Goal: Book appointment/travel/reservation

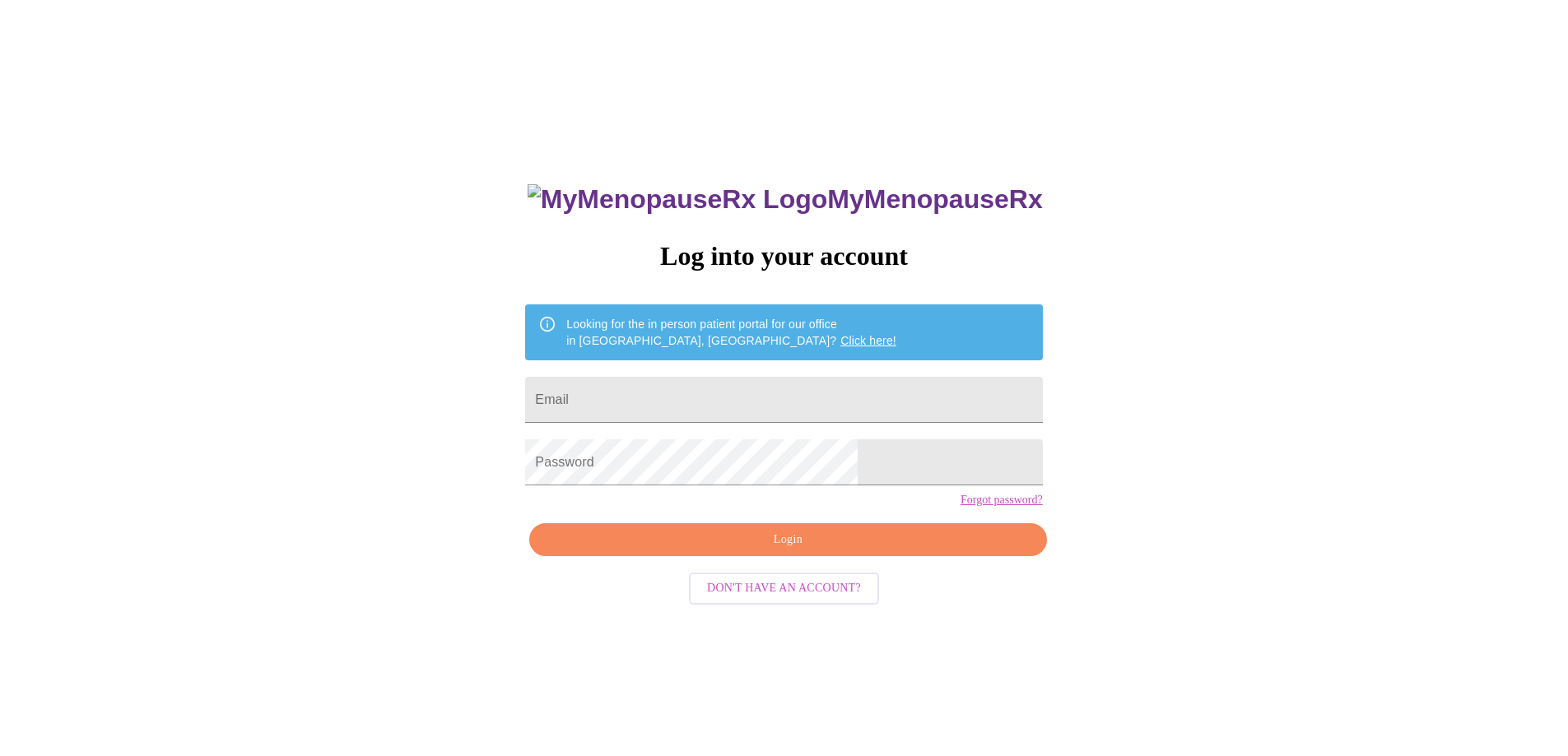
scroll to position [16, 0]
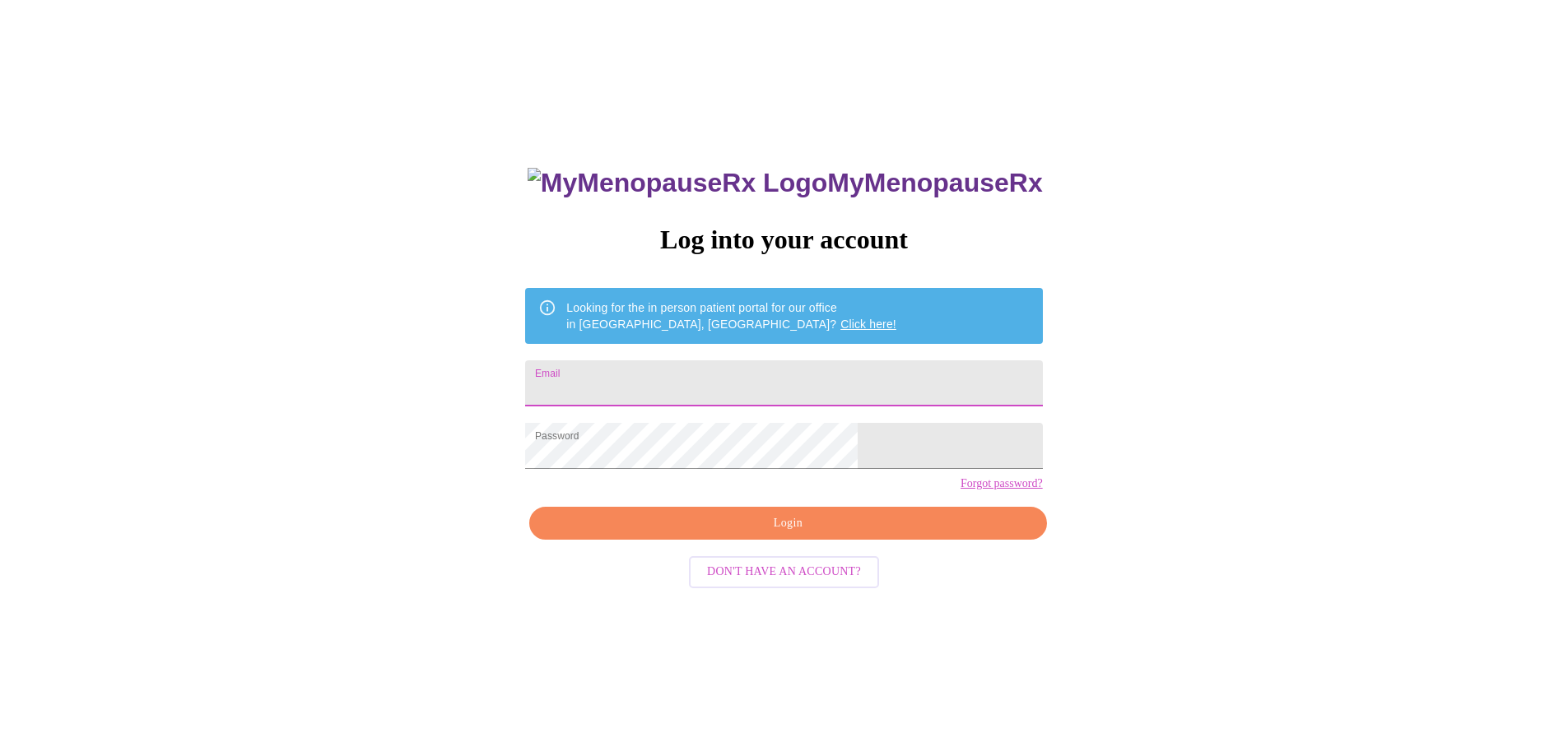
click at [849, 386] on input "Email" at bounding box center [783, 383] width 517 height 46
type input "pasun3@hotmail.com"
click at [884, 533] on span "Login" at bounding box center [787, 523] width 479 height 21
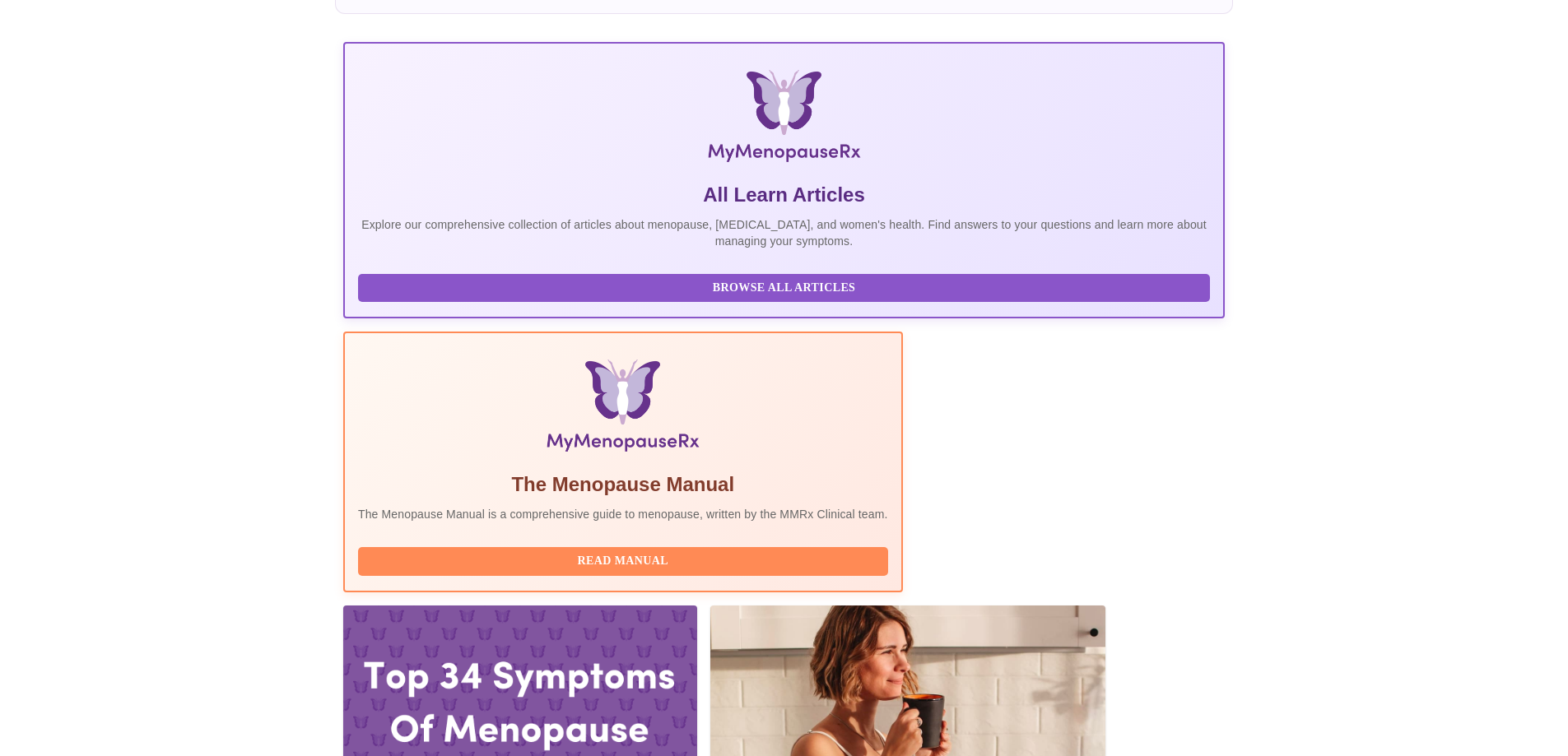
scroll to position [391, 0]
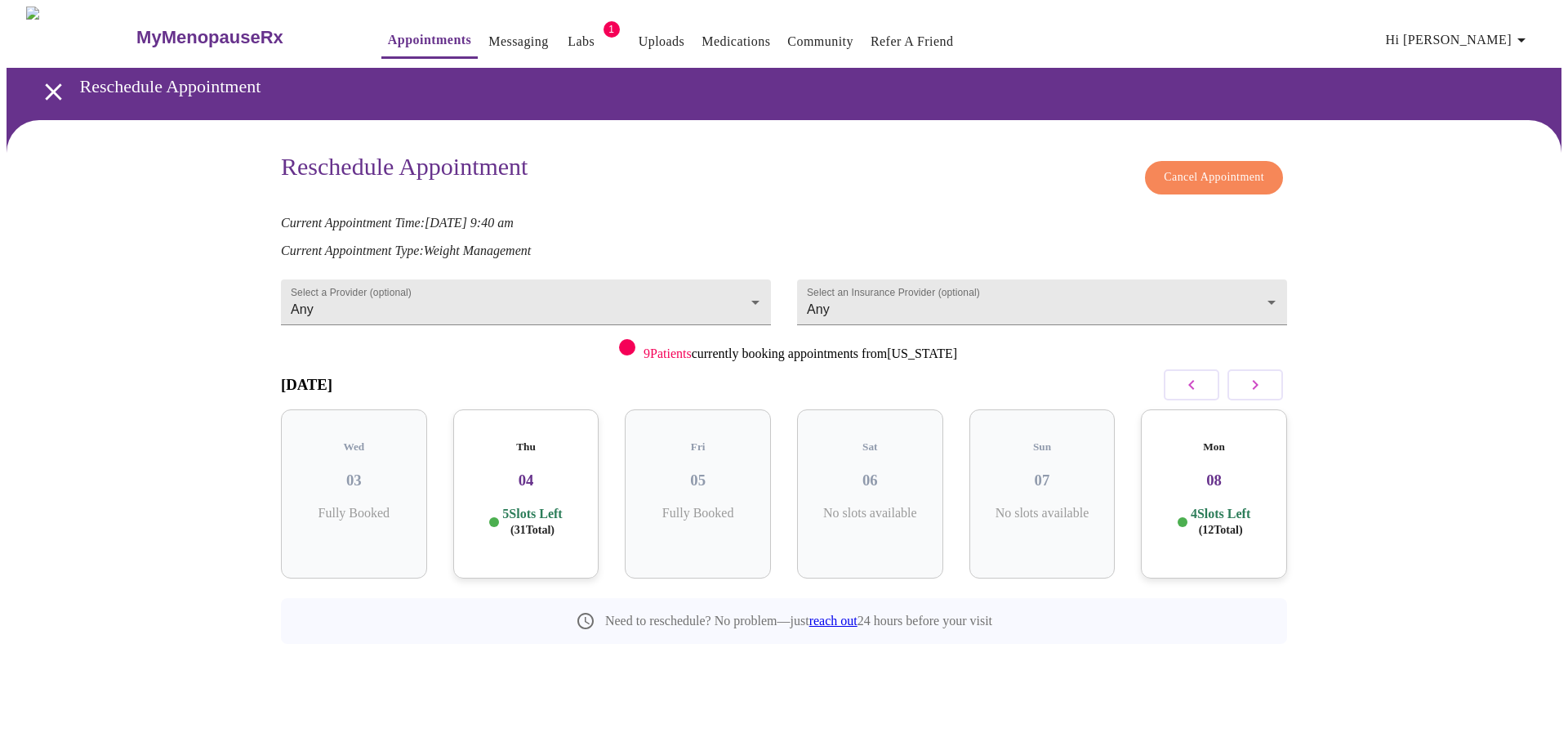
click at [531, 506] on p "5 Slots Left ( 31 Total)" at bounding box center [532, 521] width 60 height 32
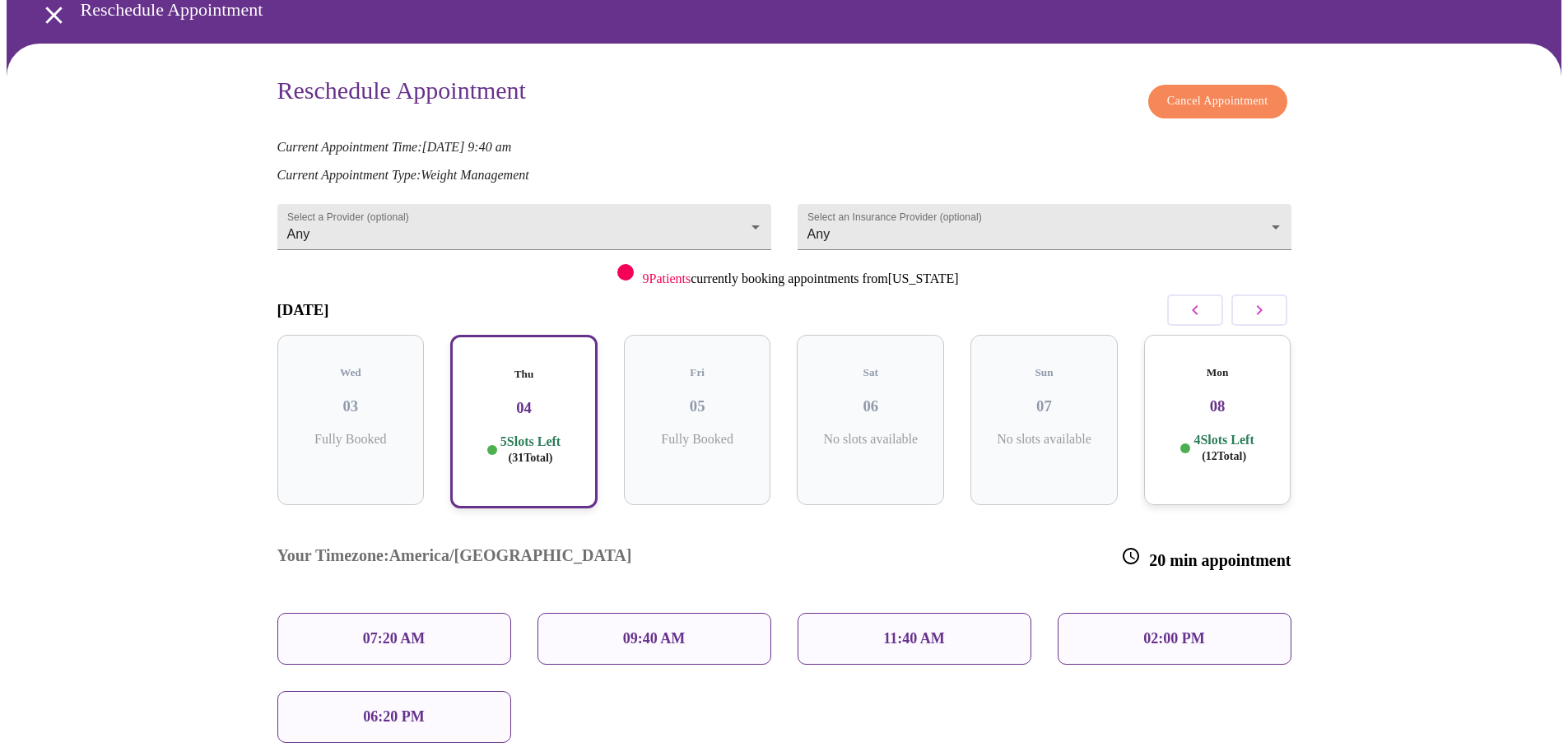
scroll to position [78, 0]
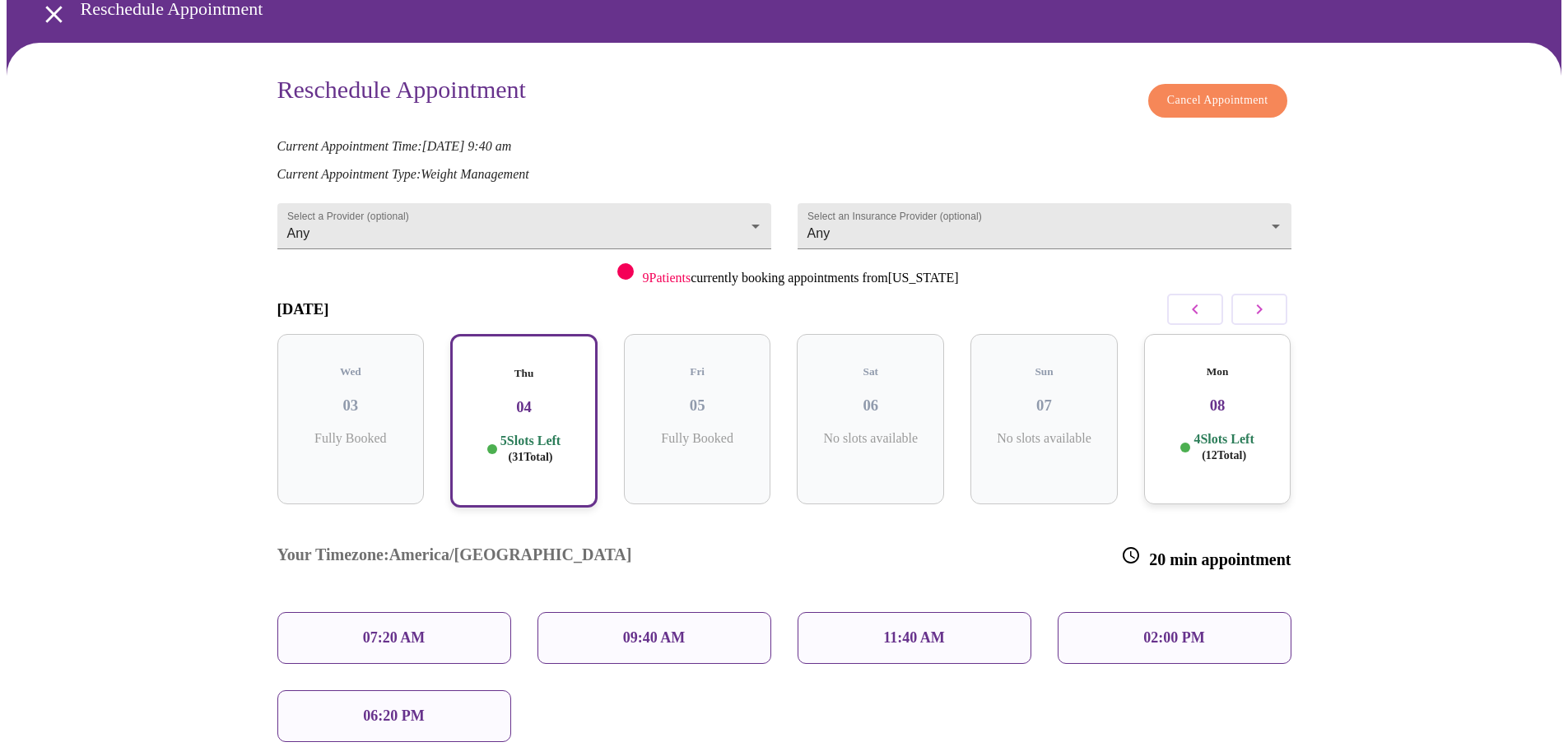
click at [654, 612] on div "09:40 AM" at bounding box center [654, 637] width 234 height 52
click at [656, 629] on p "09:40 AM" at bounding box center [654, 637] width 63 height 17
click at [639, 629] on p "09:40 AM" at bounding box center [654, 637] width 63 height 17
click at [560, 433] on p "5 Slots Left ( 31 Total)" at bounding box center [530, 448] width 60 height 32
click at [646, 629] on p "09:40 AM" at bounding box center [654, 637] width 63 height 17
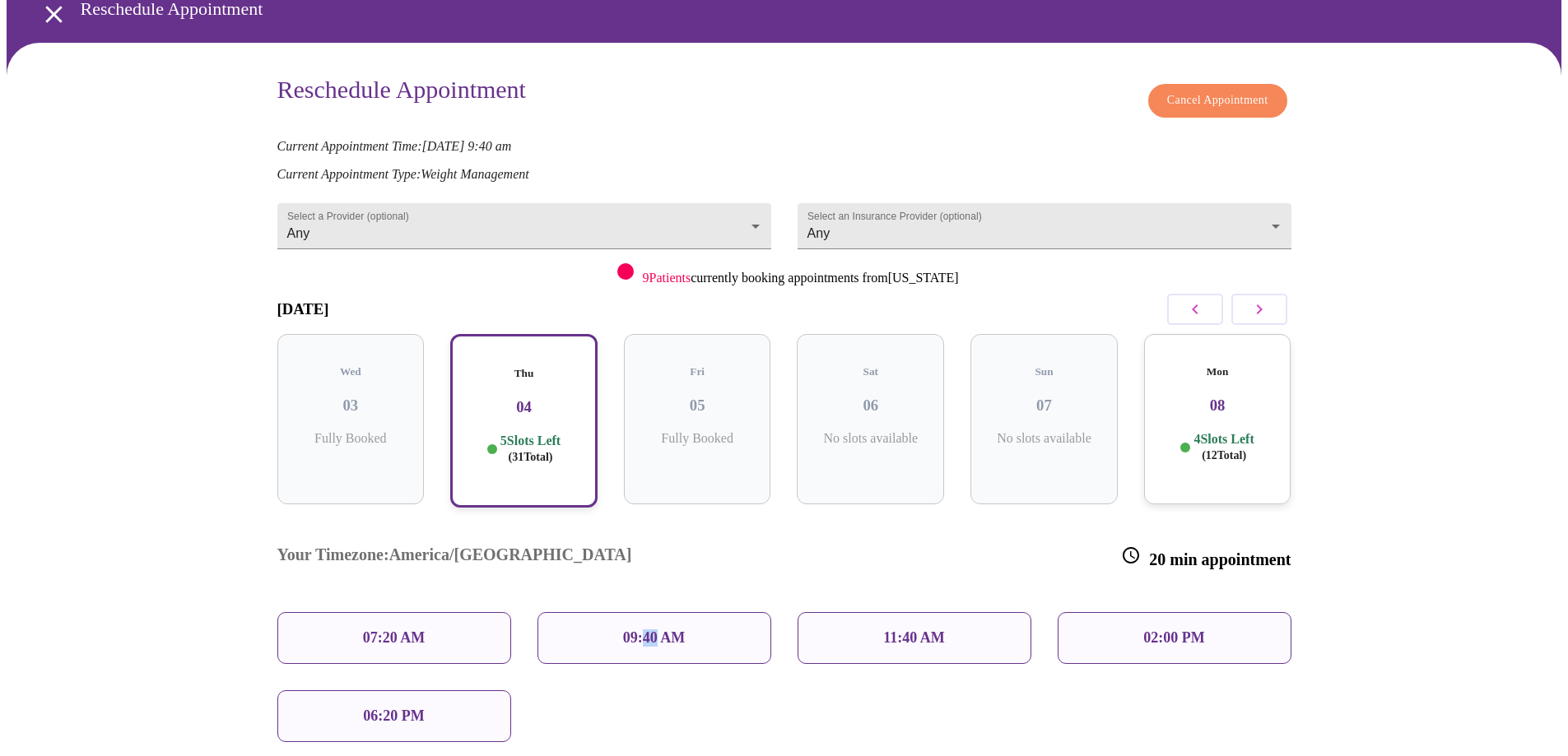
click at [646, 629] on p "09:40 AM" at bounding box center [654, 637] width 63 height 17
click at [669, 643] on div "Your Timezone: America/Chicago 20 min appointment 07:20 AM 09:40 AM 11:40 AM 02…" at bounding box center [784, 631] width 1040 height 247
click at [431, 612] on div "07:20 AM" at bounding box center [395, 637] width 234 height 52
click at [630, 612] on div "09:40 AM" at bounding box center [654, 637] width 234 height 52
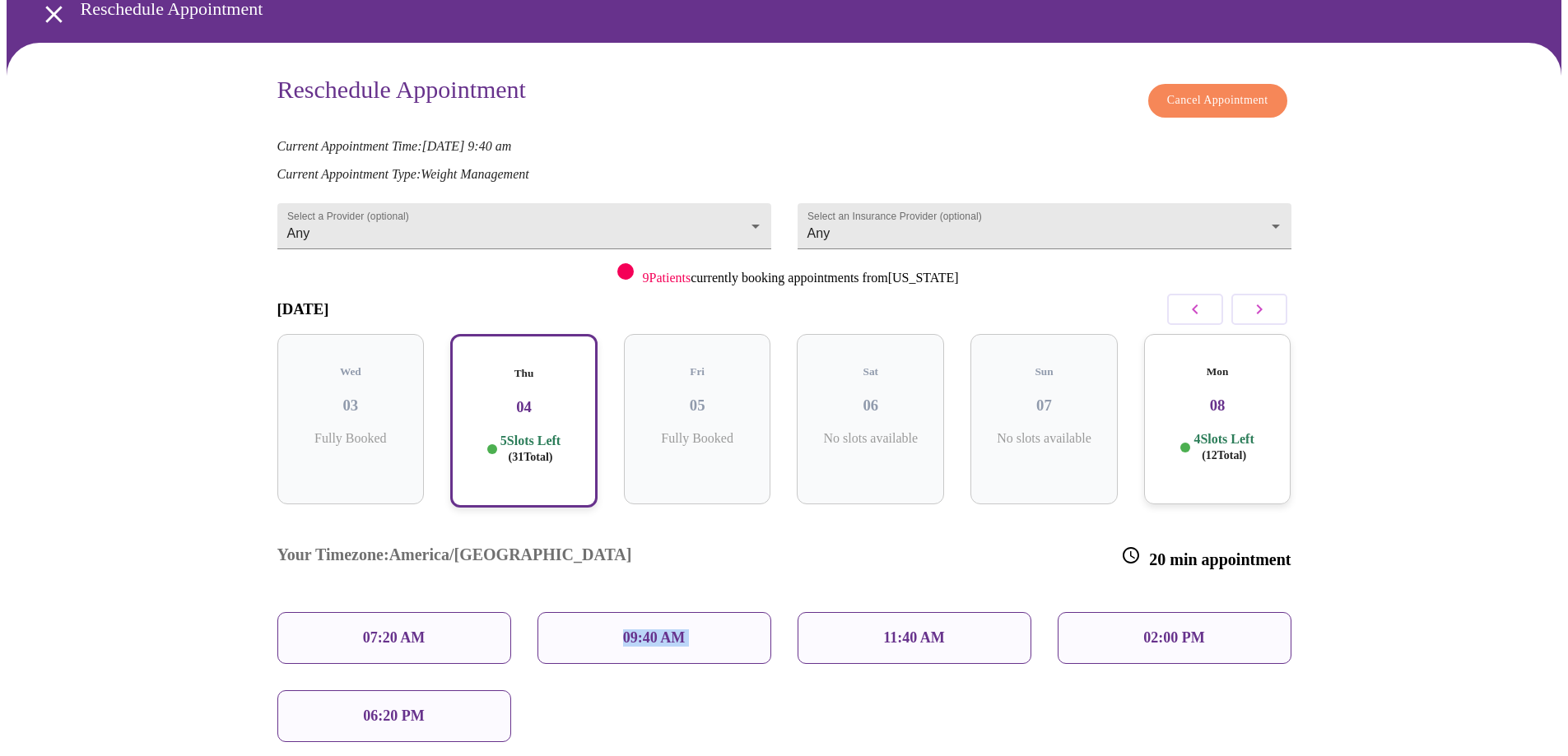
click at [630, 612] on div "09:40 AM" at bounding box center [654, 637] width 234 height 52
click at [646, 167] on p "Current Appointment Type: Weight Management" at bounding box center [785, 174] width 1014 height 15
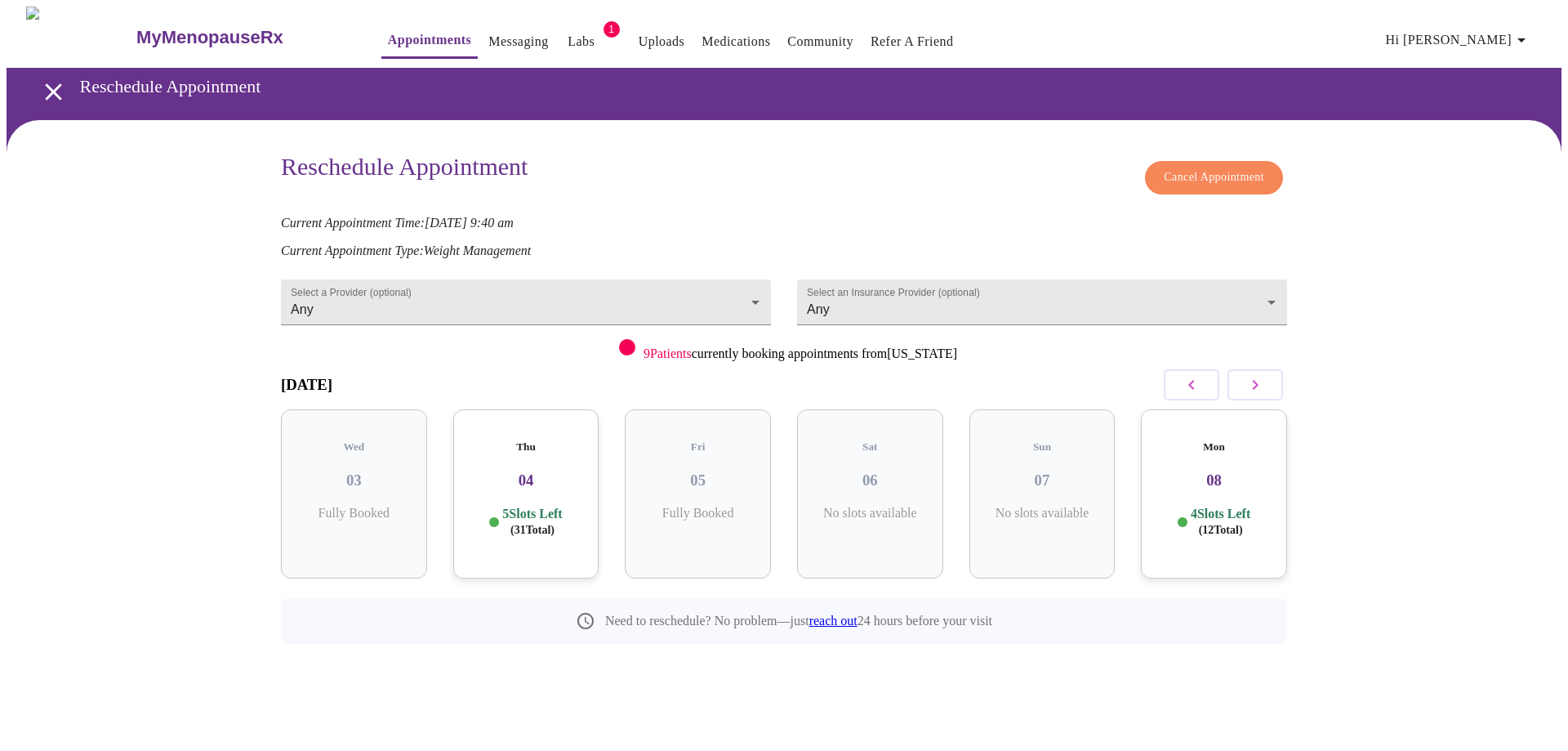
click at [543, 471] on h3 "04" at bounding box center [526, 480] width 120 height 18
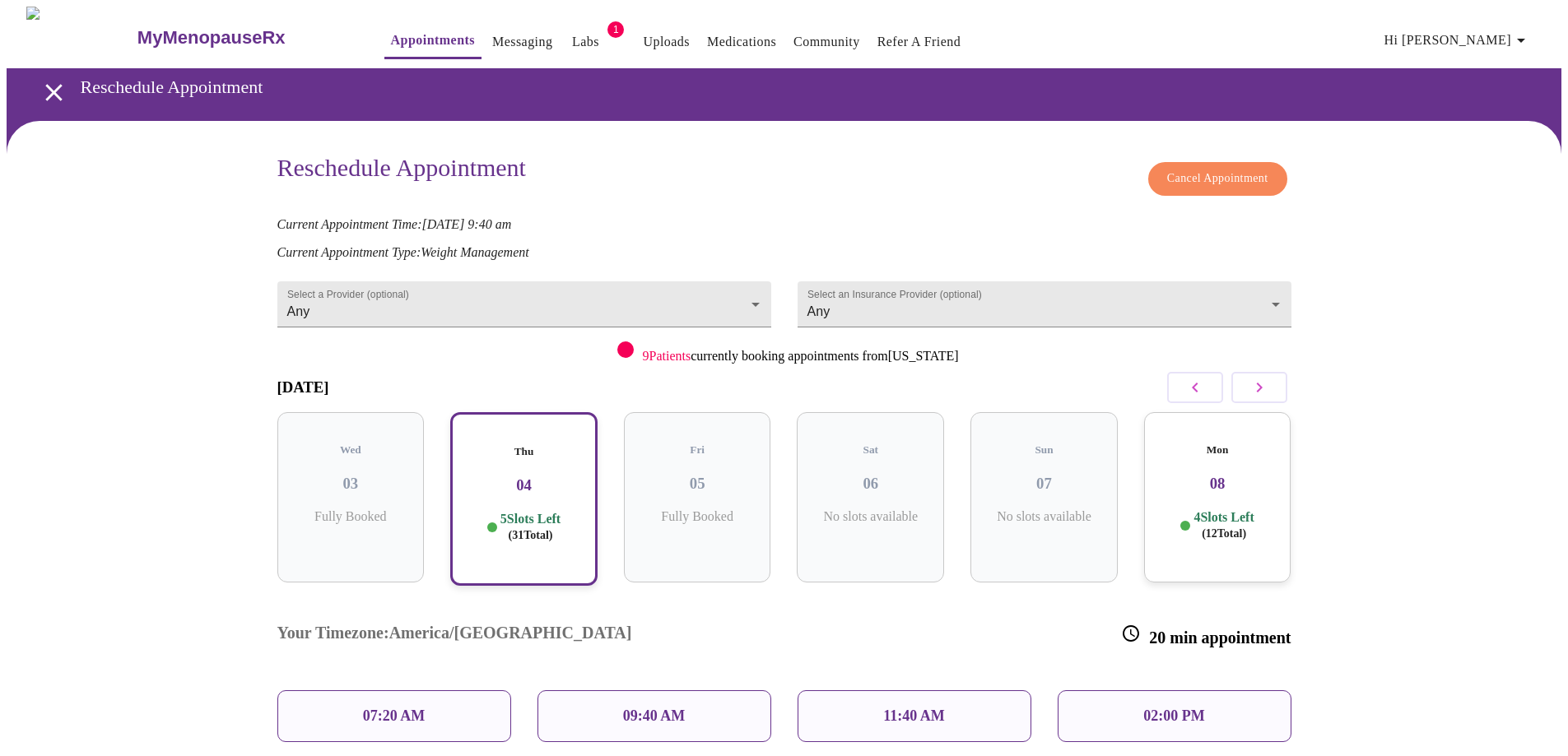
click at [677, 707] on p "09:40 AM" at bounding box center [654, 716] width 63 height 17
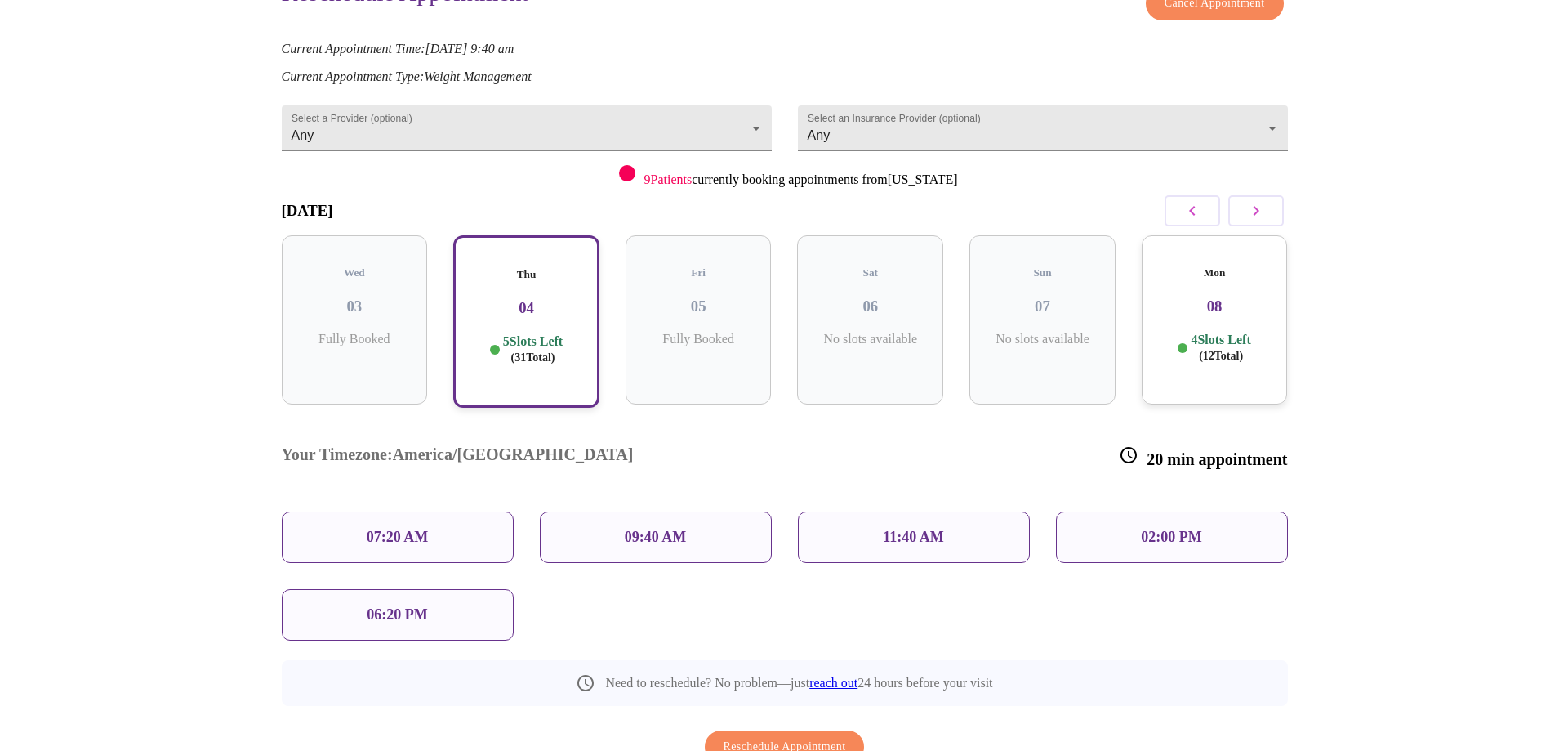
scroll to position [175, 0]
click at [788, 736] on span "Reschedule Appointment" at bounding box center [779, 747] width 123 height 20
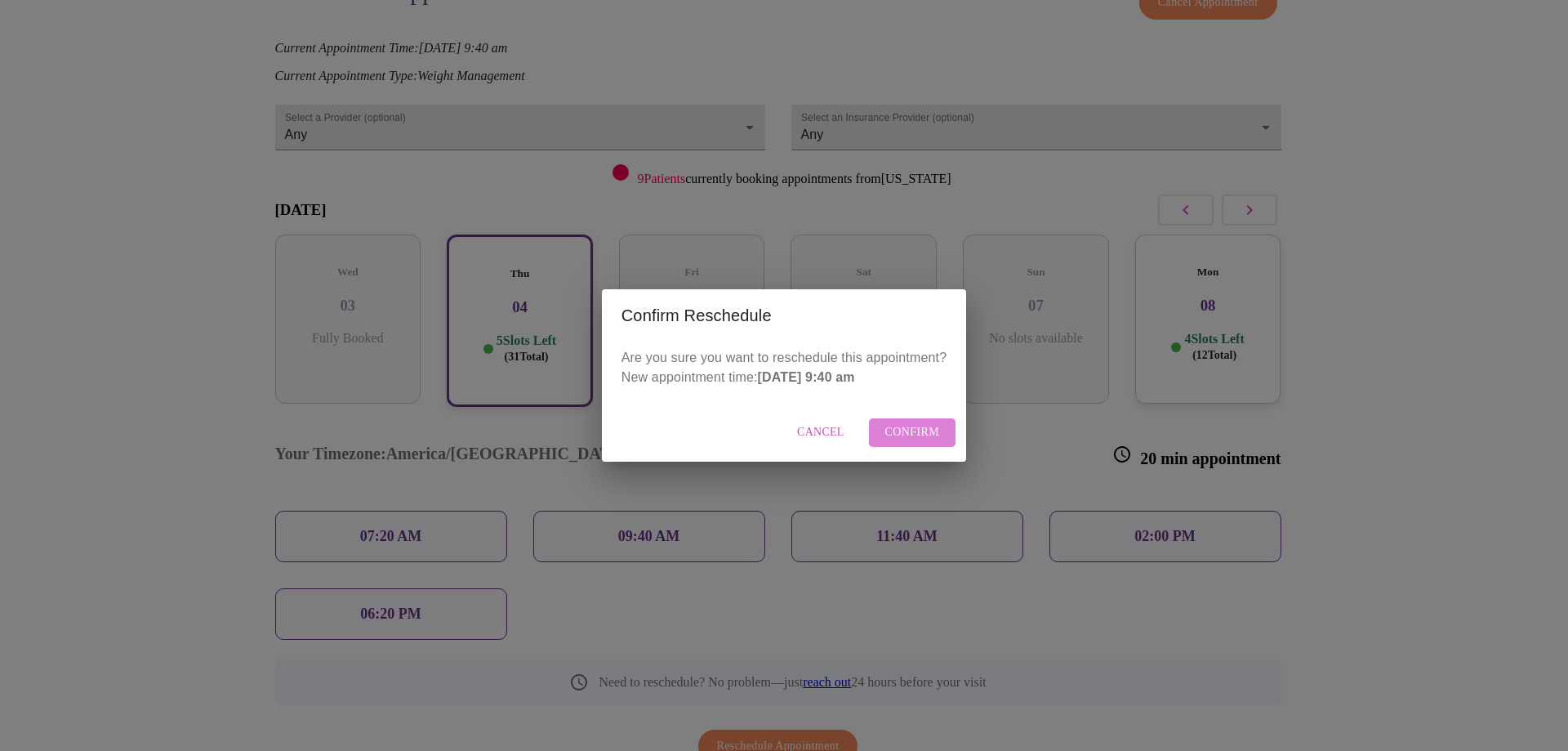
click at [915, 431] on span "Confirm" at bounding box center [913, 433] width 55 height 20
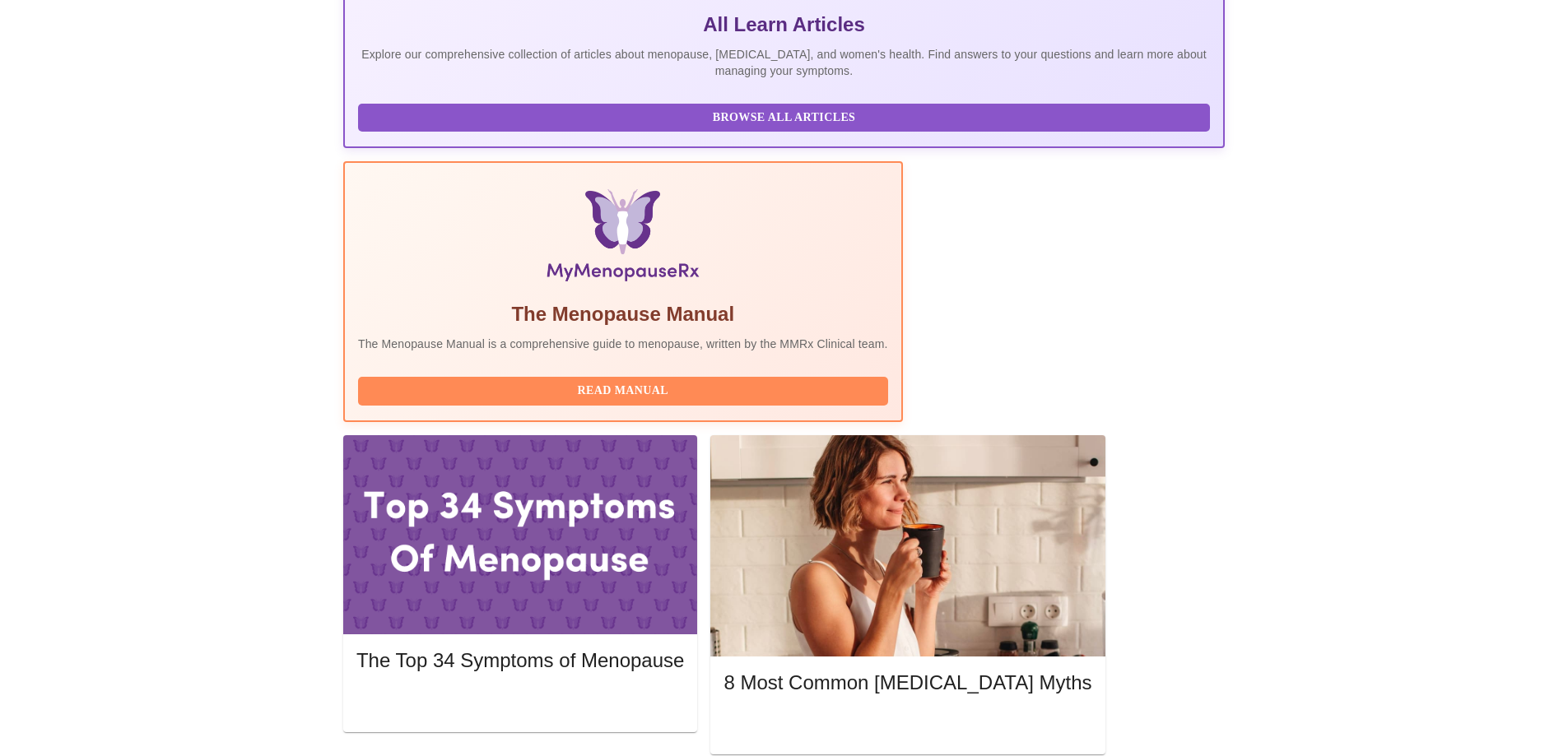
scroll to position [366, 0]
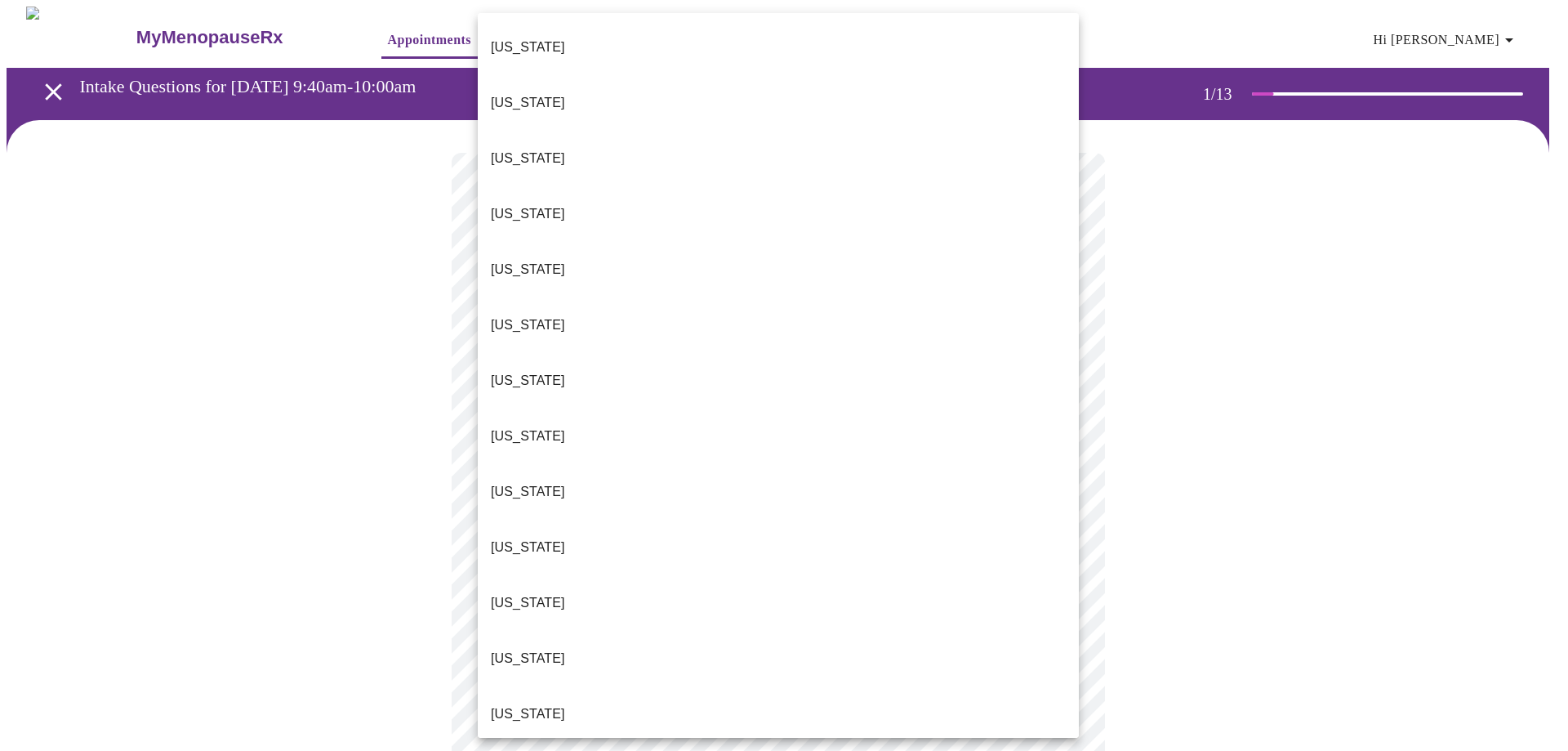
click at [823, 348] on body "MyMenopauseRx Appointments Messaging Labs 1 Uploads Medications Community Refer…" at bounding box center [784, 753] width 1555 height 1493
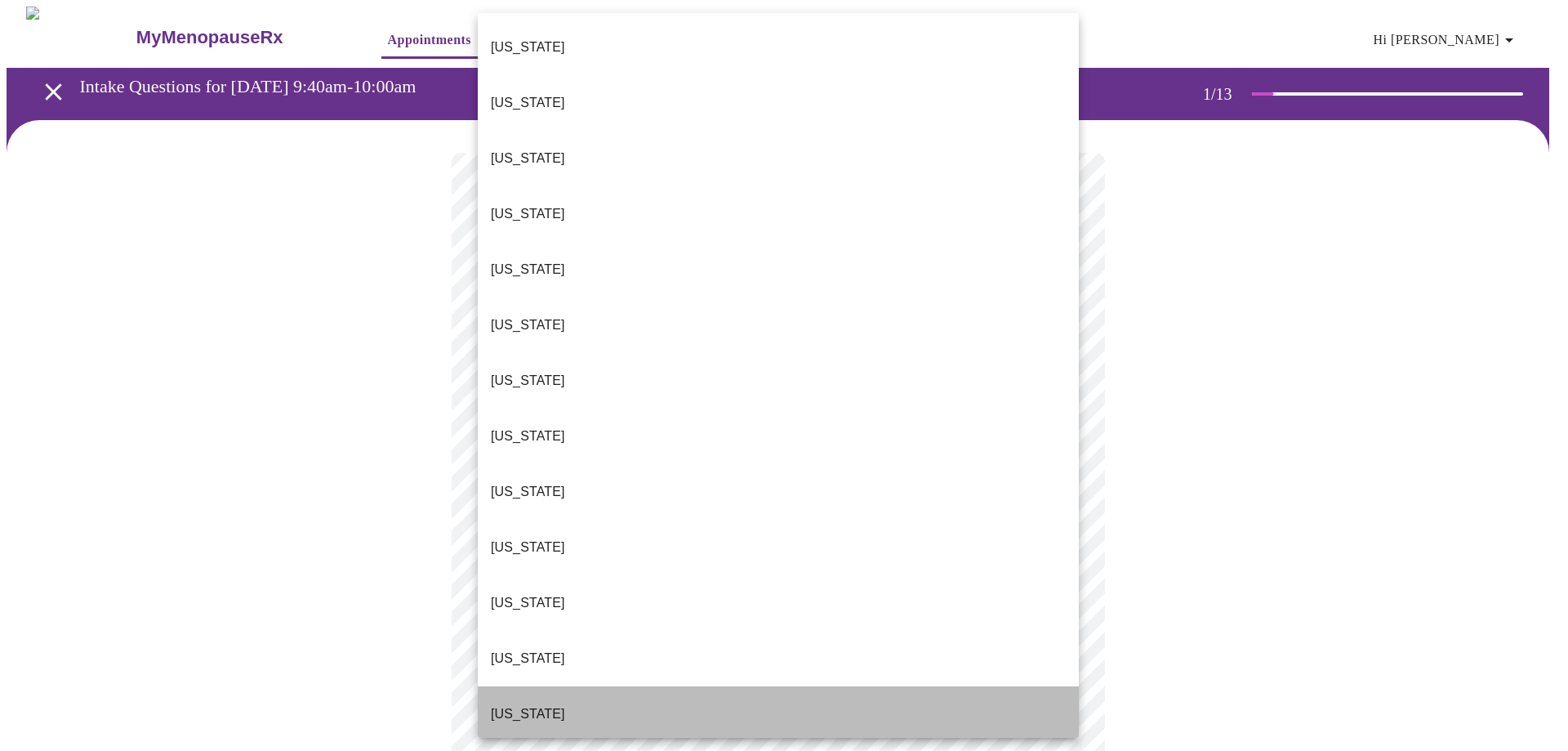
click at [805, 686] on li "[US_STATE]" at bounding box center [778, 713] width 601 height 55
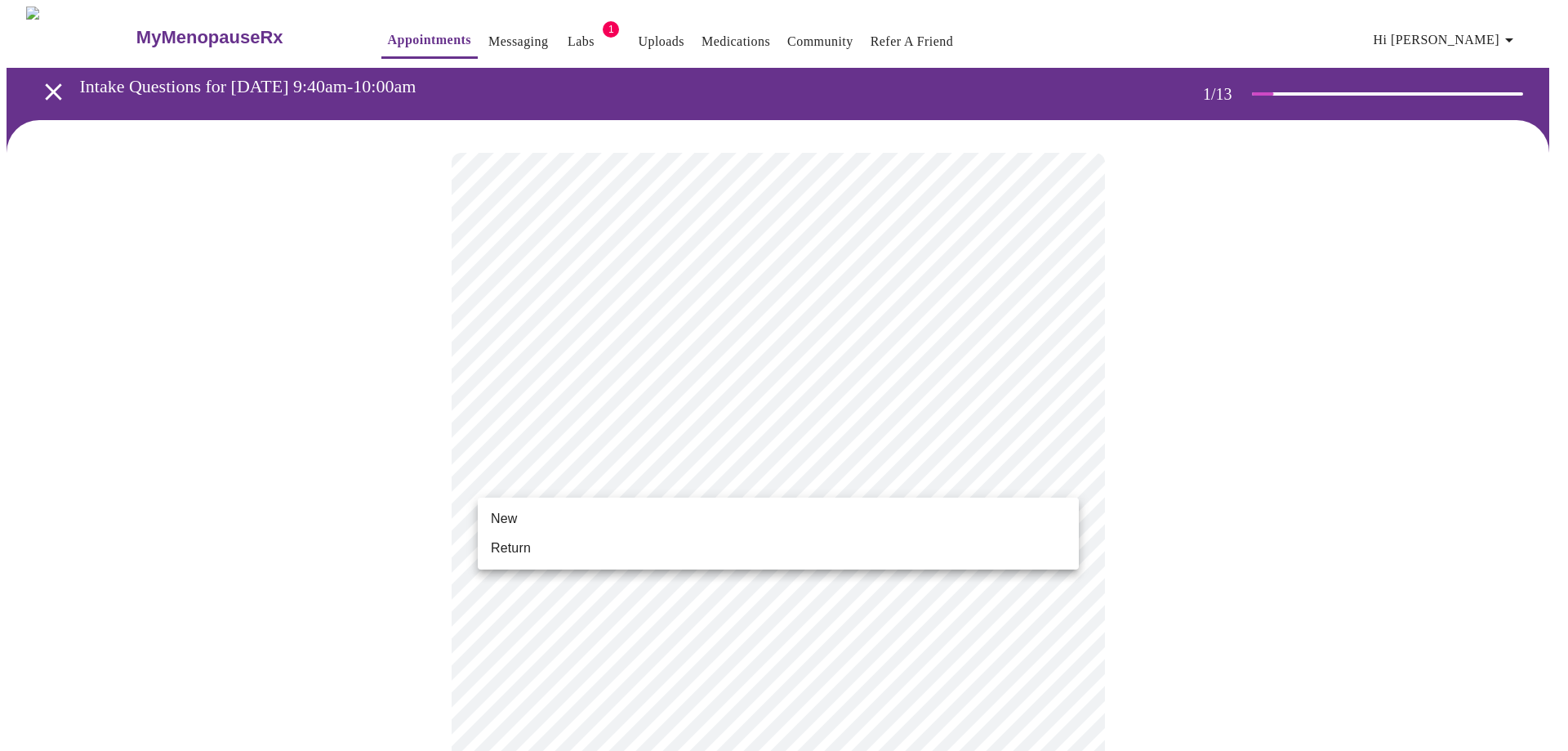
click at [817, 472] on body "MyMenopauseRx Appointments Messaging Labs 1 Uploads Medications Community Refer…" at bounding box center [784, 748] width 1555 height 1483
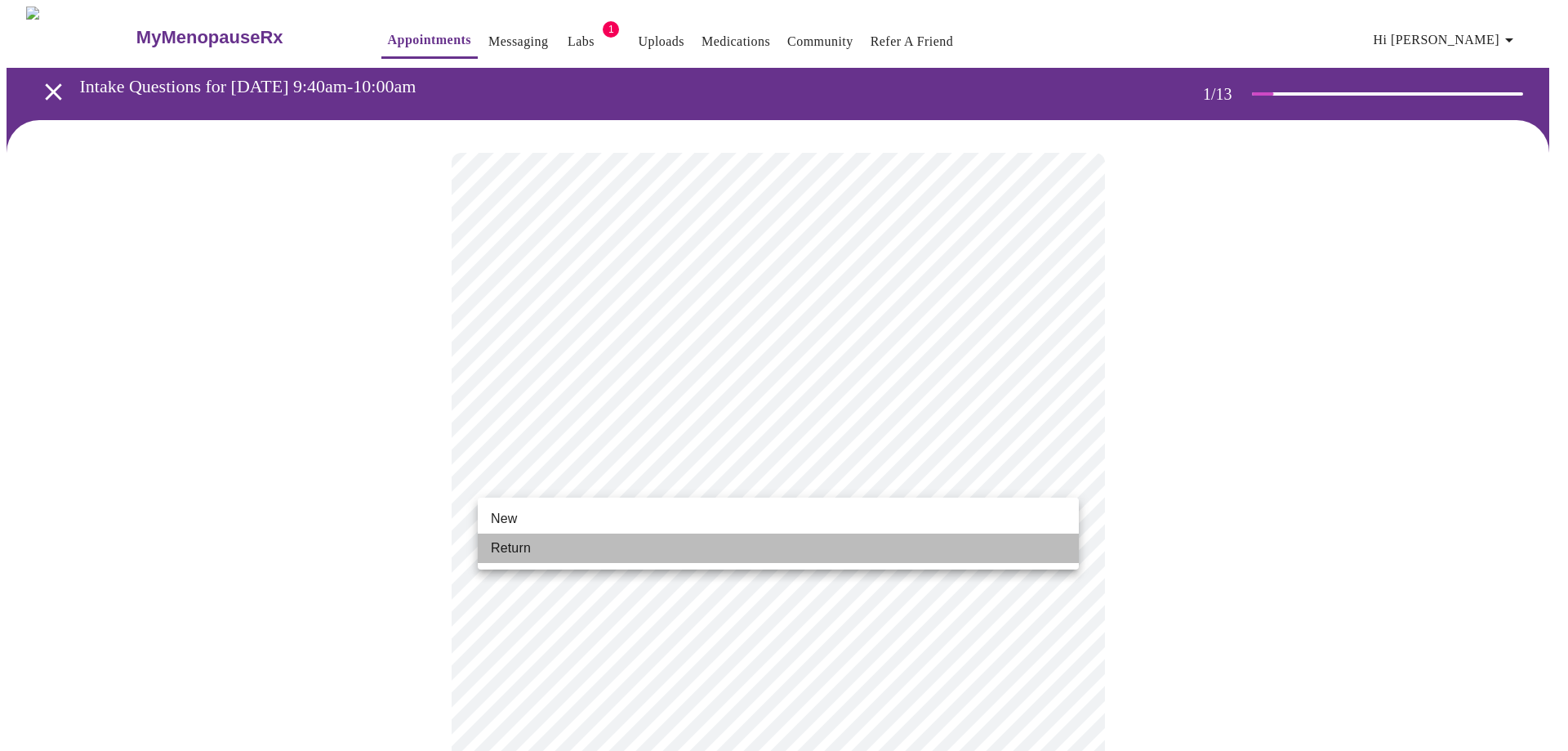
click at [816, 550] on li "Return" at bounding box center [778, 548] width 601 height 29
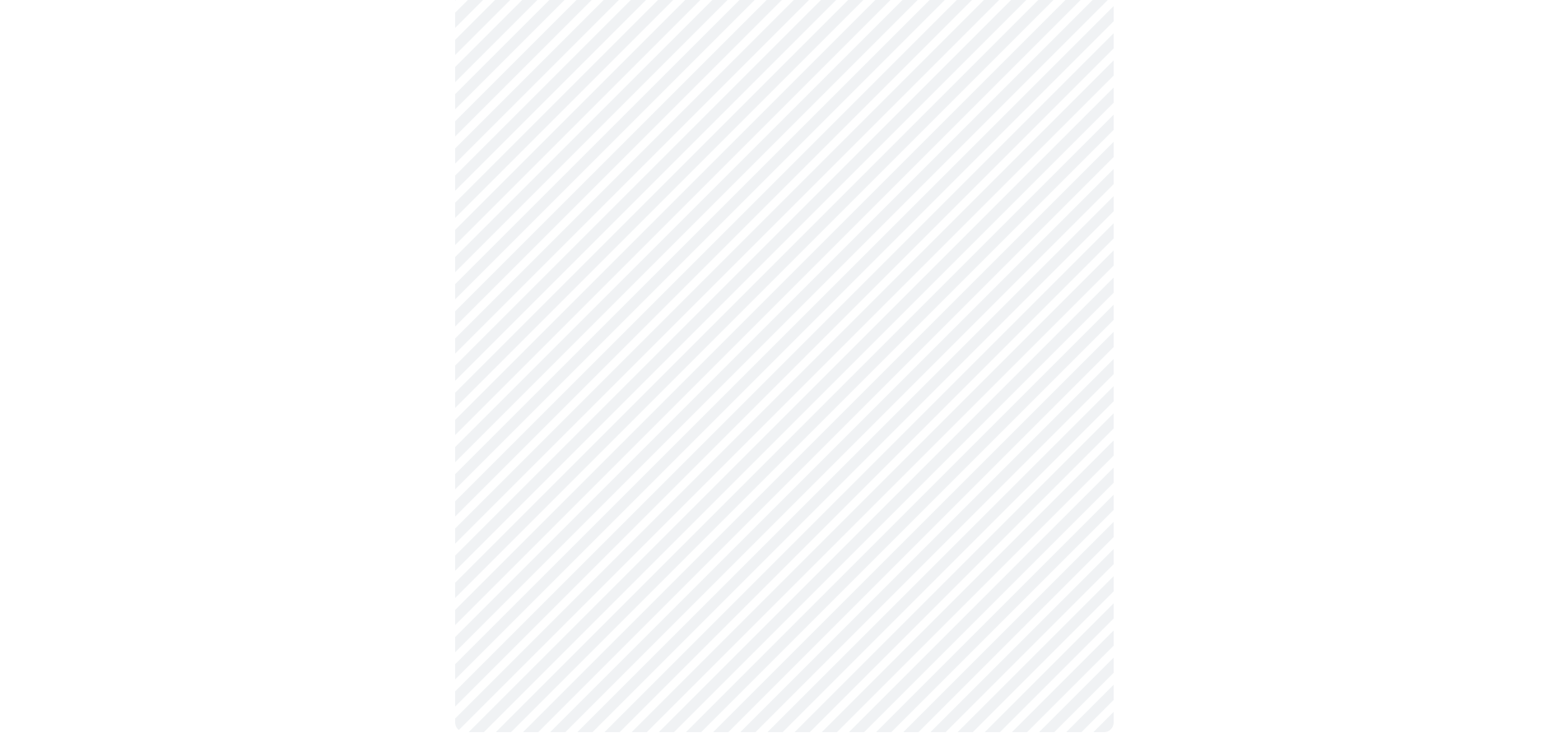
scroll to position [714, 0]
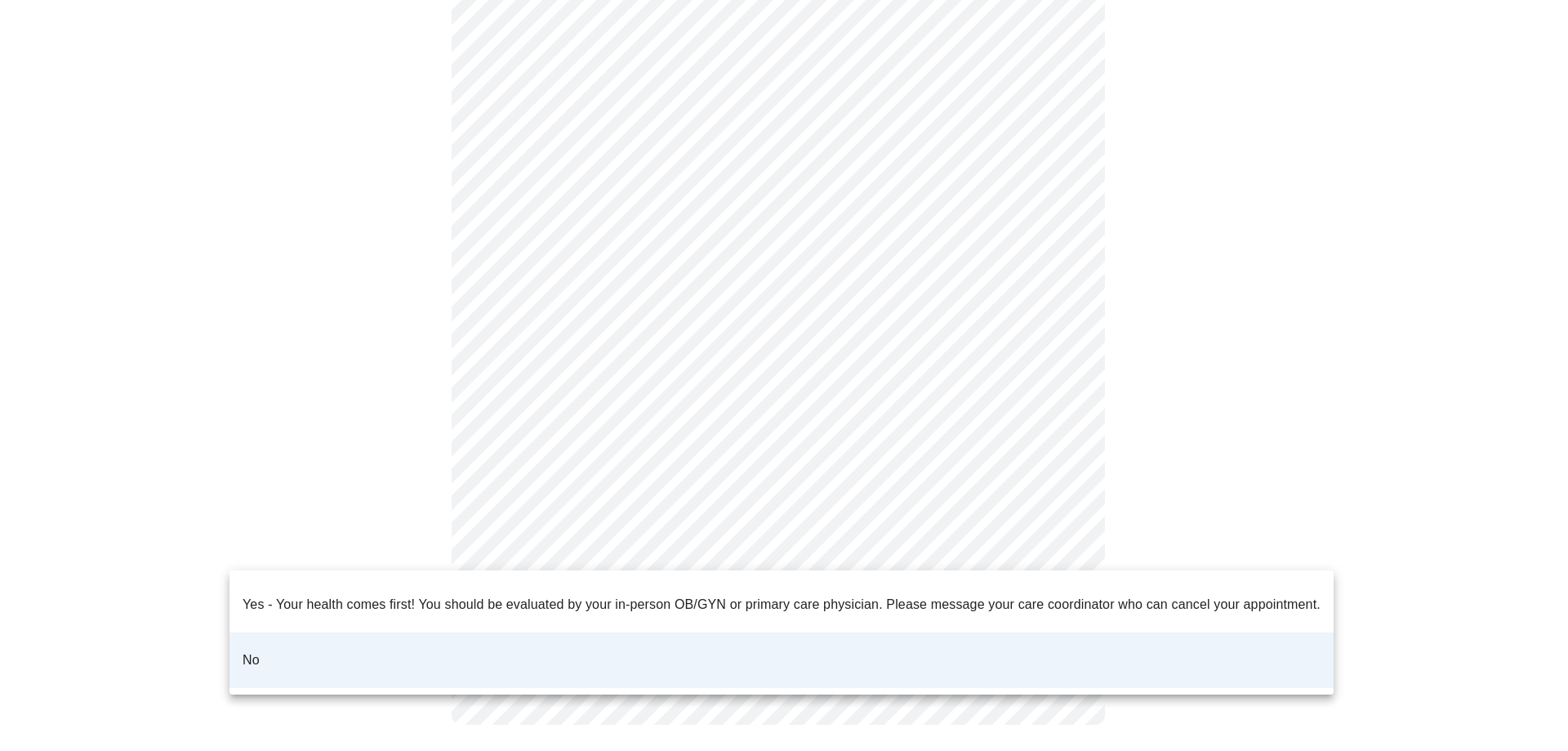
click at [731, 541] on body "MyMenopauseRx Appointments Messaging Labs 1 Uploads Medications Community Refer…" at bounding box center [784, 27] width 1555 height 1460
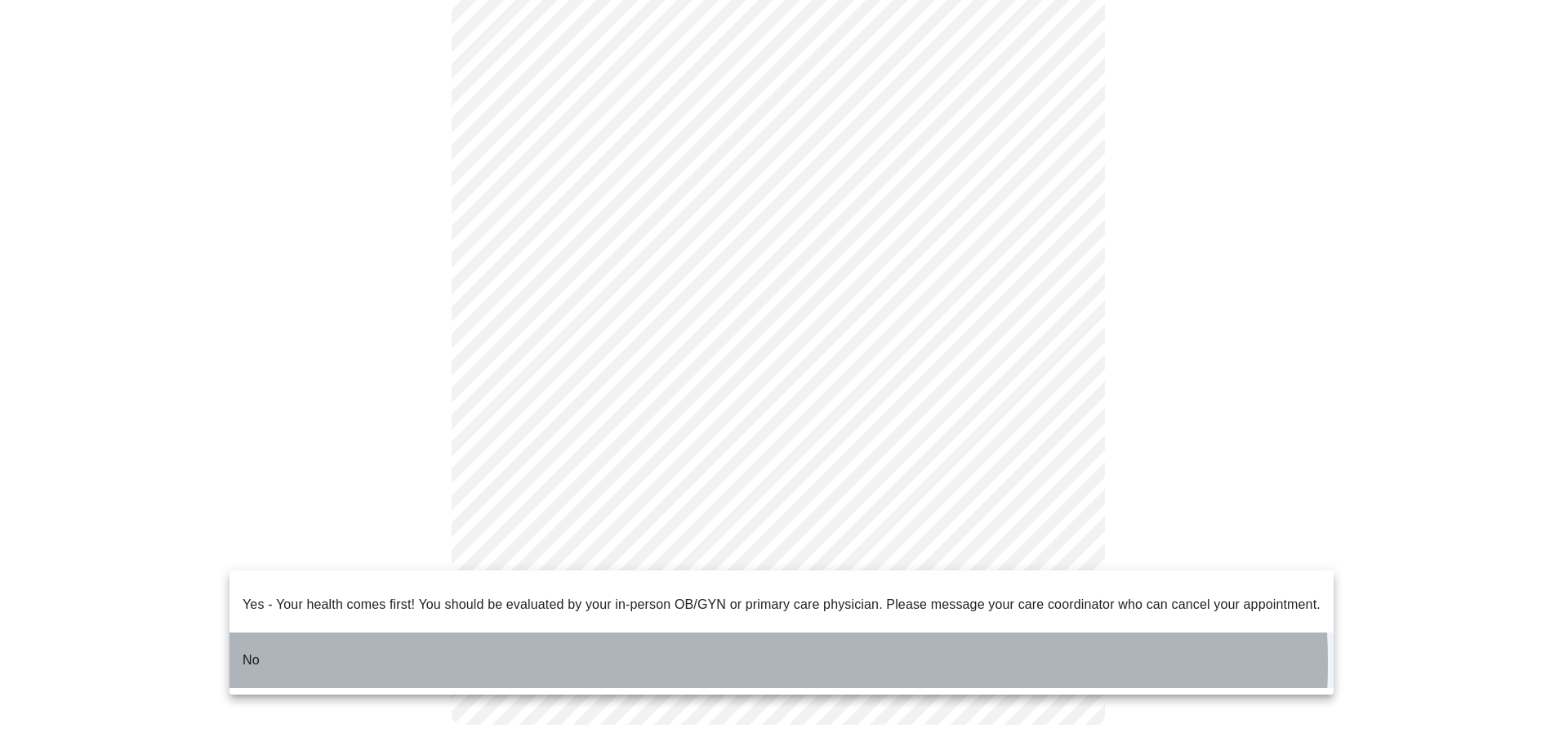
click at [735, 649] on li "No" at bounding box center [781, 660] width 1104 height 55
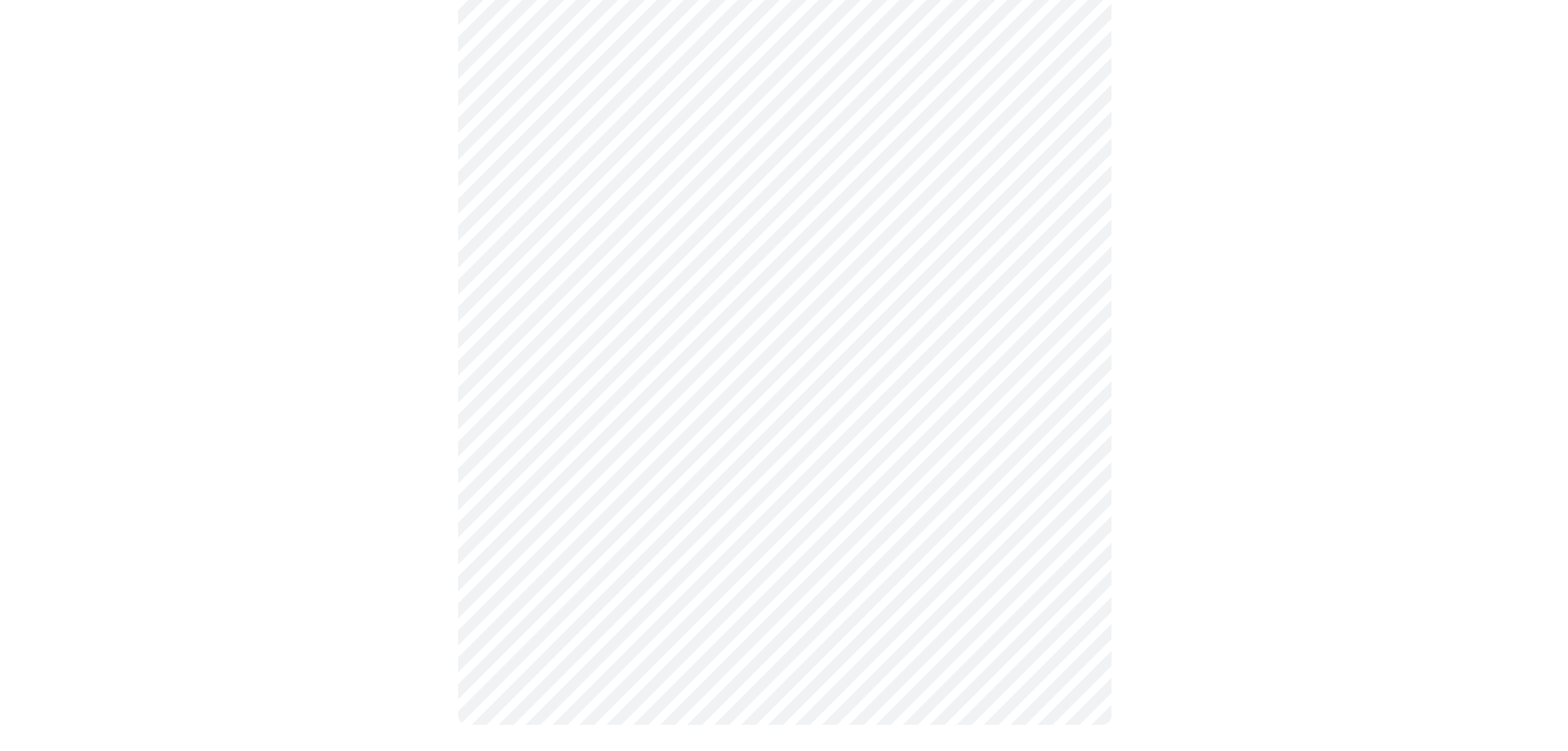
scroll to position [0, 0]
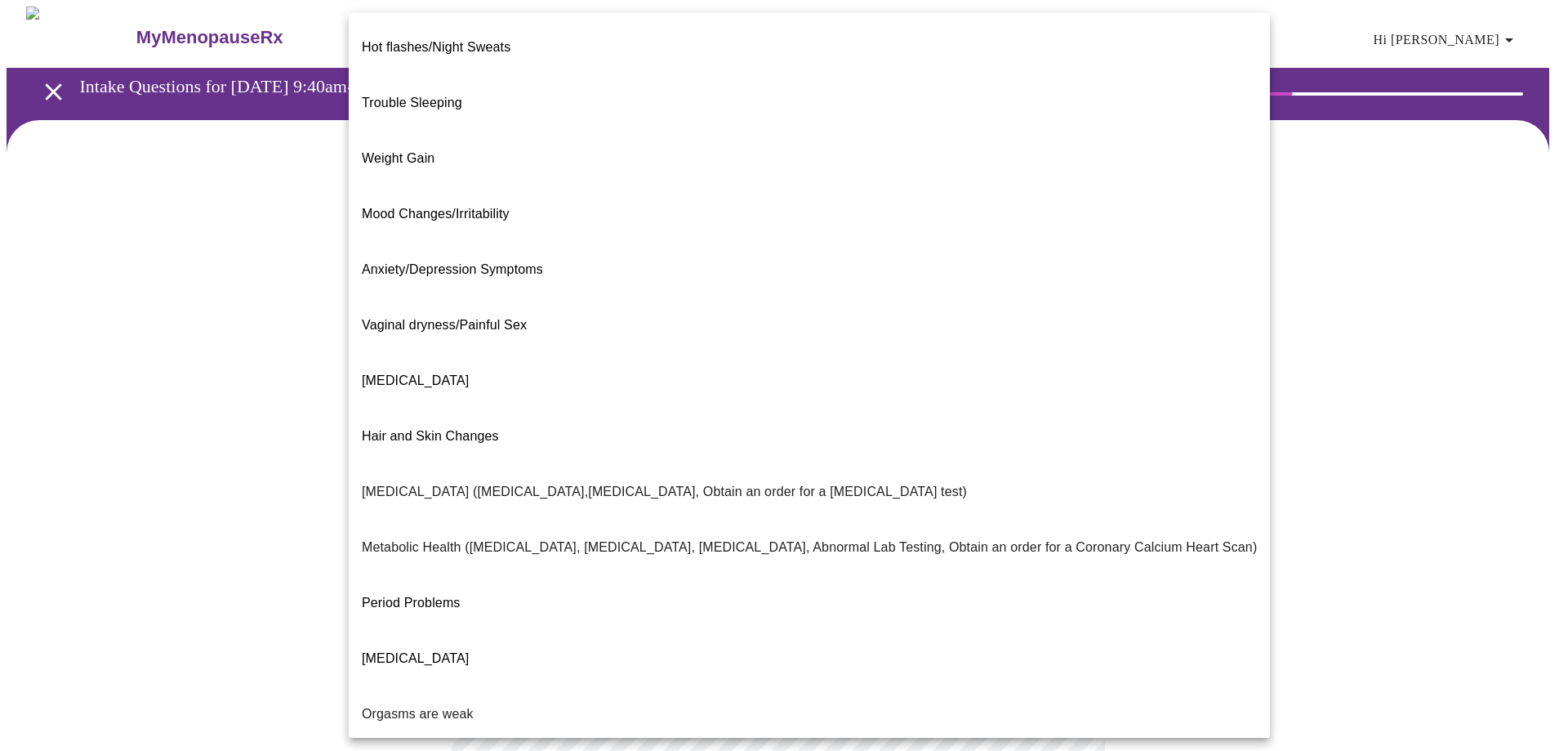
click at [762, 341] on body "MyMenopauseRx Appointments Messaging Labs 1 Uploads Medications Community Refer…" at bounding box center [784, 498] width 1555 height 982
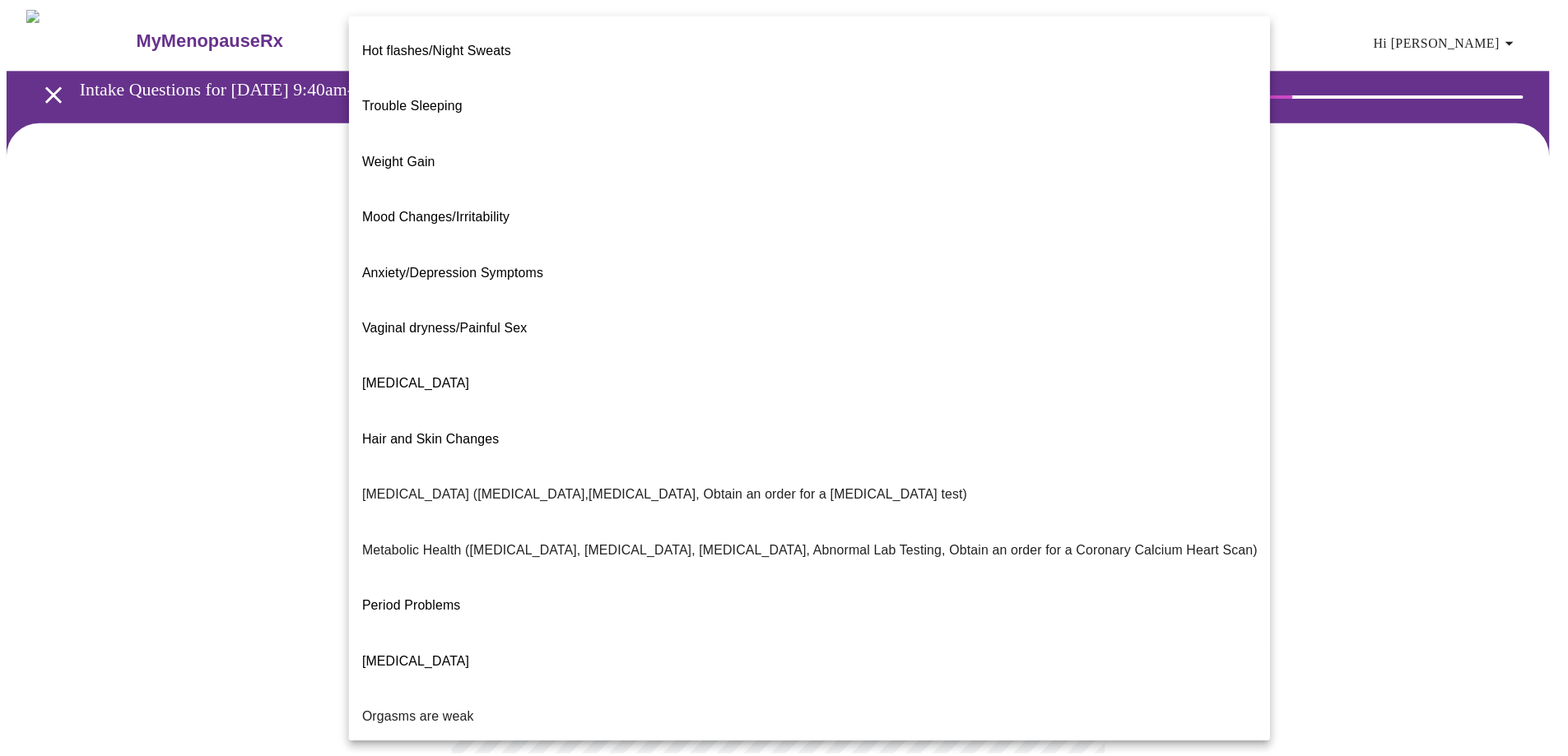
scroll to position [96, 0]
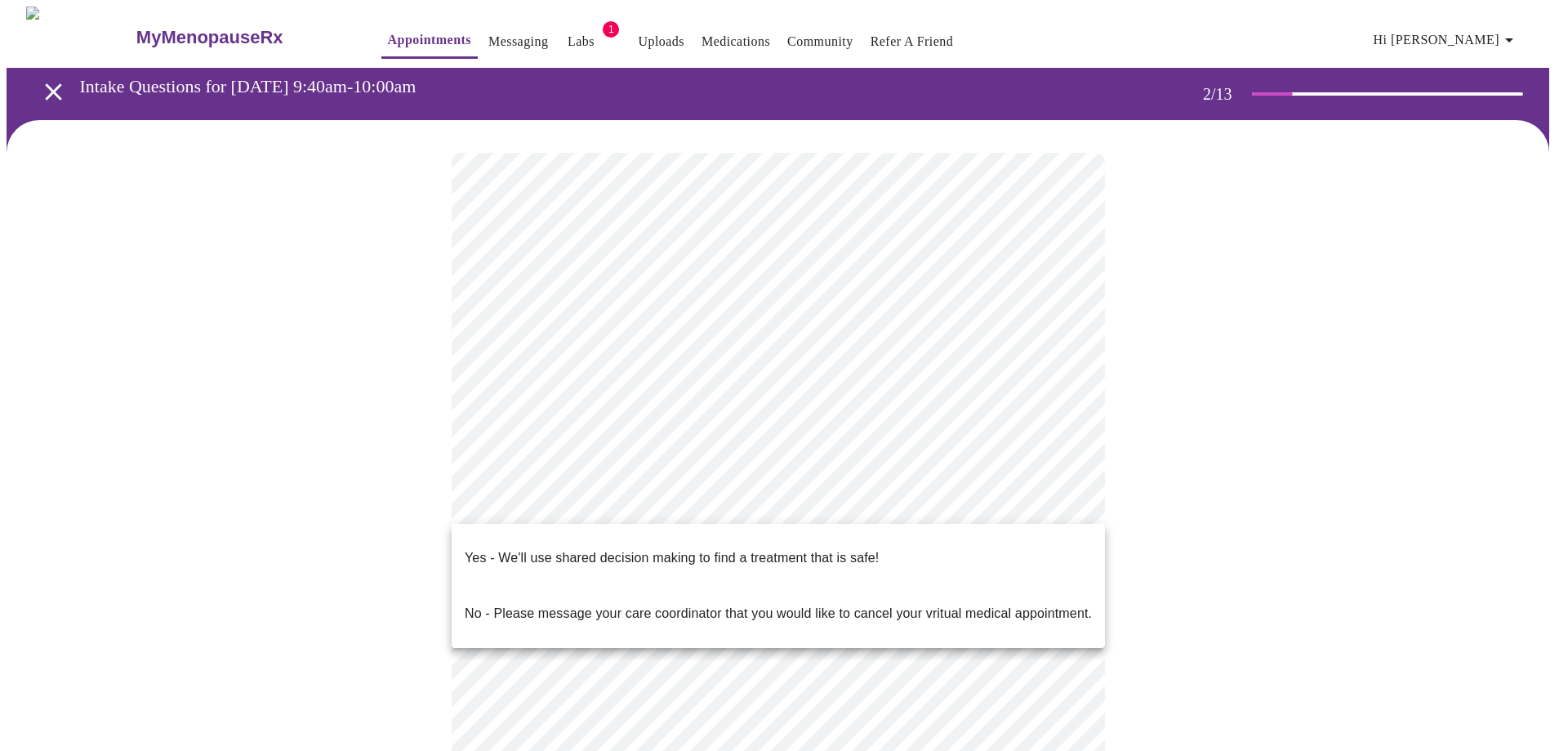
click at [753, 512] on body "MyMenopauseRx Appointments Messaging Labs 1 Uploads Medications Community Refer…" at bounding box center [784, 492] width 1555 height 972
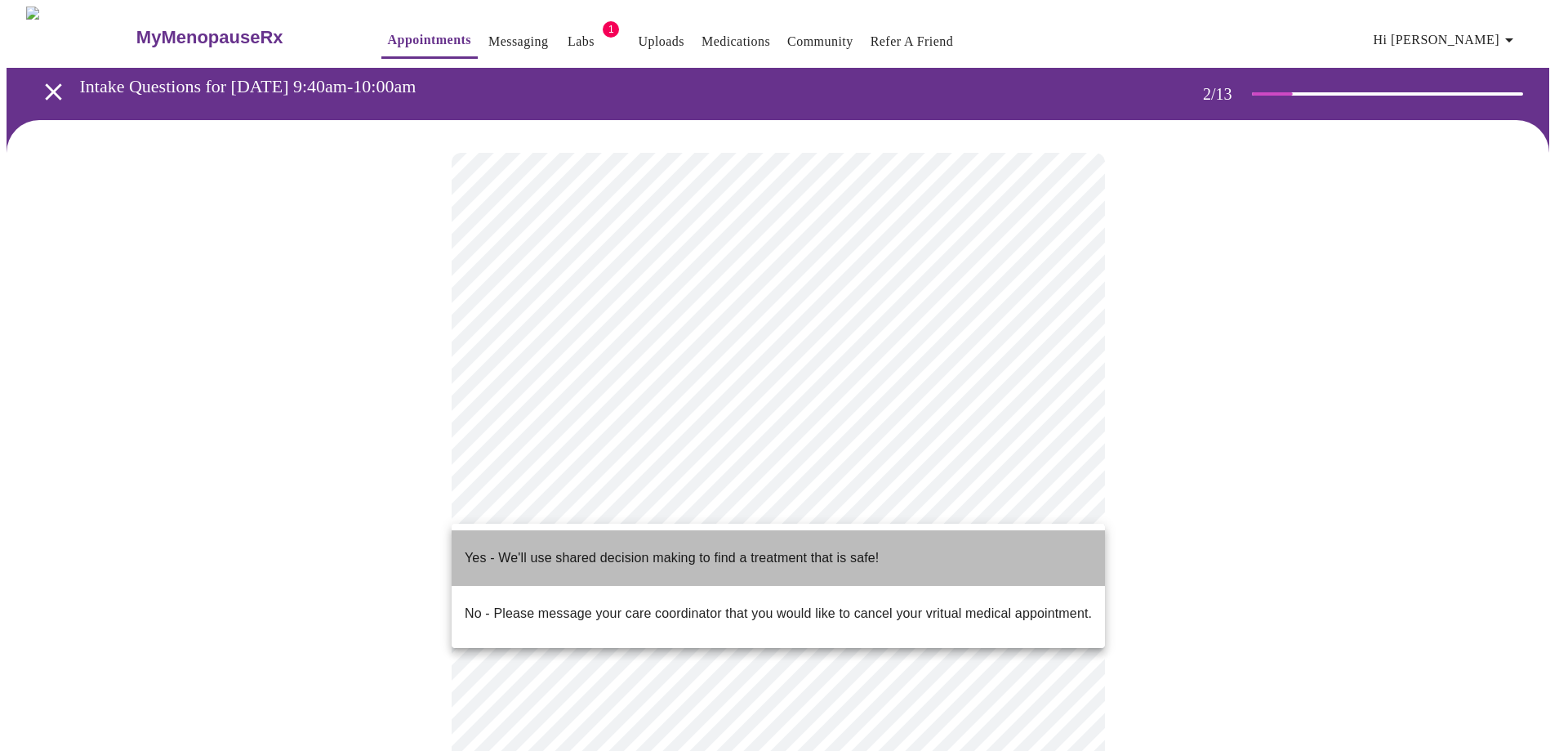
click at [791, 548] on p "Yes - We'll use shared decision making to find a treatment that is safe!" at bounding box center [671, 557] width 414 height 20
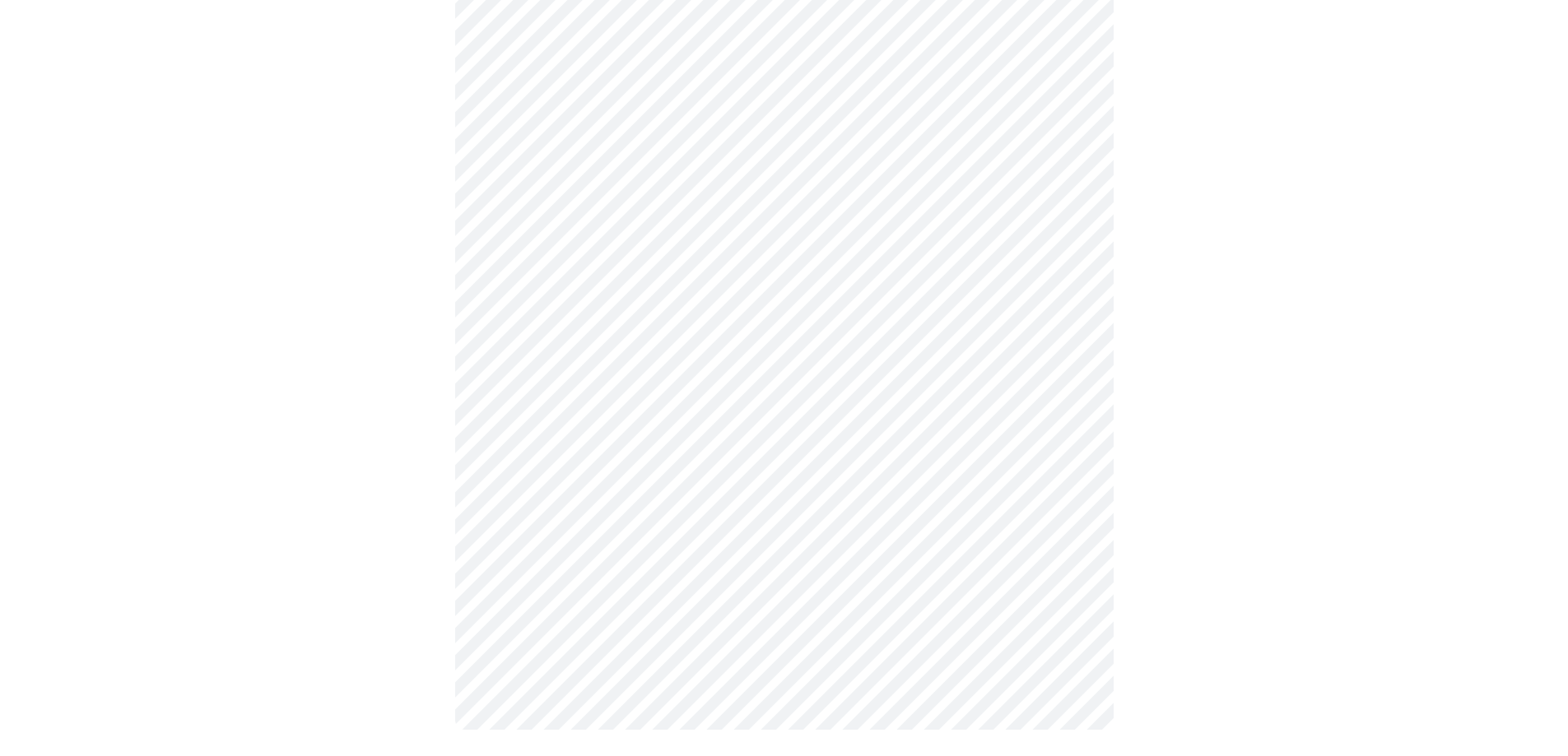
scroll to position [0, 0]
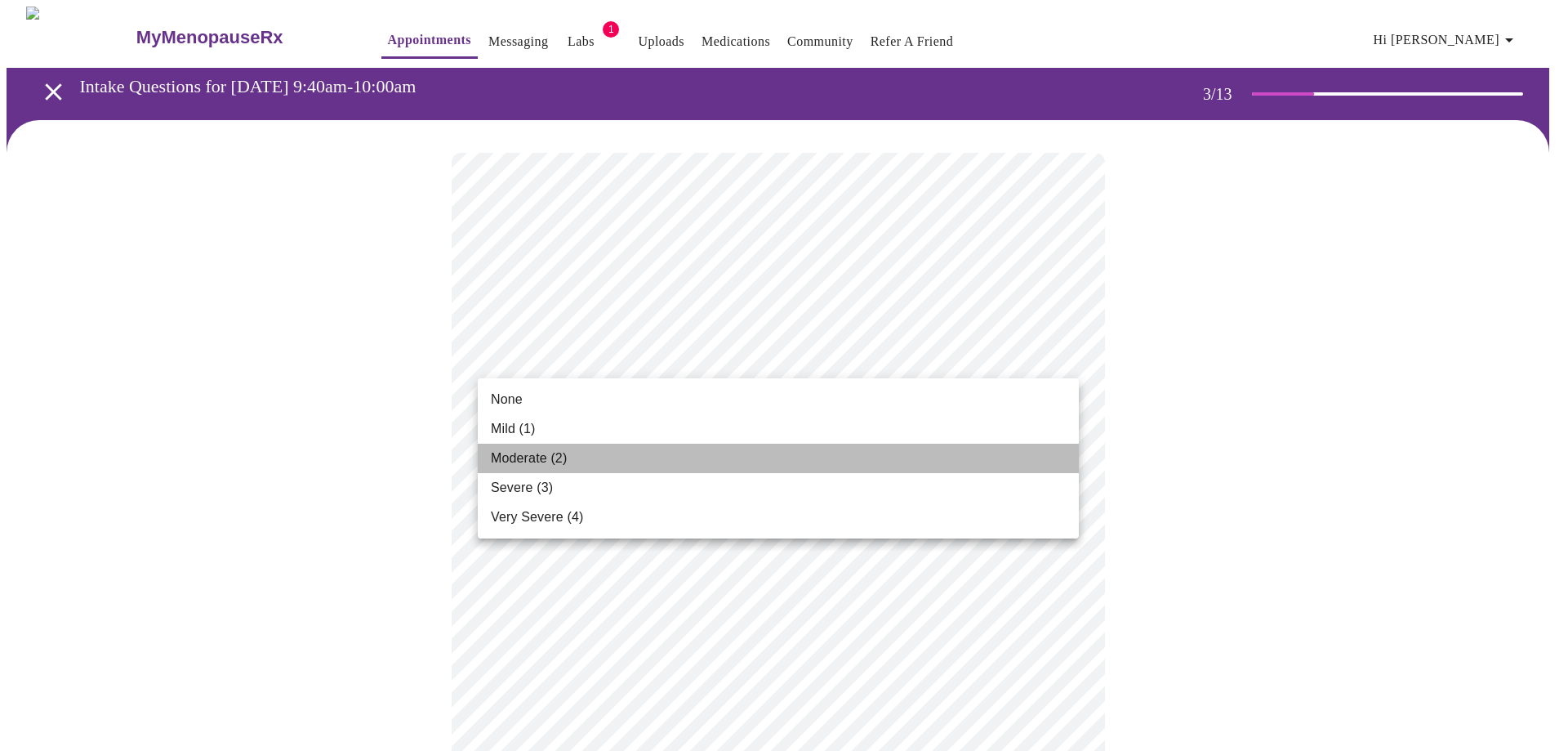
click at [889, 457] on li "Moderate (2)" at bounding box center [778, 458] width 601 height 29
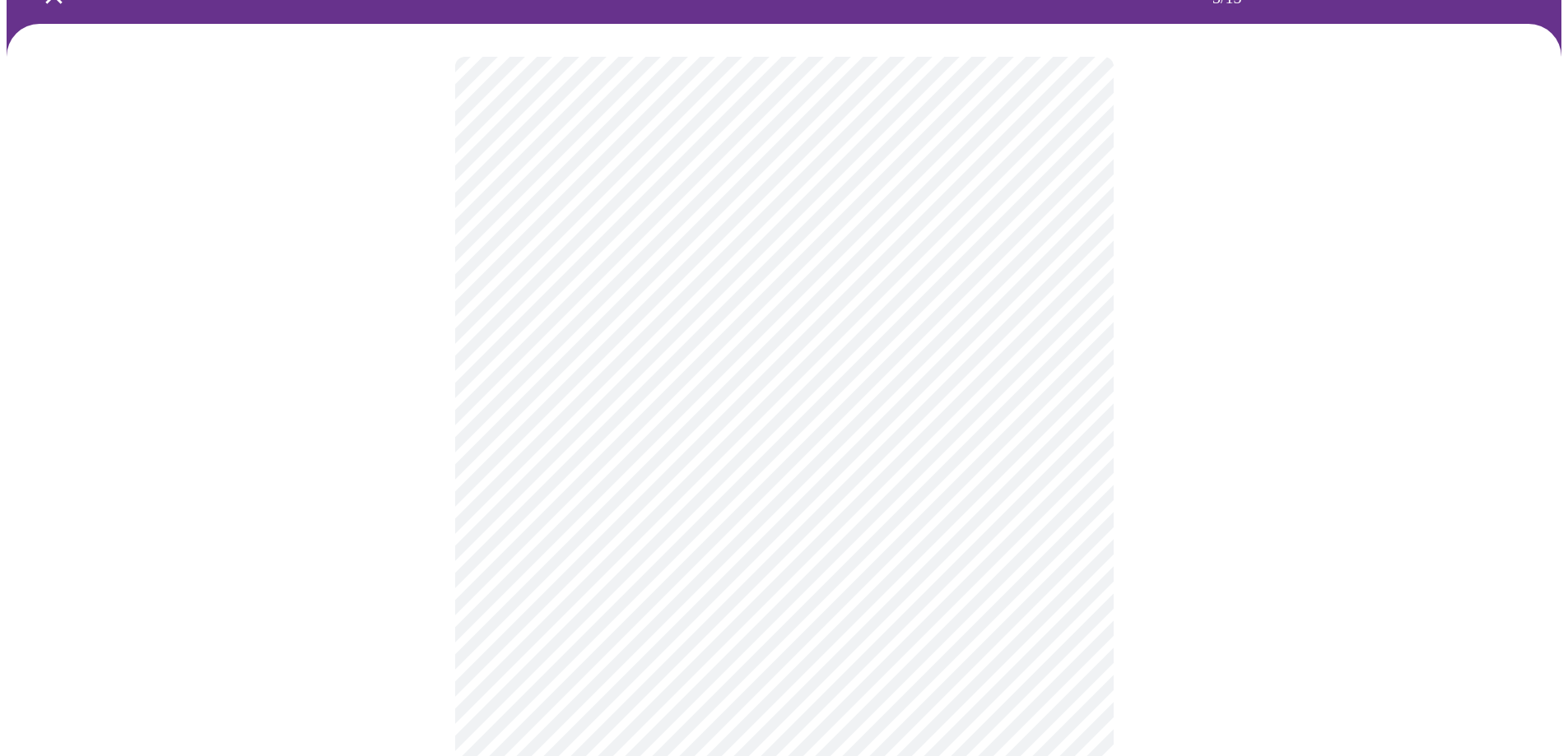
scroll to position [98, 0]
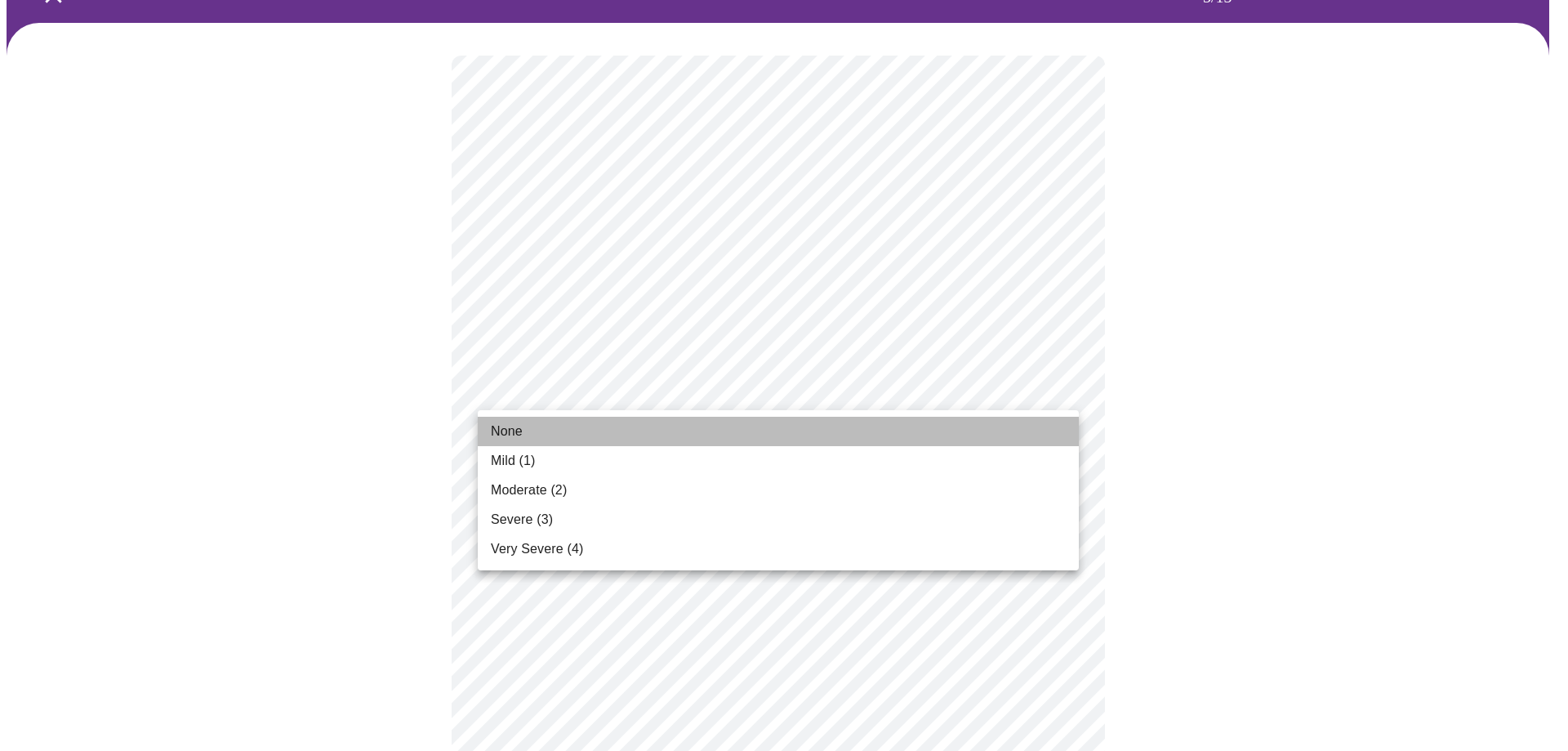
click at [882, 439] on li "None" at bounding box center [778, 431] width 601 height 29
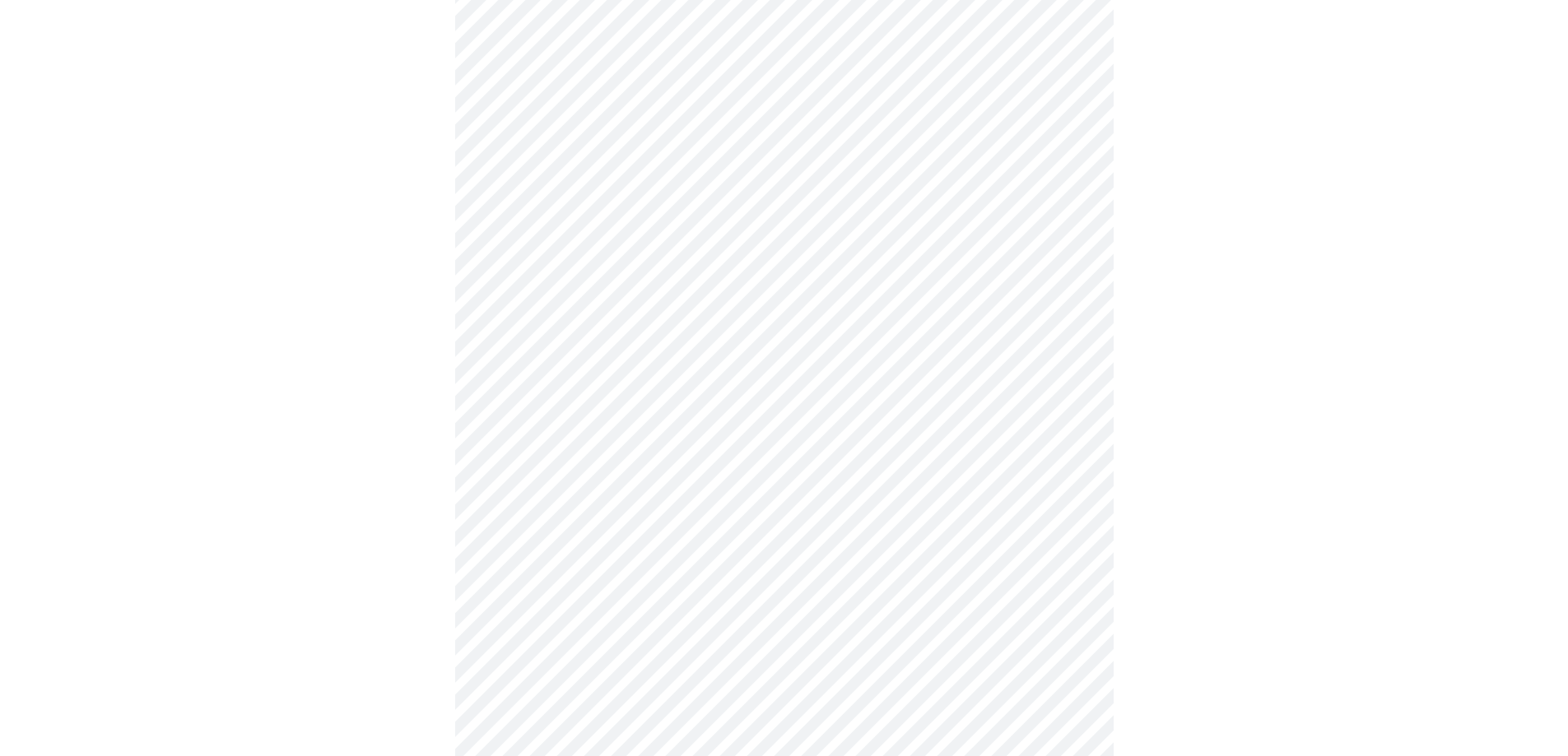
scroll to position [221, 0]
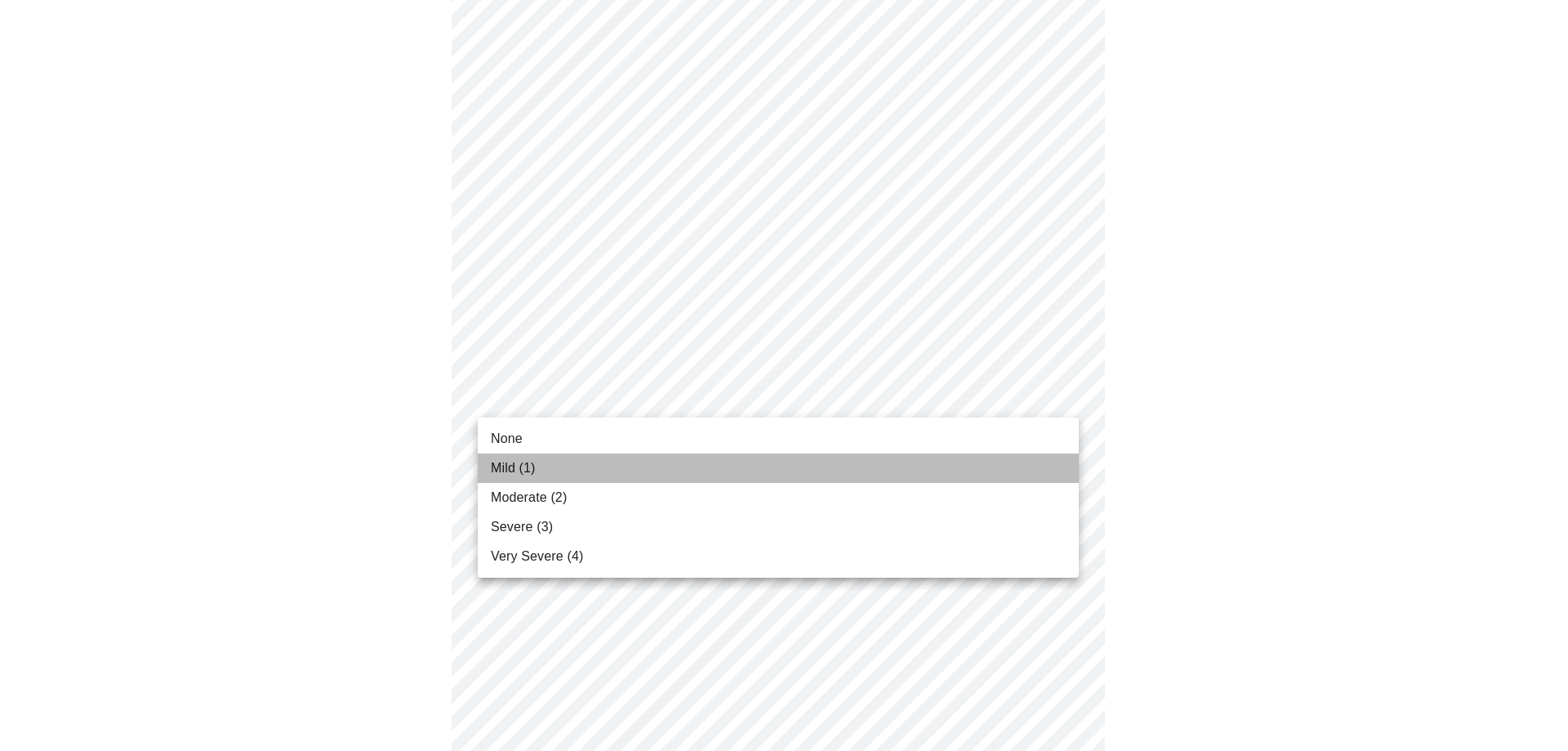
click at [882, 463] on li "Mild (1)" at bounding box center [778, 468] width 601 height 29
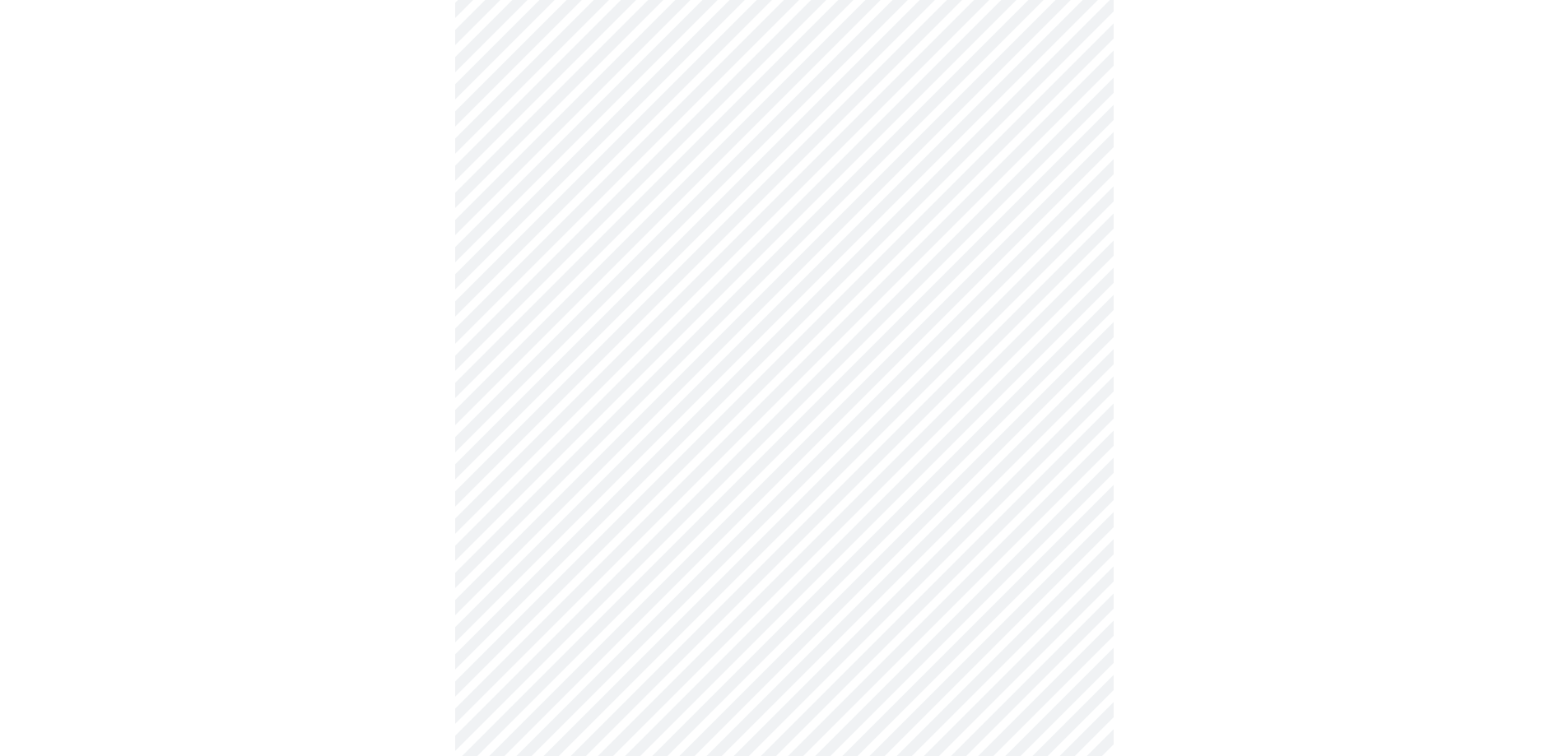
scroll to position [342, 0]
click at [891, 404] on body "MyMenopauseRx Appointments Messaging Labs 1 Uploads Medications Community Refer…" at bounding box center [790, 723] width 1567 height 2119
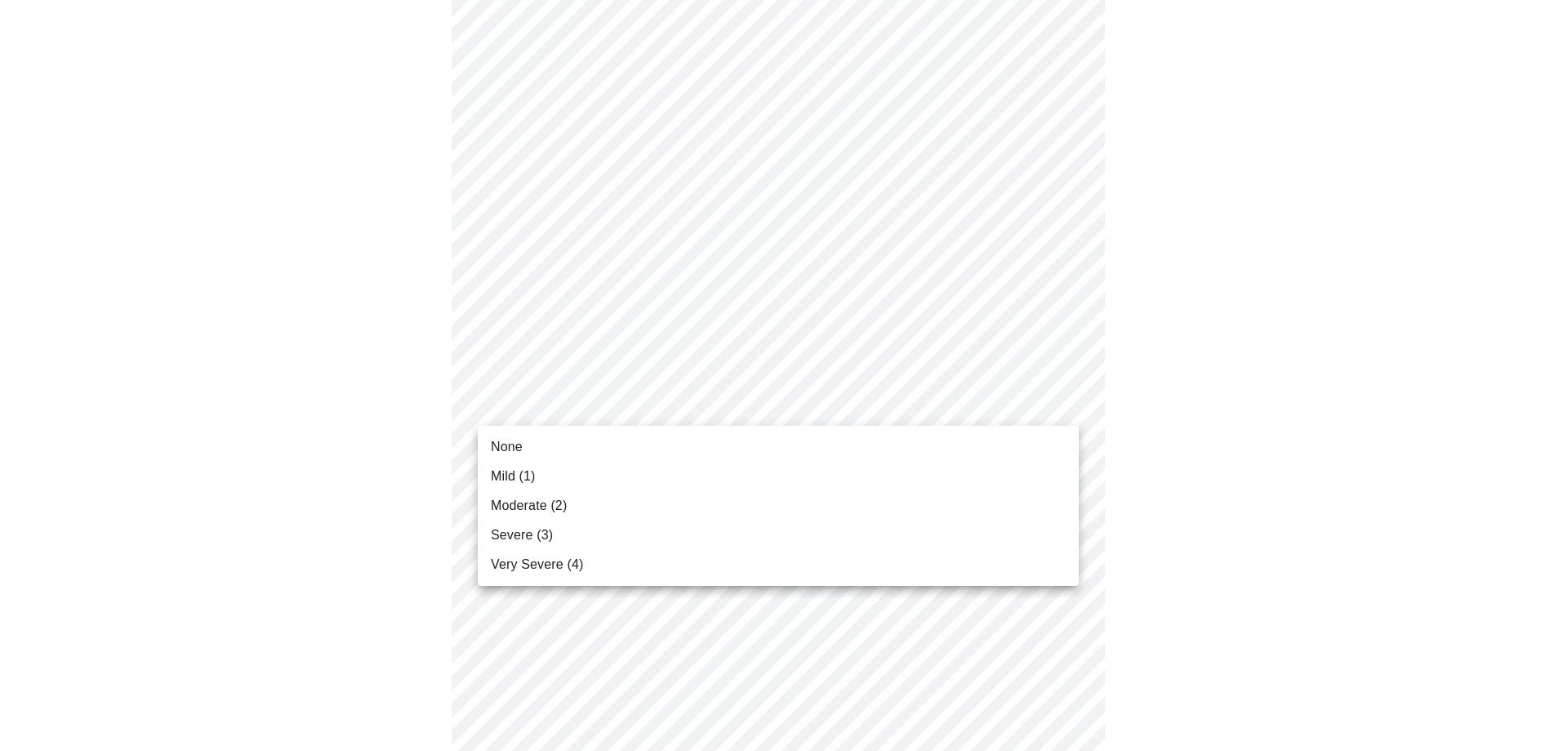
click at [870, 484] on li "Mild (1)" at bounding box center [778, 476] width 601 height 29
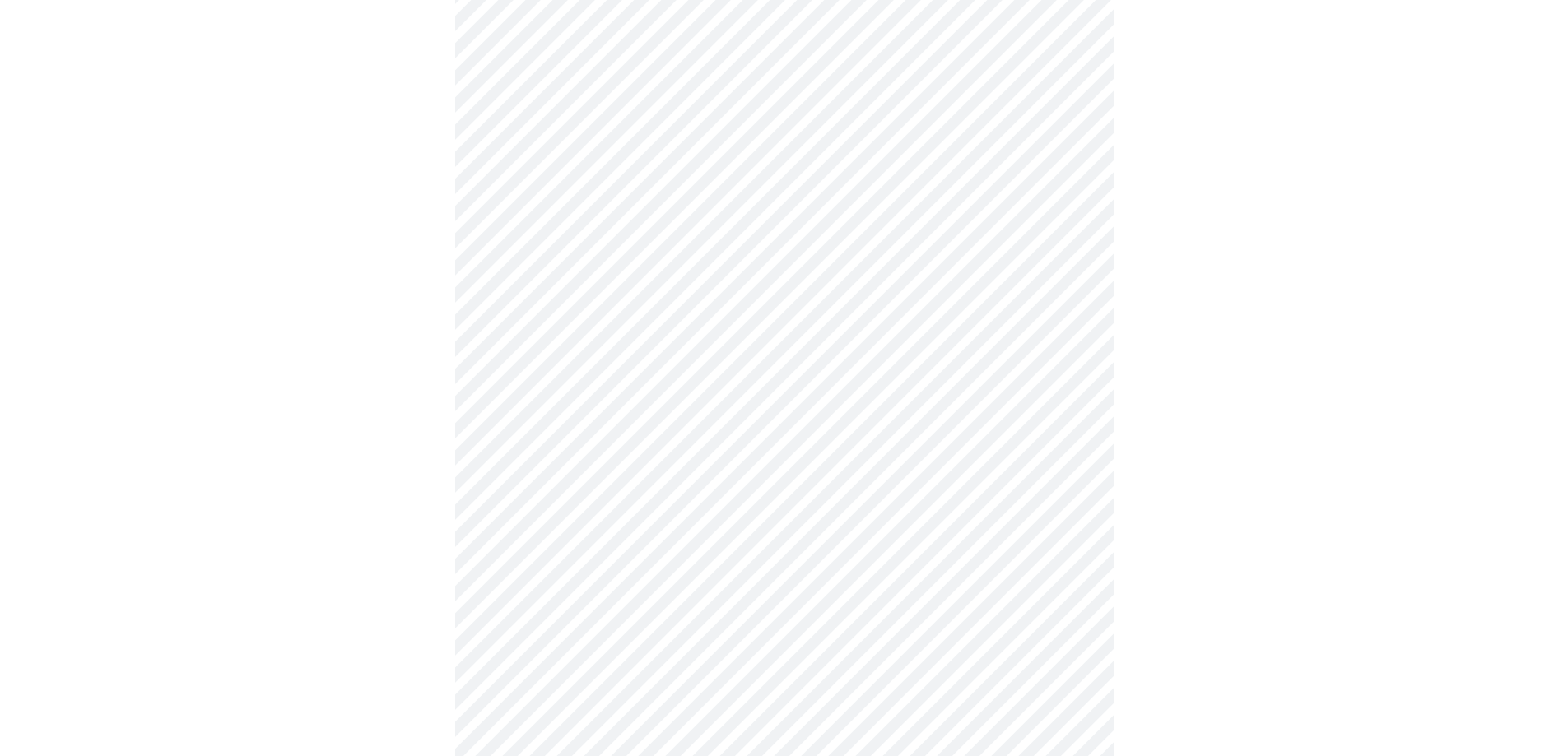
scroll to position [411, 0]
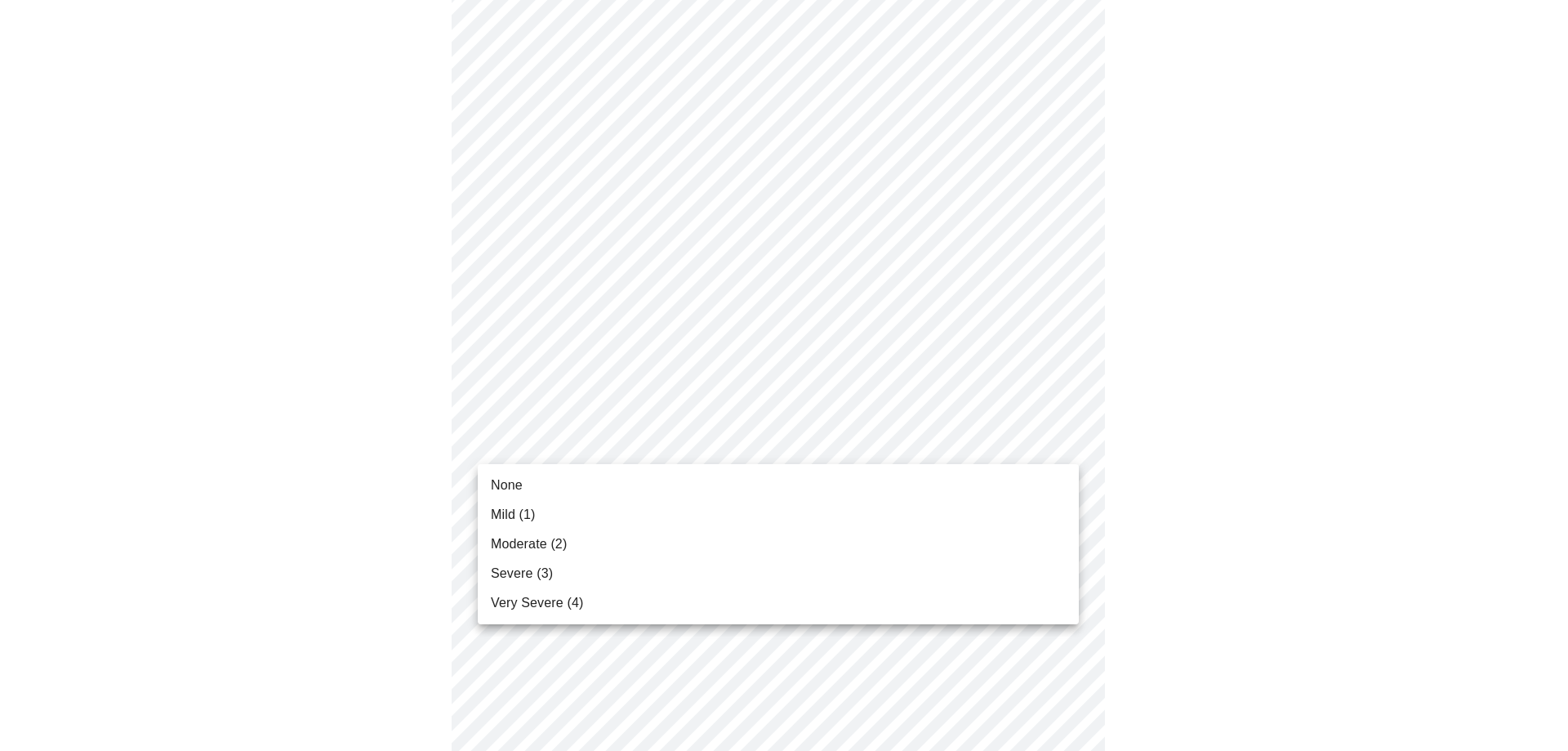
click at [873, 434] on body "MyMenopauseRx Appointments Messaging Labs 1 Uploads Medications Community Refer…" at bounding box center [784, 639] width 1555 height 2081
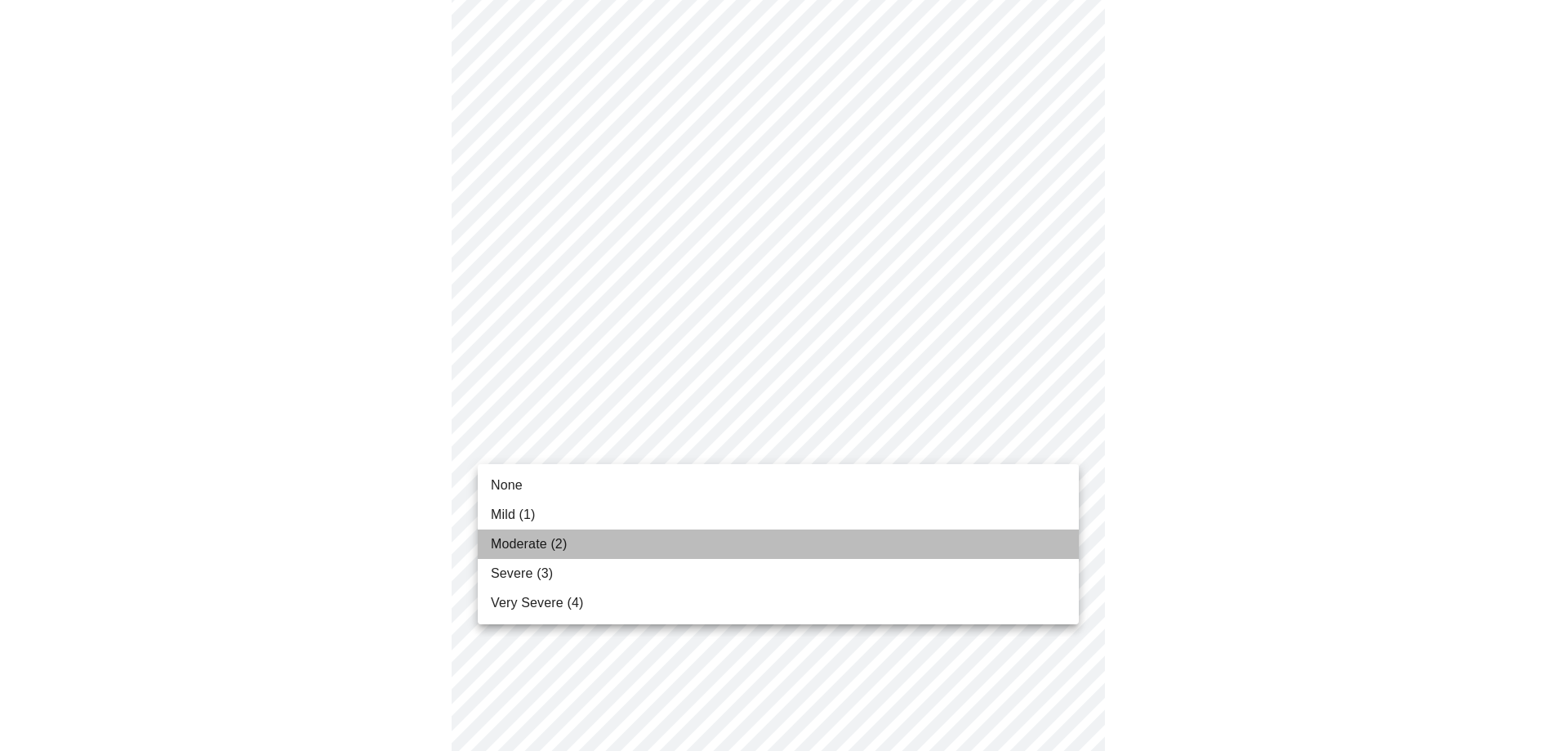
click at [857, 538] on li "Moderate (2)" at bounding box center [778, 544] width 601 height 29
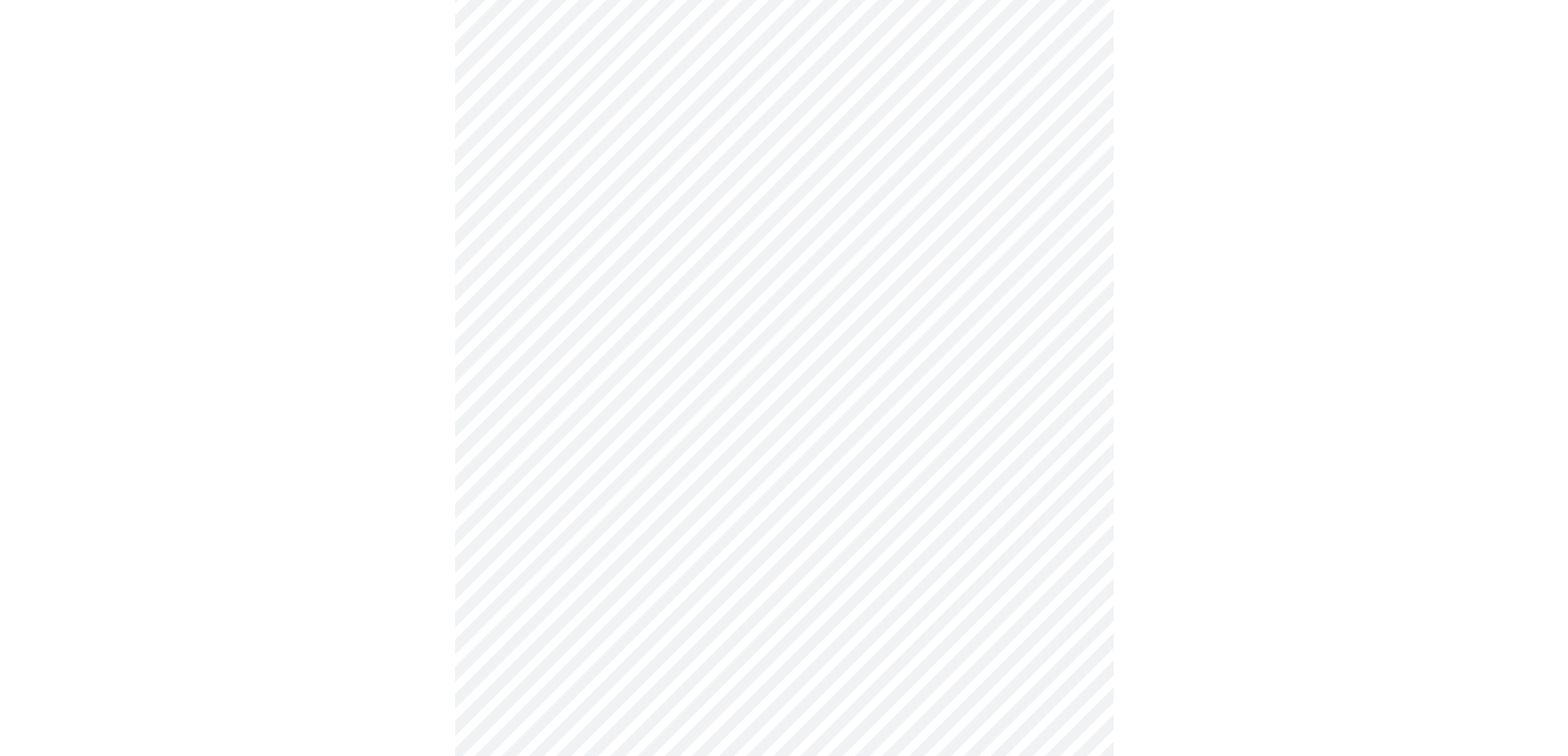
scroll to position [504, 0]
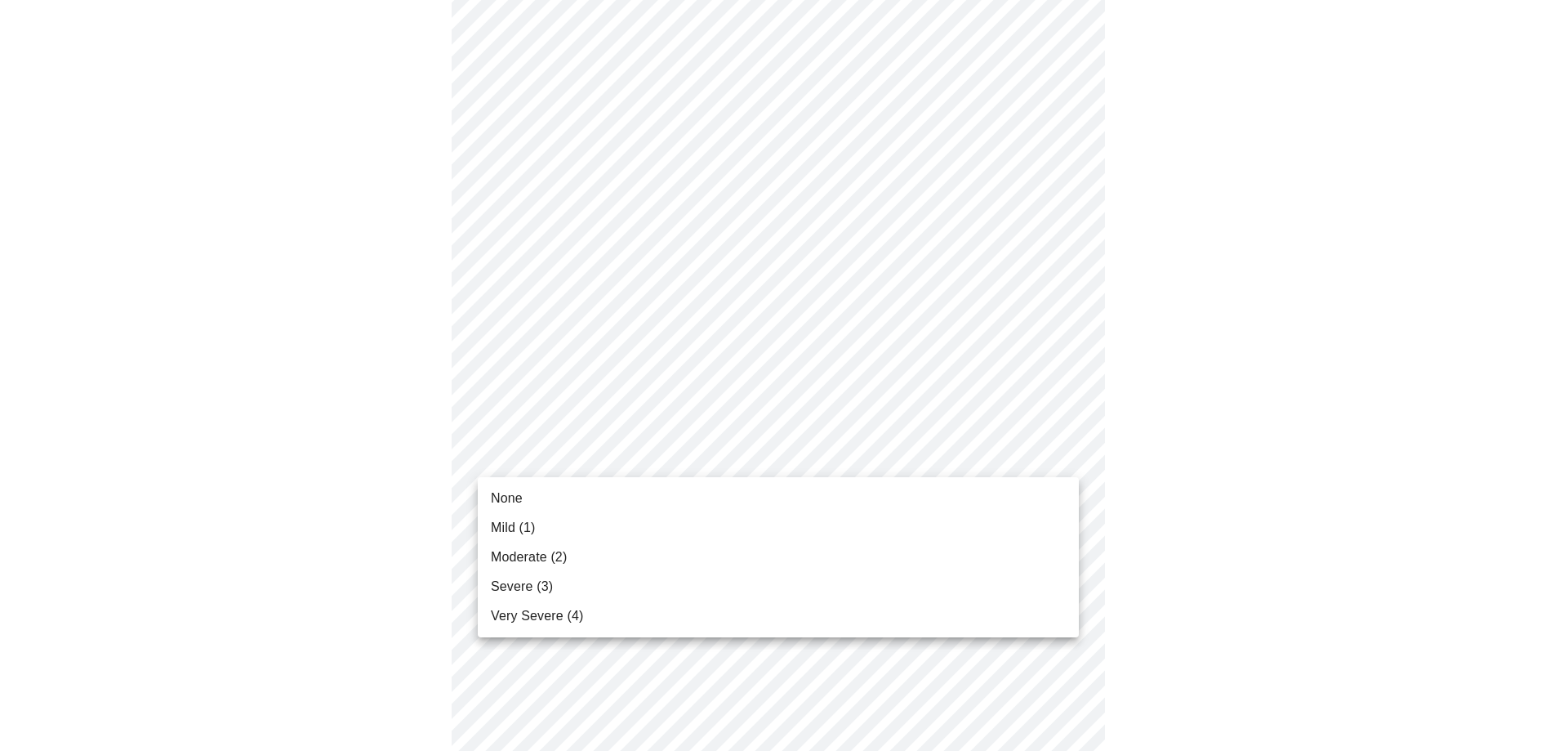
click at [853, 455] on body "MyMenopauseRx Appointments Messaging Labs 1 Uploads Medications Community Refer…" at bounding box center [784, 535] width 1555 height 2059
click at [840, 559] on li "Moderate (2)" at bounding box center [778, 557] width 601 height 29
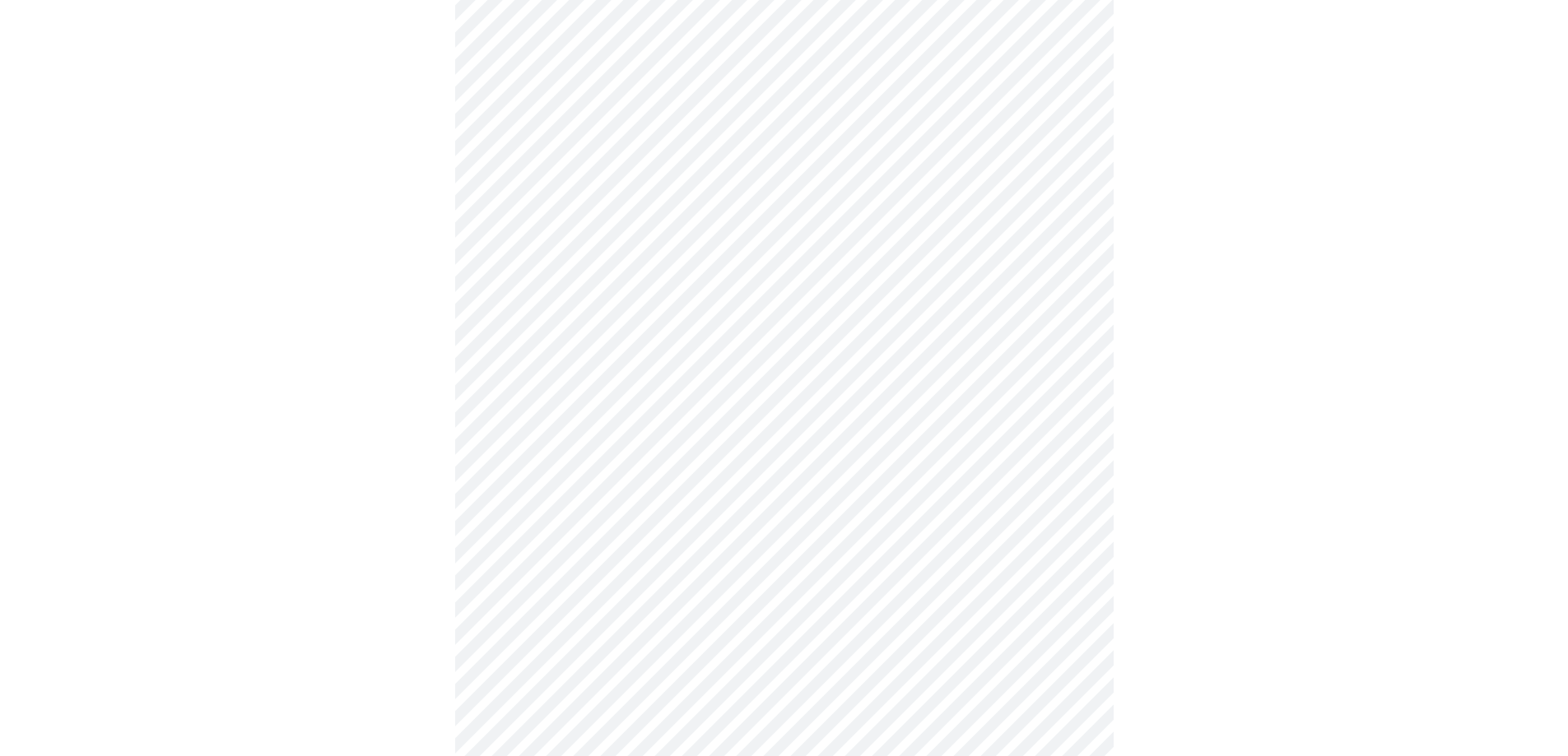
scroll to position [666, 0]
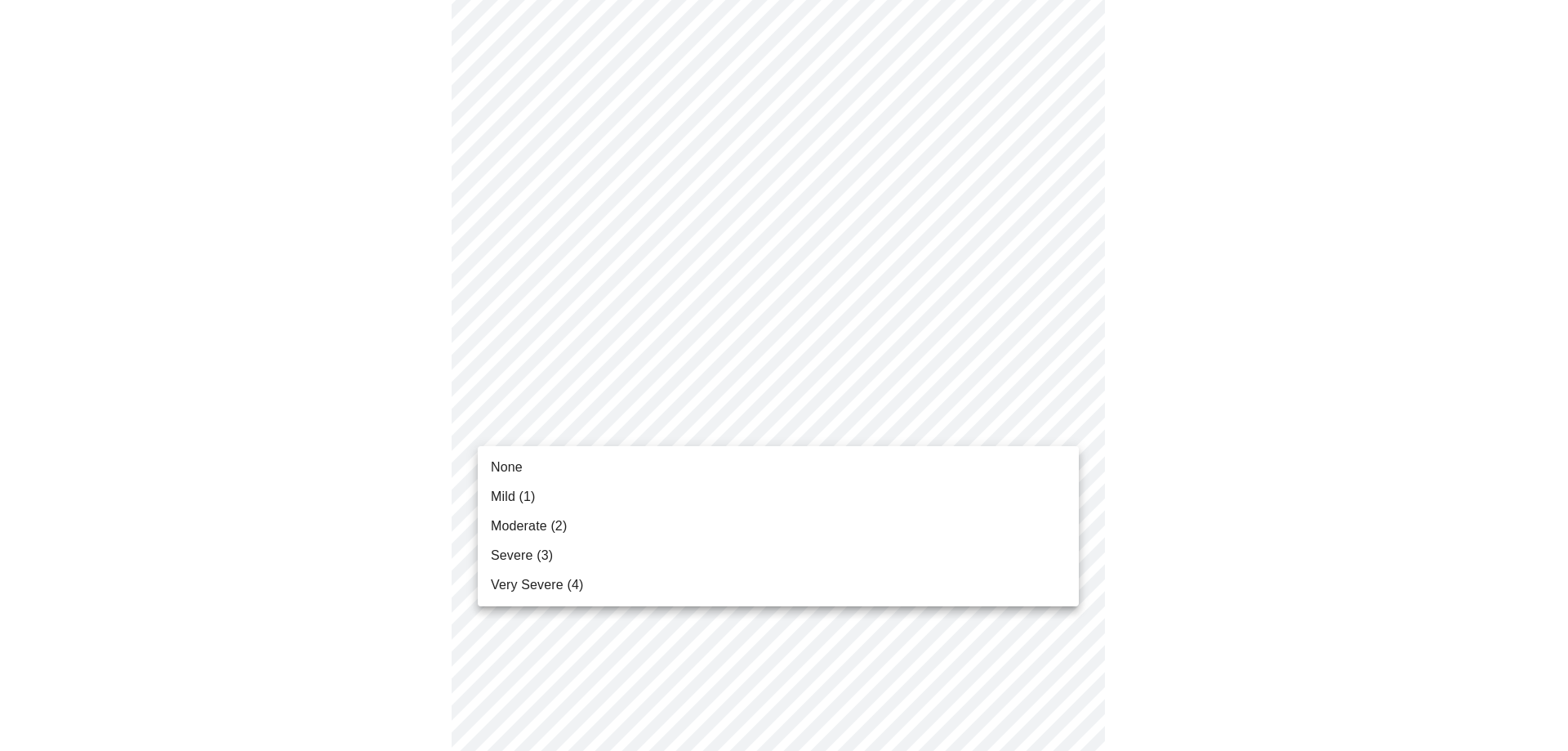
click at [853, 423] on body "MyMenopauseRx Appointments Messaging Labs 1 Uploads Medications Community Refer…" at bounding box center [784, 364] width 1555 height 2036
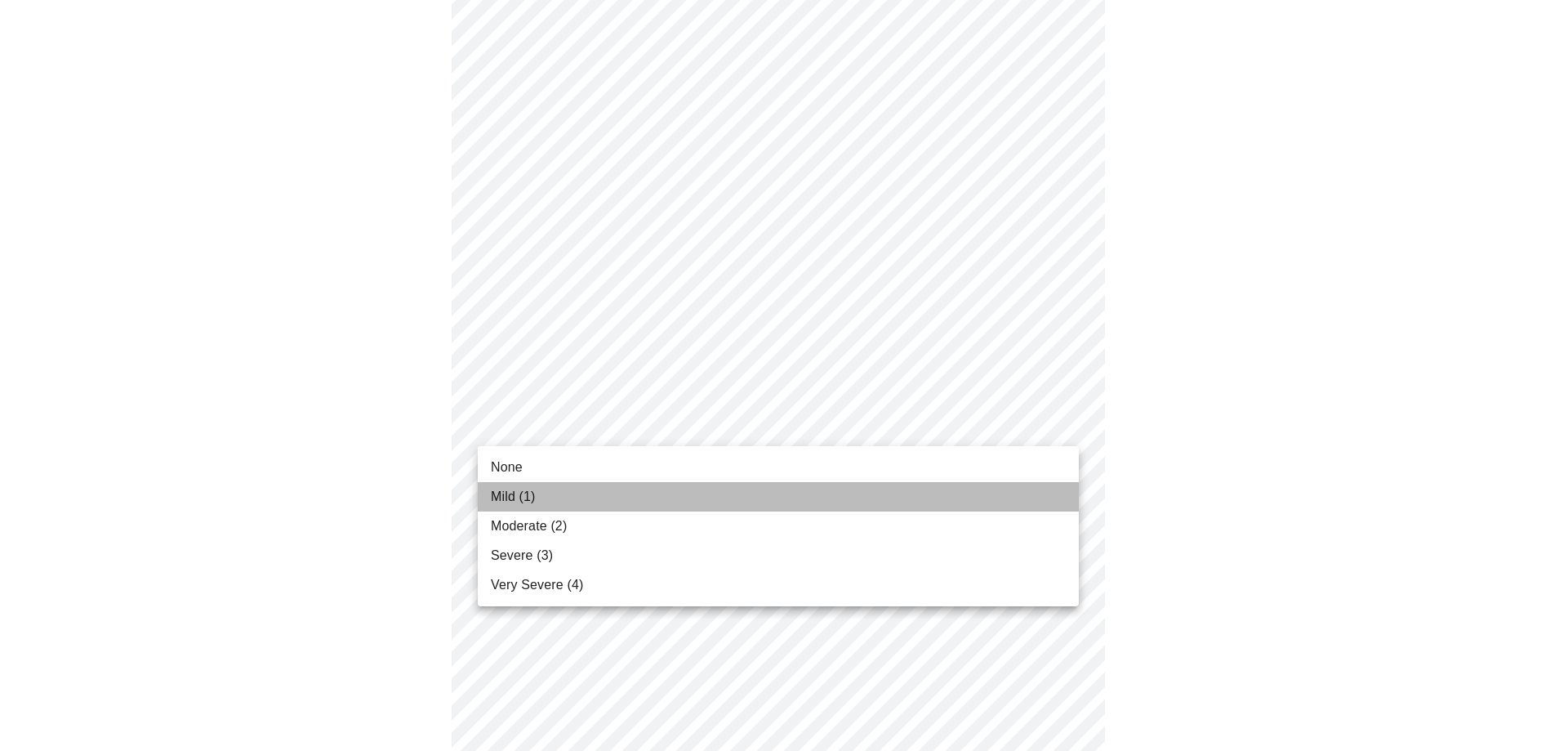
click at [844, 482] on li "Mild (1)" at bounding box center [778, 497] width 601 height 29
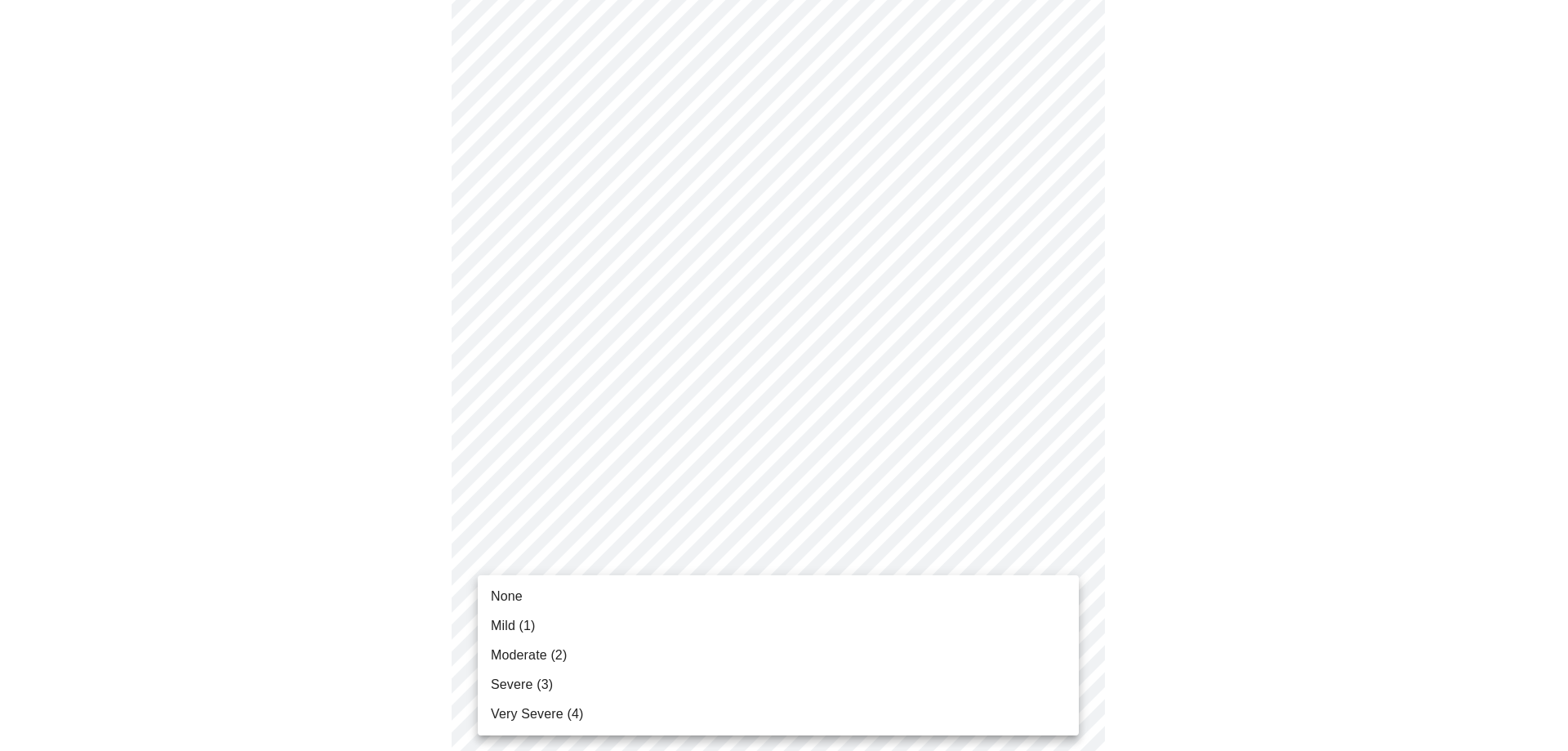
click at [857, 553] on body "MyMenopauseRx Appointments Messaging Labs 1 Uploads Medications Community Refer…" at bounding box center [784, 352] width 1555 height 2013
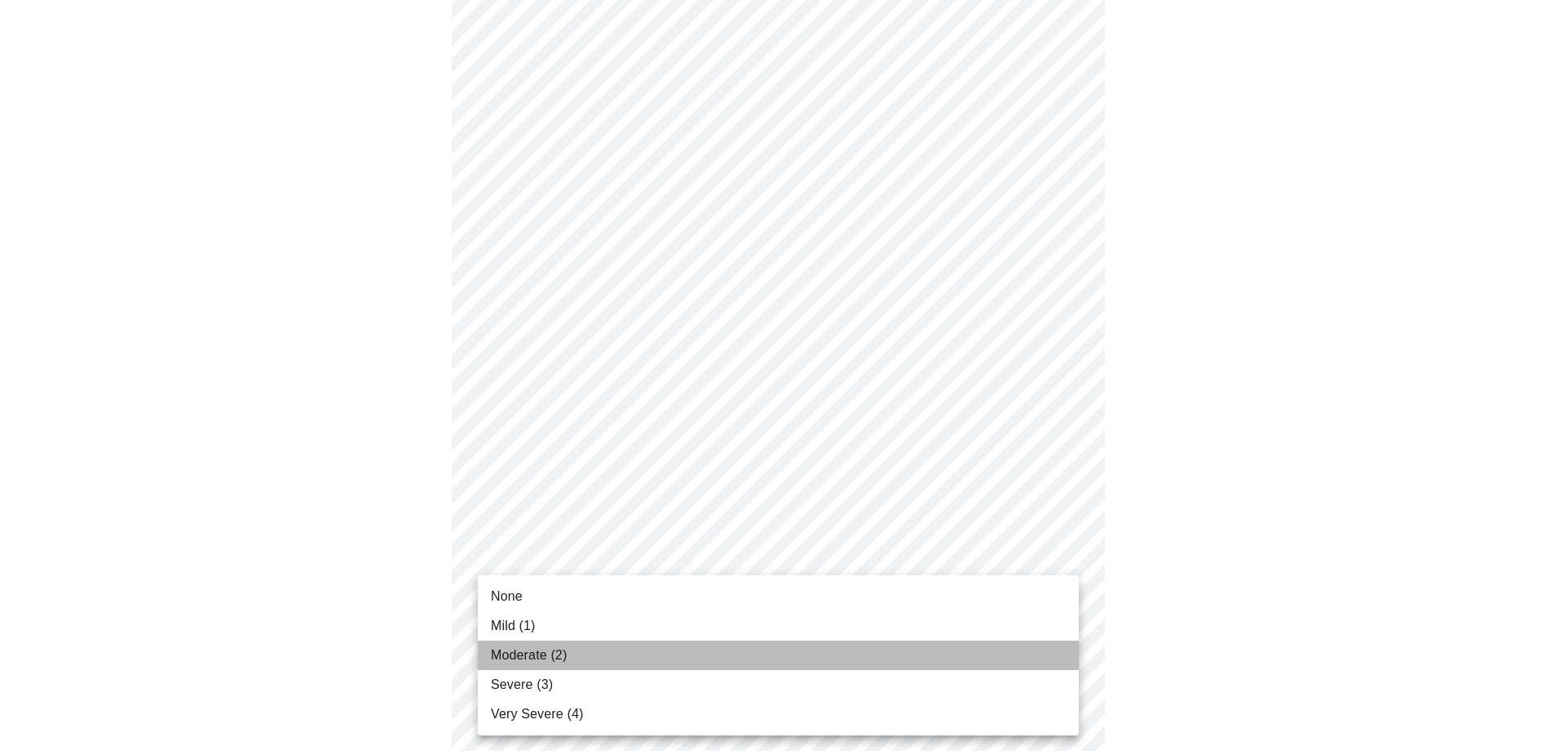
click at [846, 647] on li "Moderate (2)" at bounding box center [778, 655] width 601 height 29
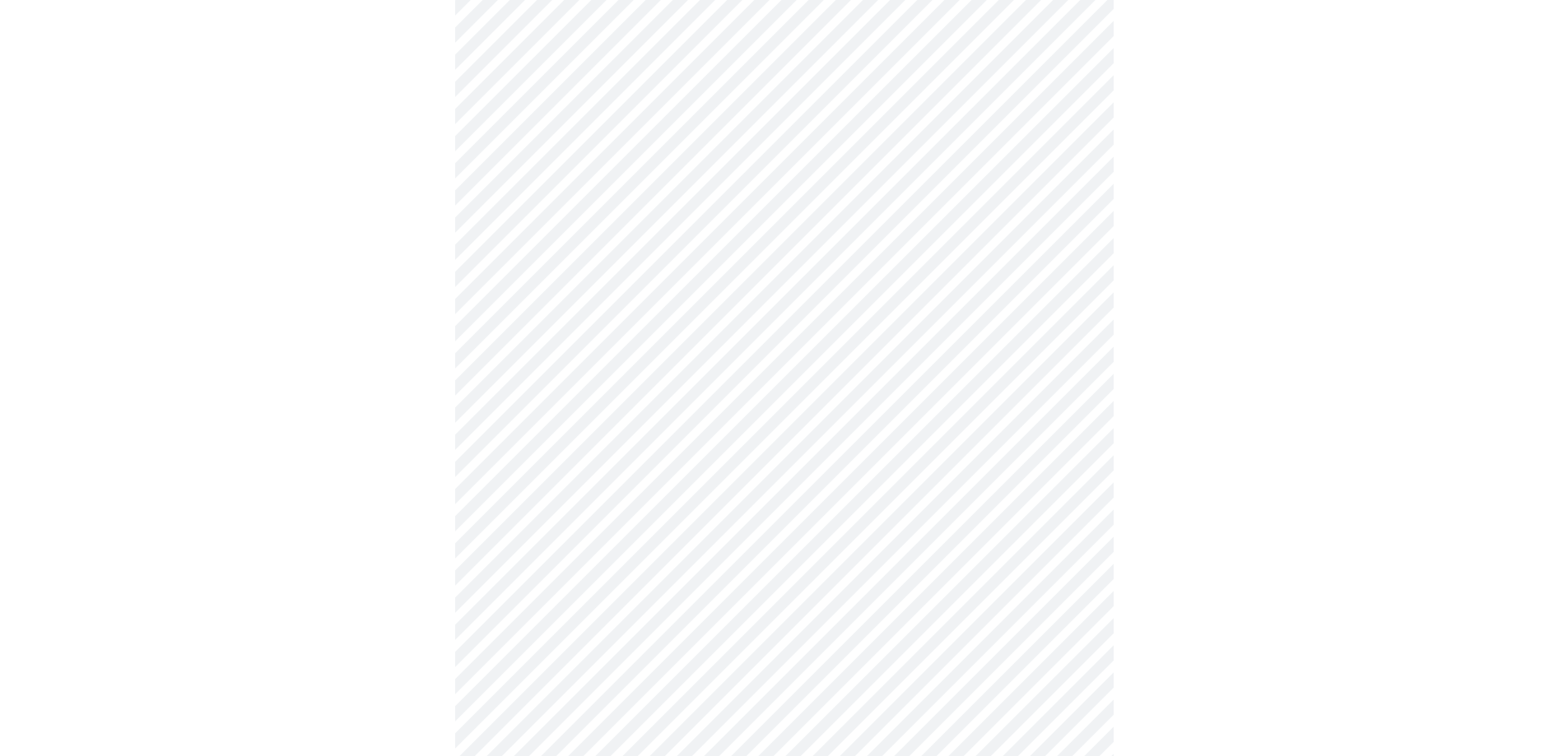
scroll to position [888, 0]
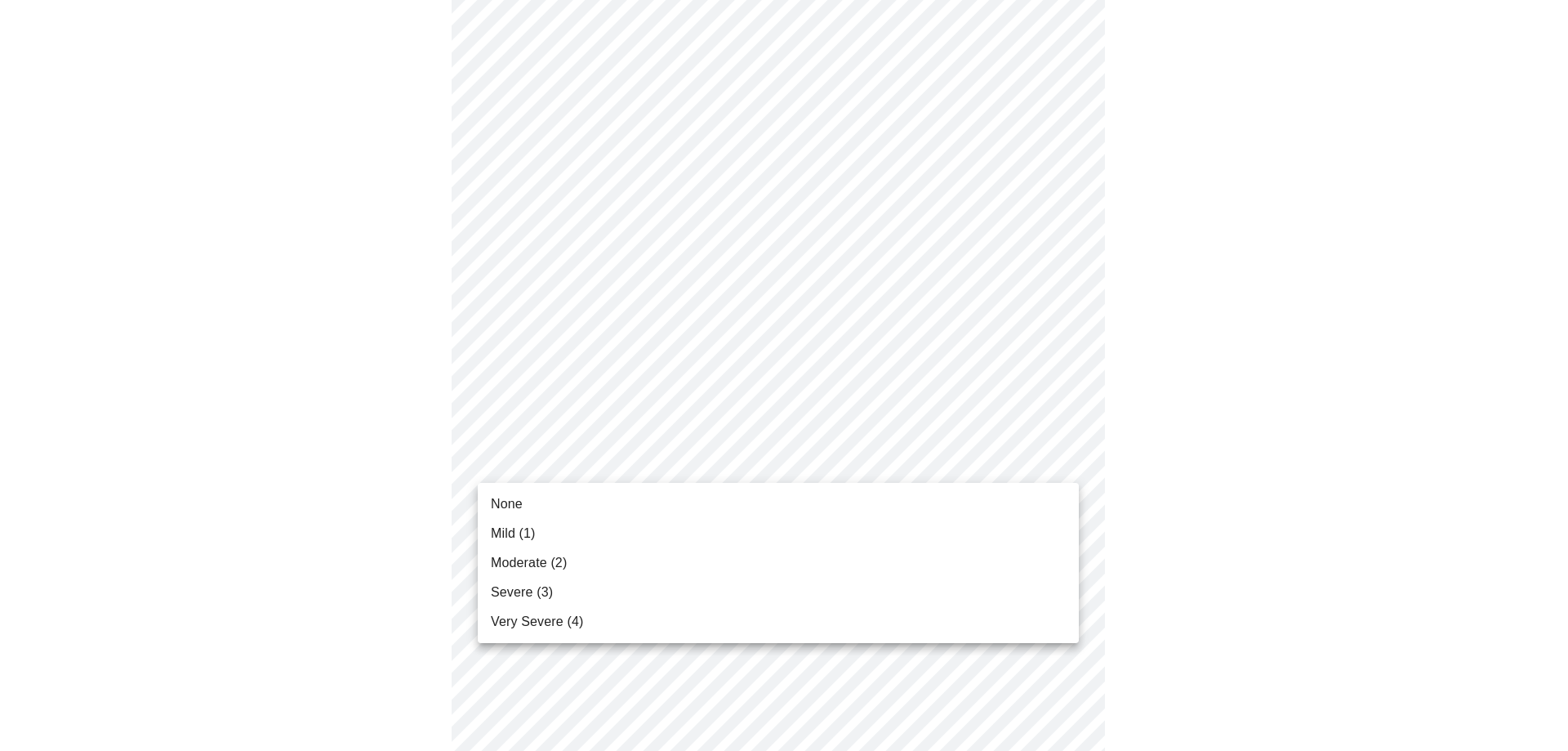
click at [866, 464] on body "MyMenopauseRx Appointments Messaging Labs 1 Uploads Medications Community Refer…" at bounding box center [784, 119] width 1555 height 1990
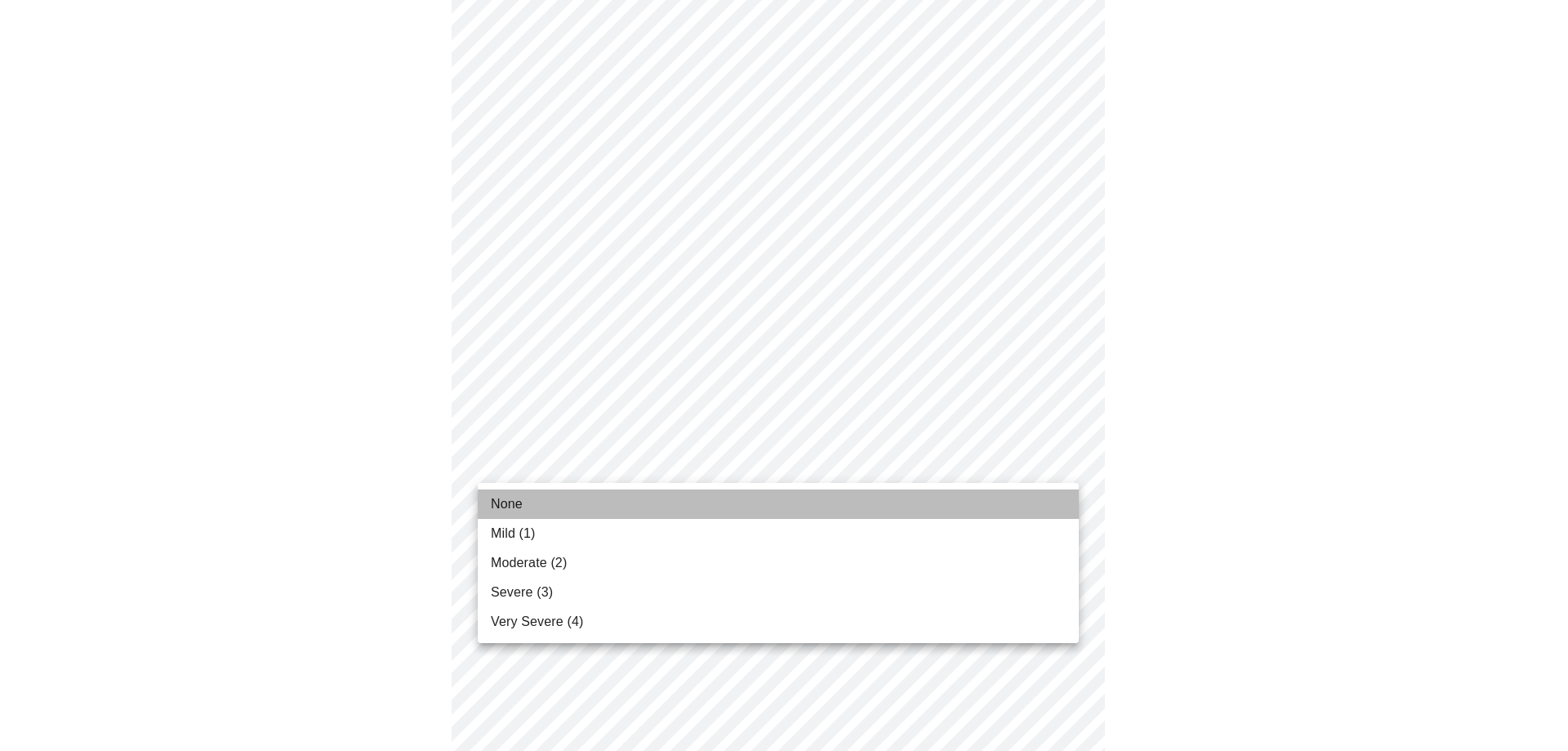
click at [861, 502] on li "None" at bounding box center [778, 504] width 601 height 29
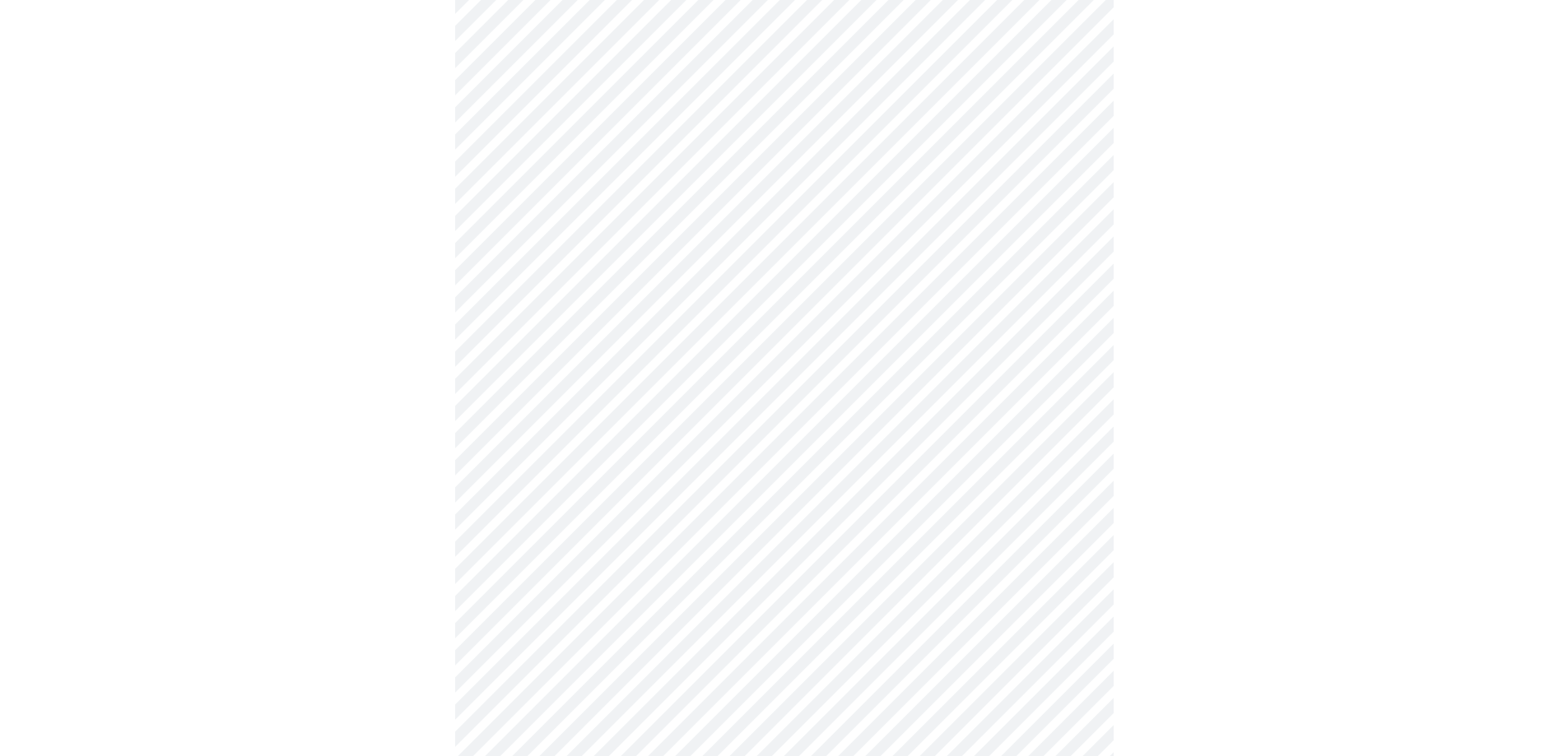
scroll to position [1036, 0]
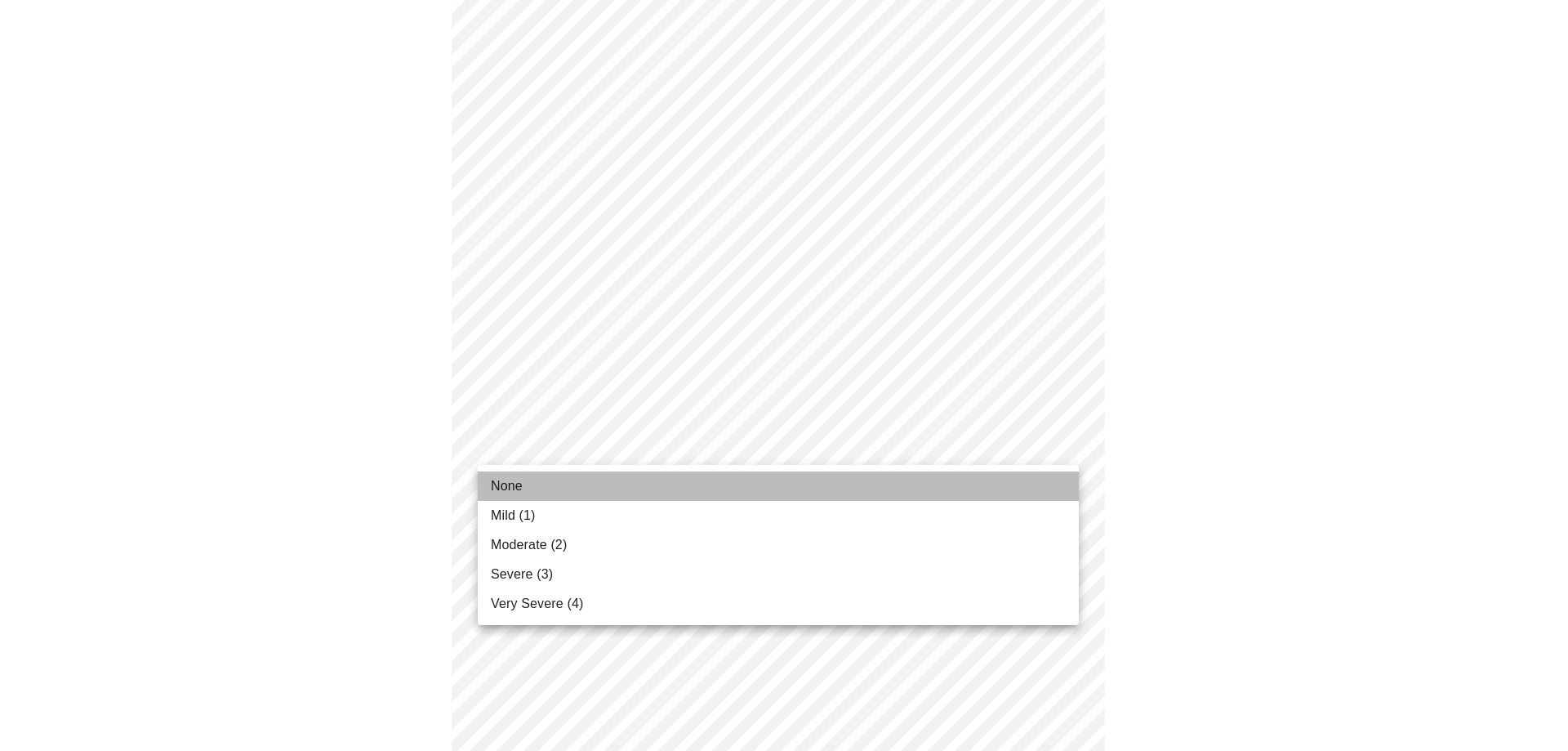
click at [856, 497] on li "None" at bounding box center [778, 486] width 601 height 29
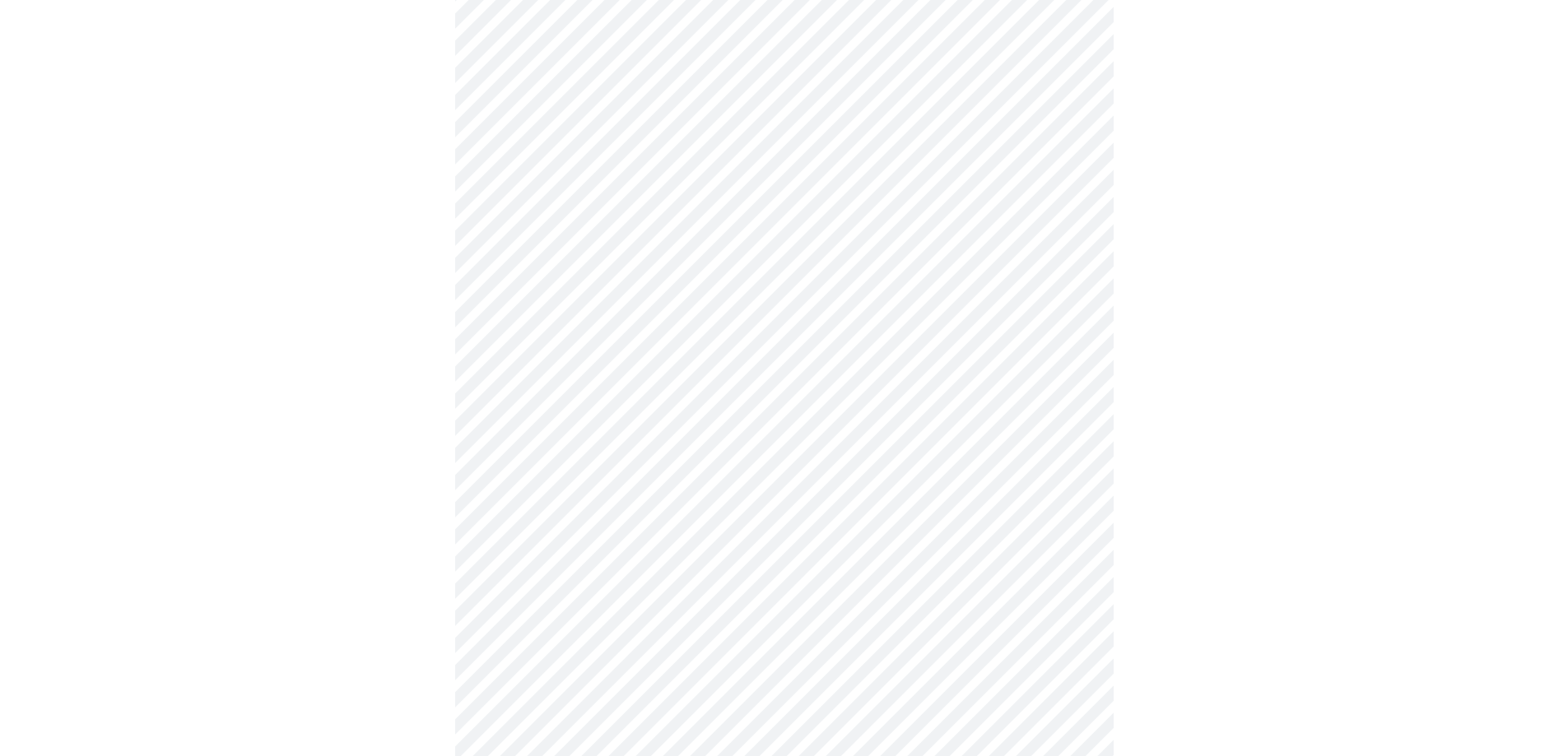
click at [862, 500] on ul "None Mild (1) Moderate (2) Severe (3) Very Severe (4)" at bounding box center [784, 513] width 454 height 90
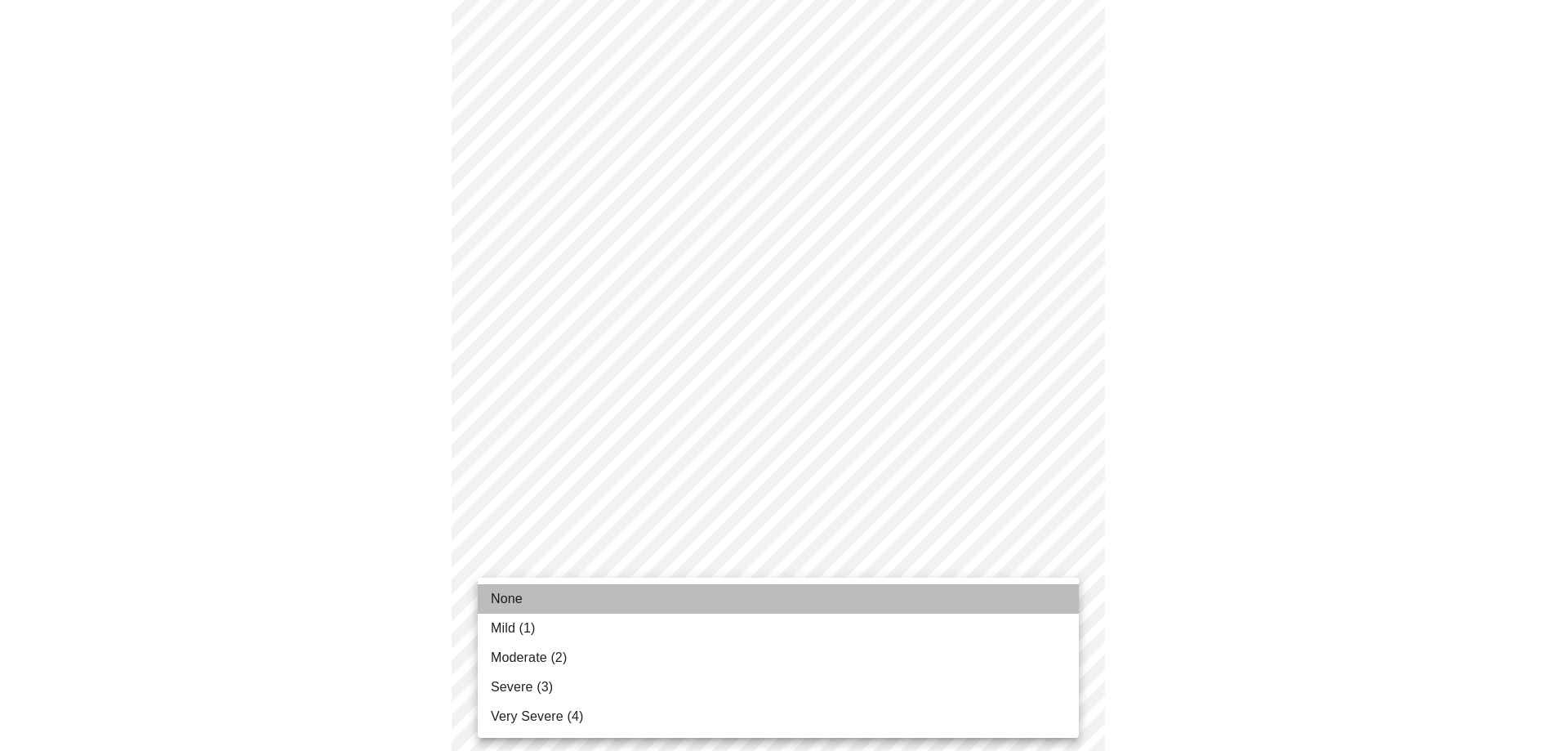
click at [853, 585] on li "None" at bounding box center [778, 599] width 601 height 29
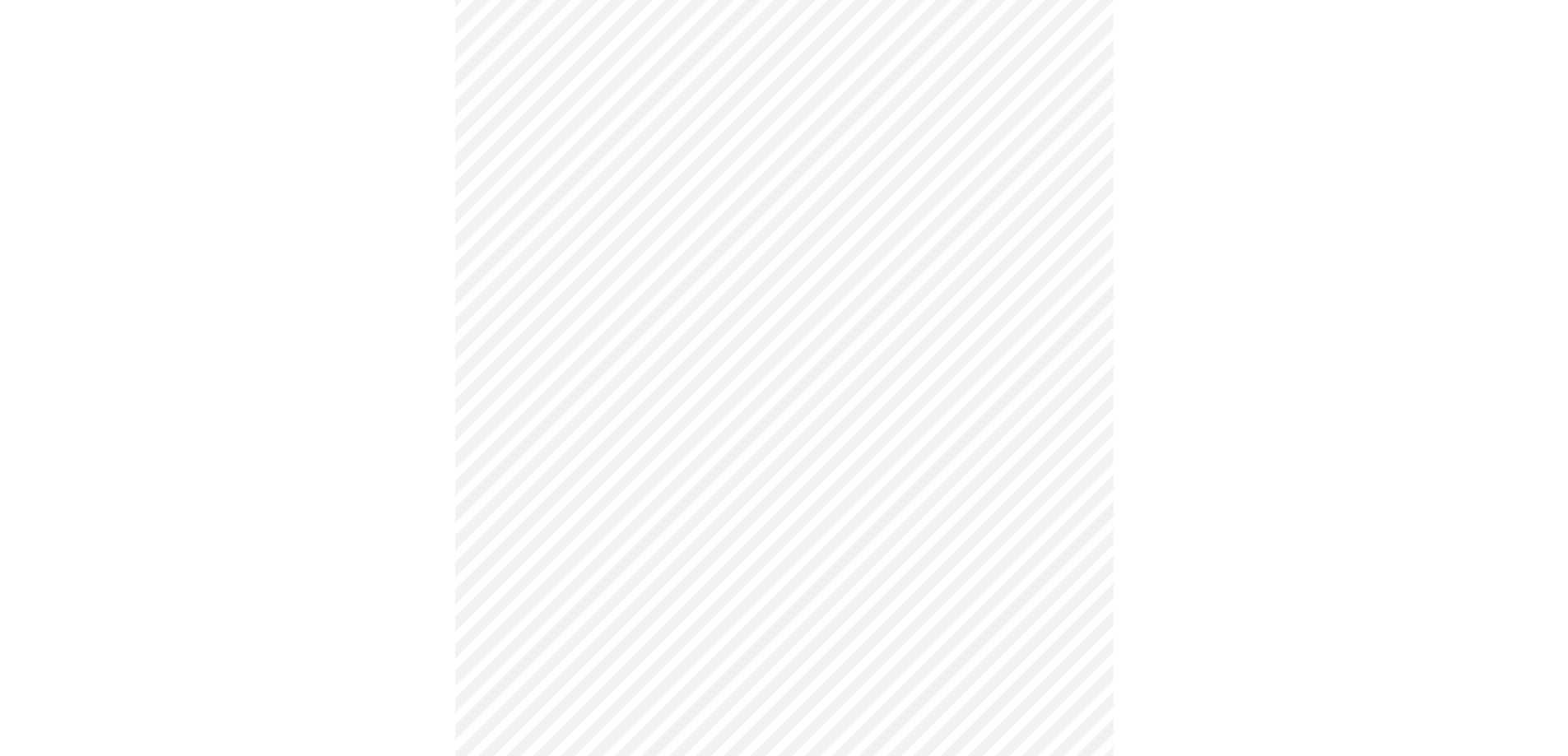
scroll to position [601, 0]
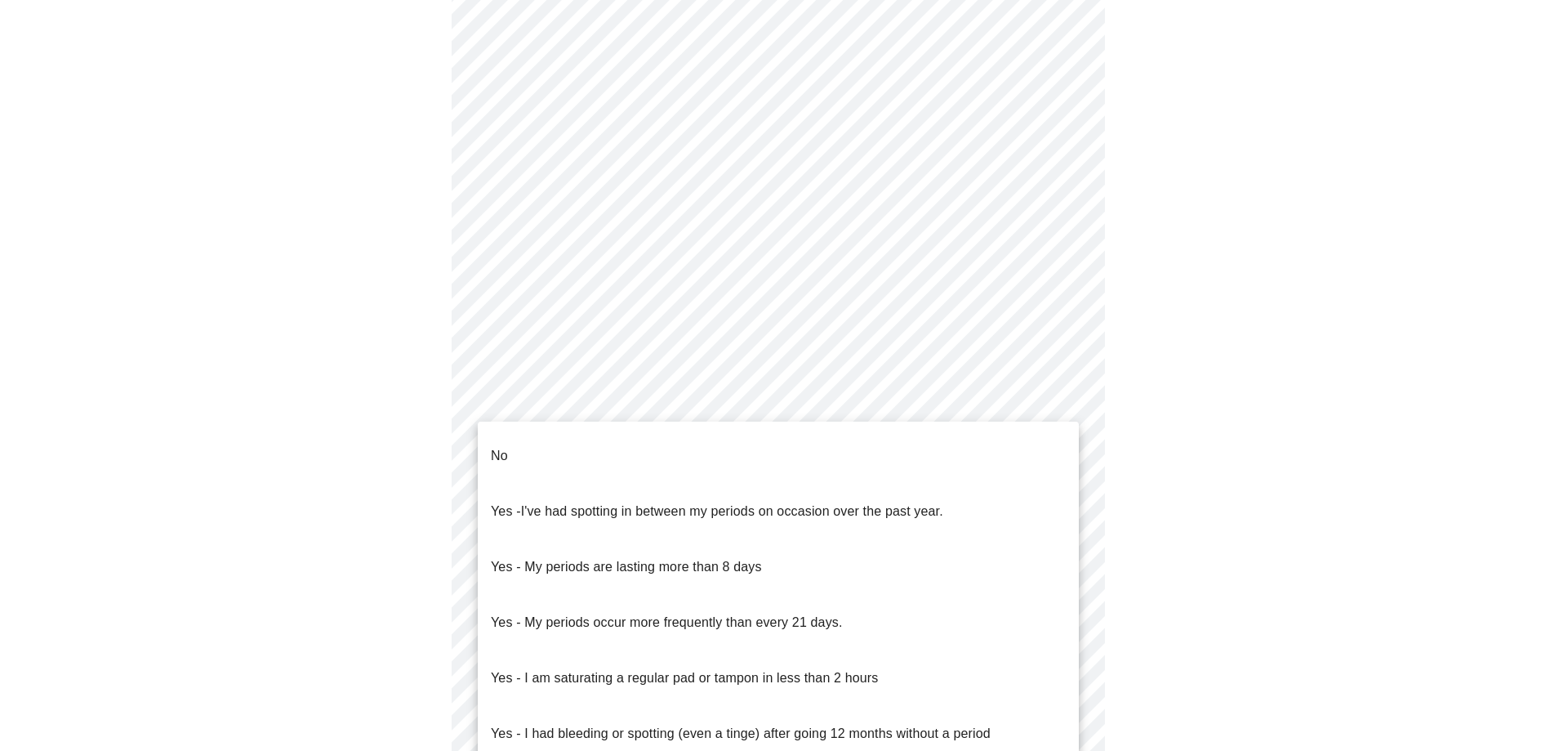
click at [692, 405] on body "MyMenopauseRx Appointments Messaging Labs 1 Uploads Medications Community Refer…" at bounding box center [784, 216] width 1555 height 1613
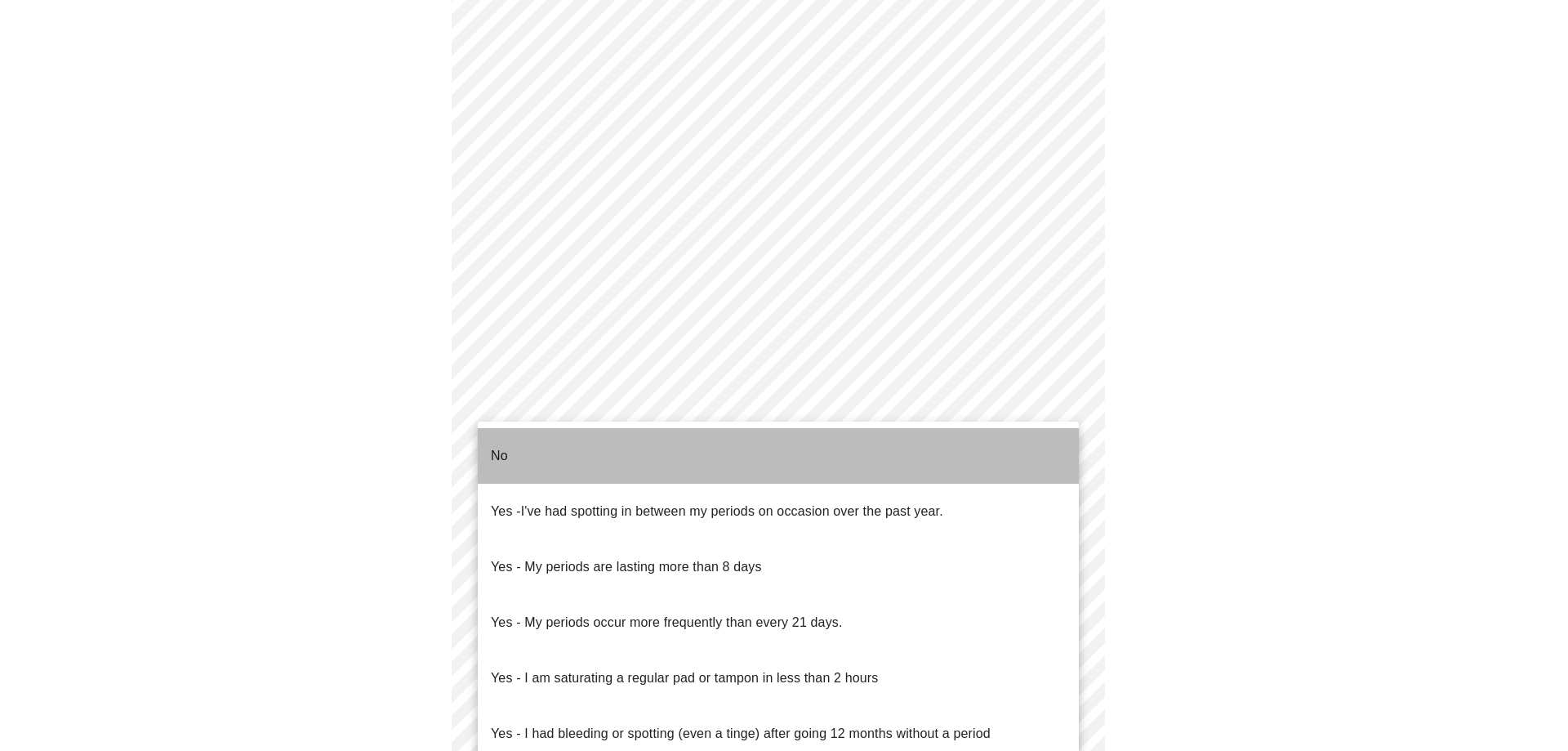
click at [687, 458] on li "No" at bounding box center [778, 456] width 601 height 55
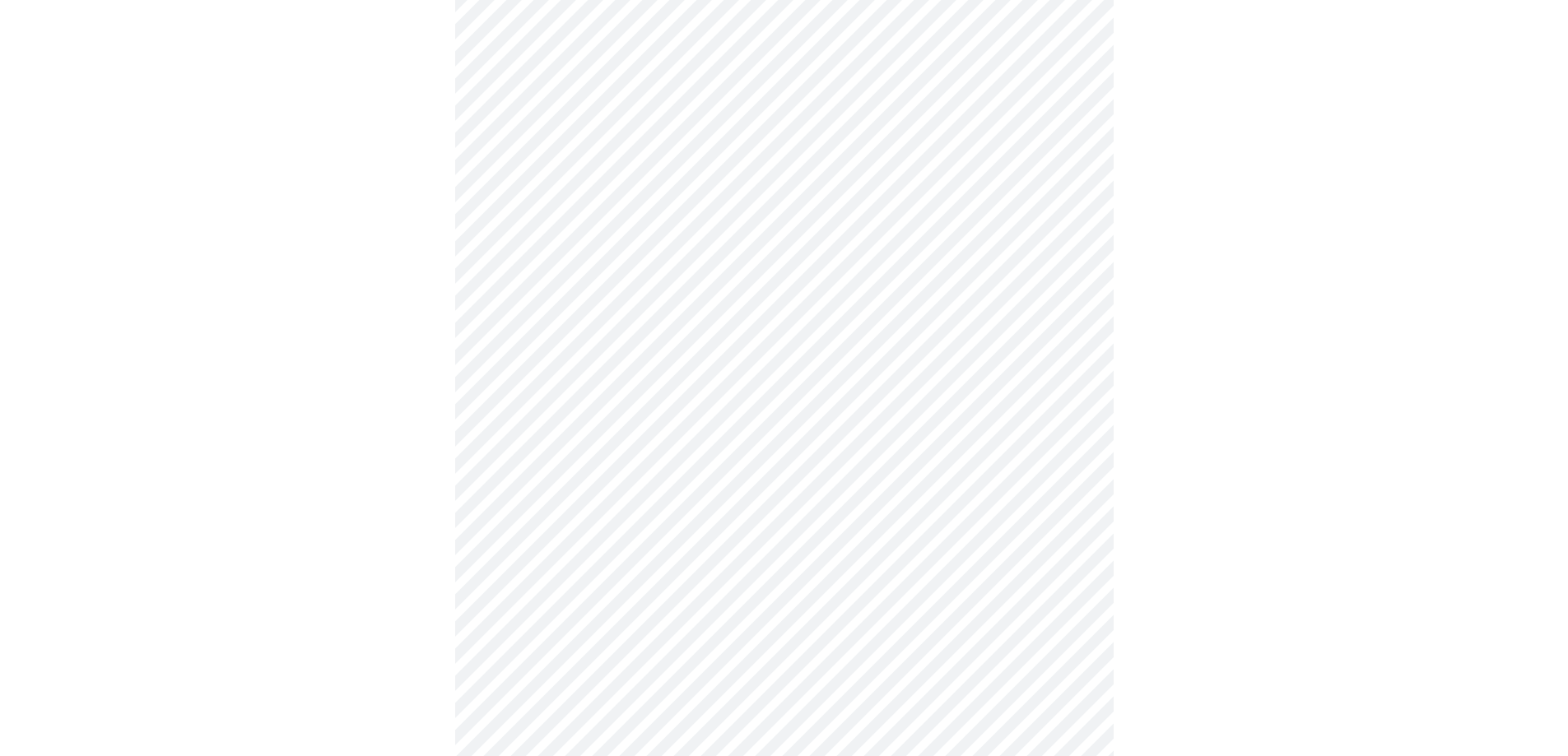
scroll to position [674, 0]
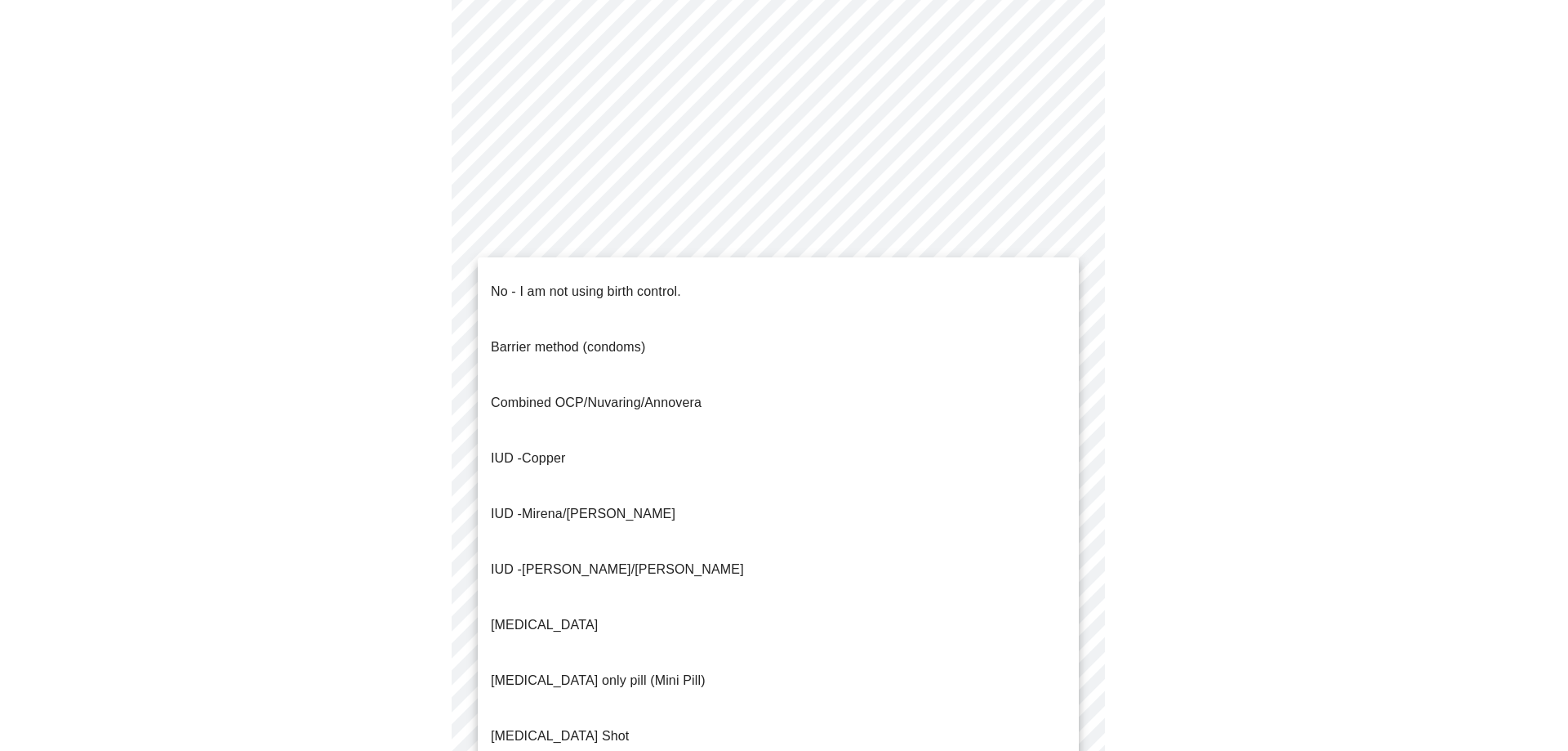
click at [700, 452] on body "MyMenopauseRx Appointments Messaging Labs 1 Uploads Medications Community Refer…" at bounding box center [784, 139] width 1555 height 1603
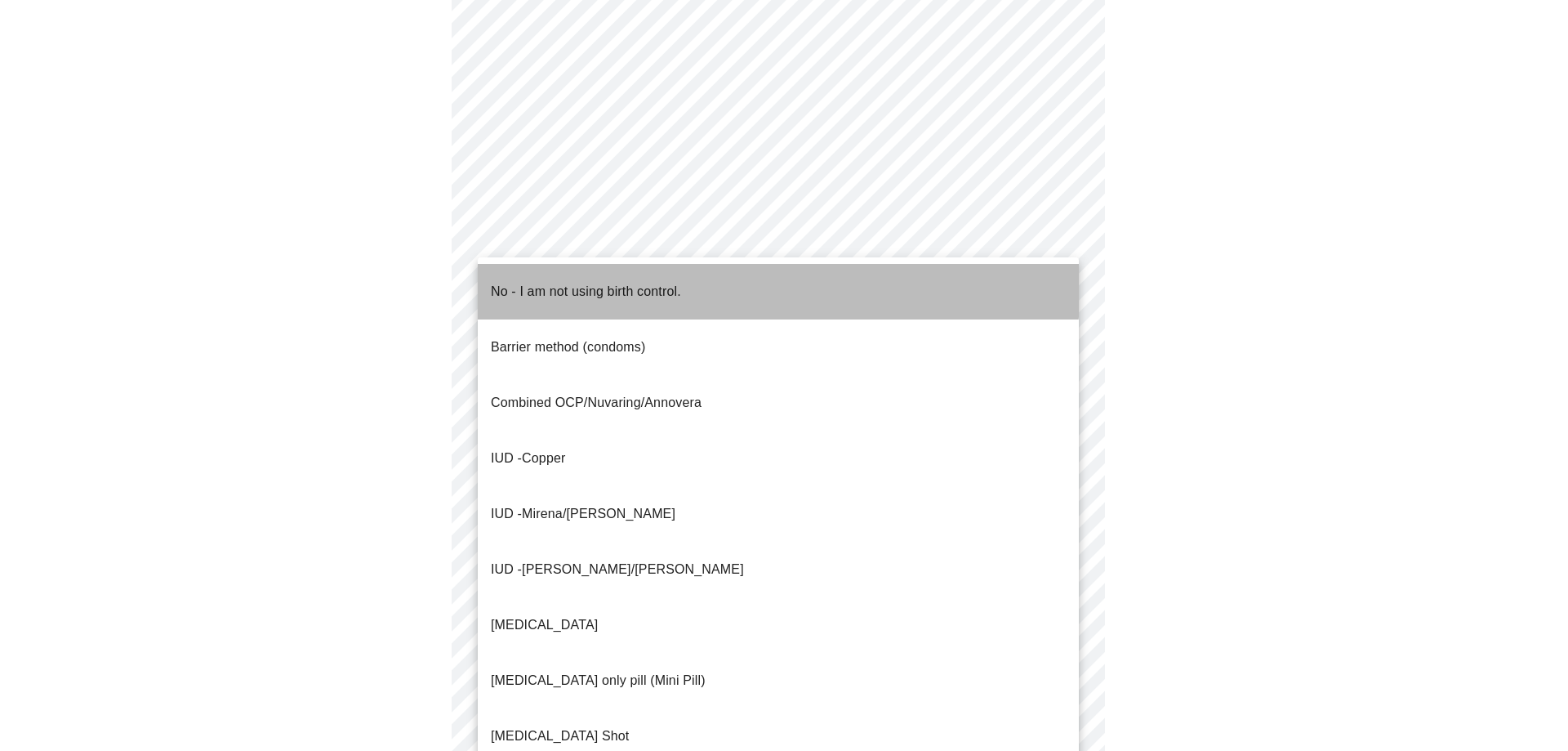
click at [685, 281] on li "No - I am not using birth control." at bounding box center [778, 291] width 601 height 55
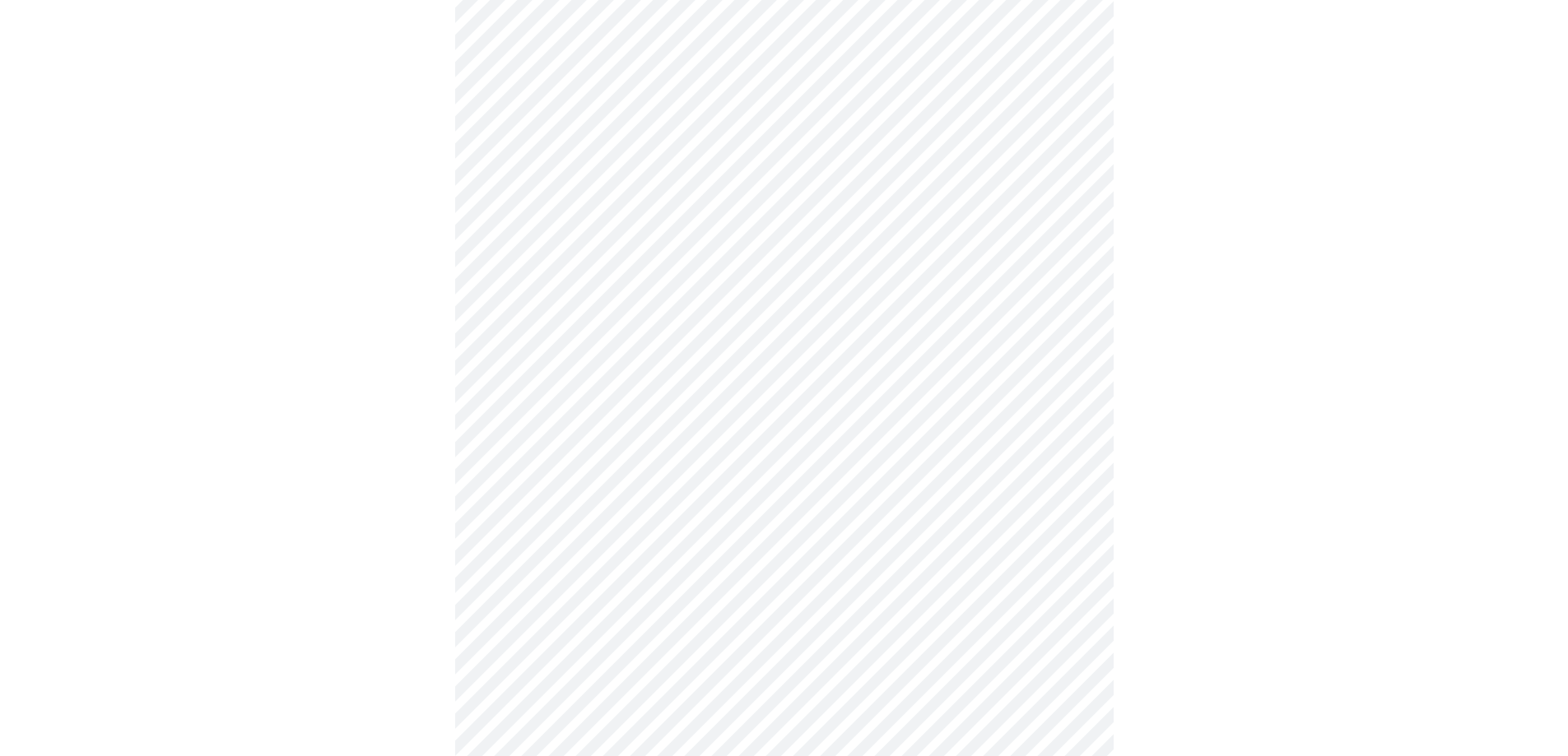
scroll to position [799, 0]
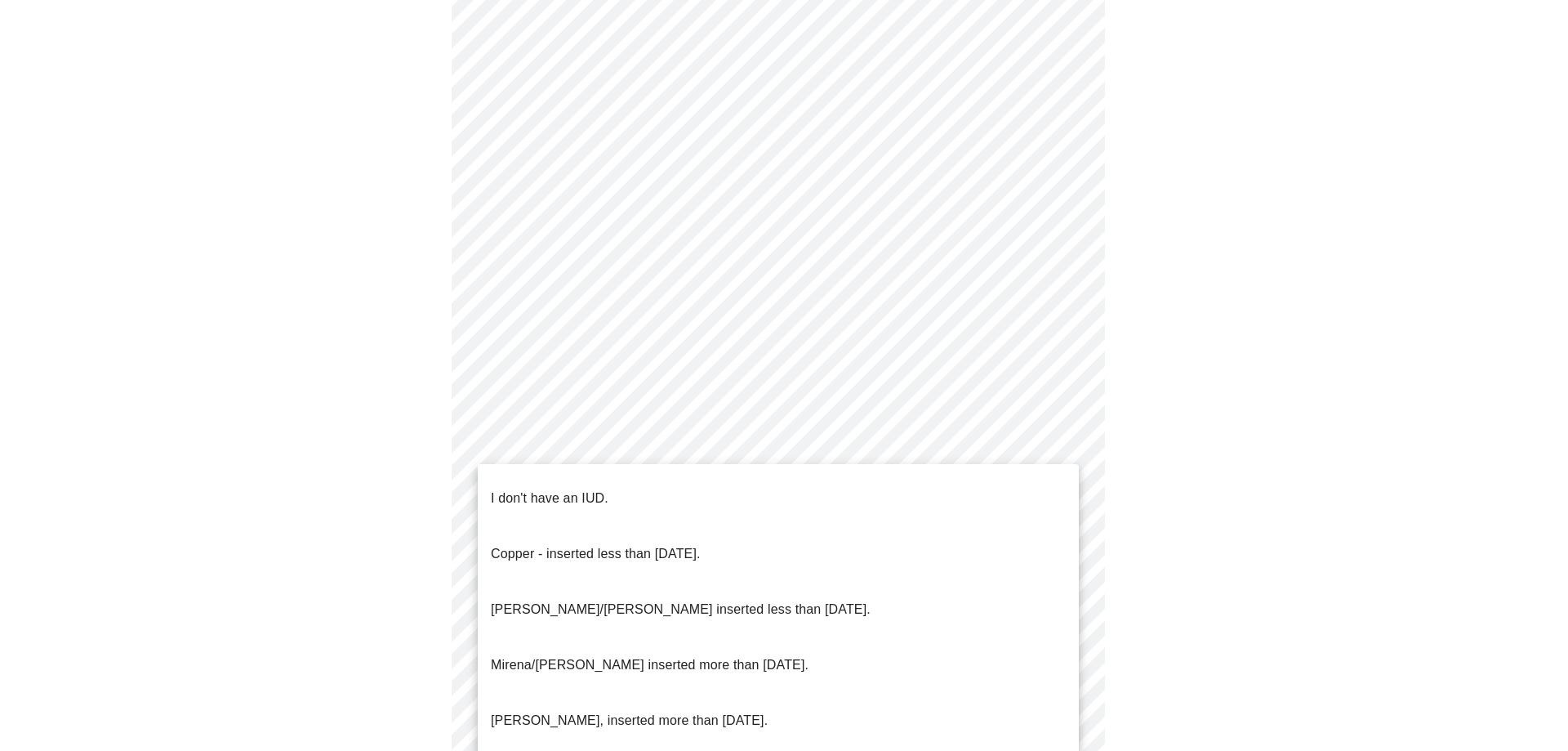
click at [738, 440] on body "MyMenopauseRx Appointments Messaging Labs 1 Uploads Medications Community Refer…" at bounding box center [784, 9] width 1555 height 1593
click at [741, 467] on ul "I don't have an IUD. Copper - inserted less than [DATE]. [PERSON_NAME]/[PERSON_…" at bounding box center [778, 609] width 601 height 291
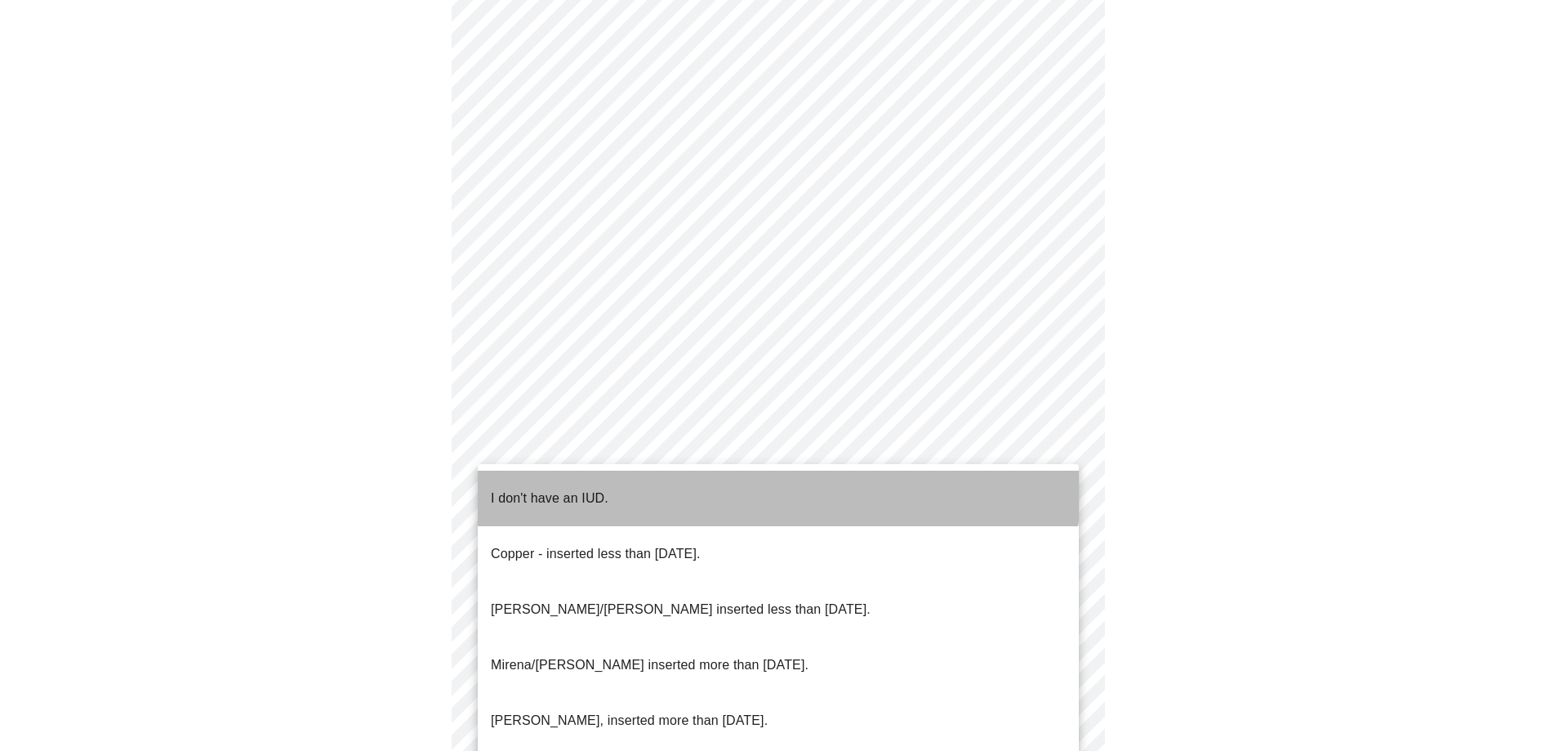
click at [741, 474] on li "I don't have an IUD." at bounding box center [778, 498] width 601 height 55
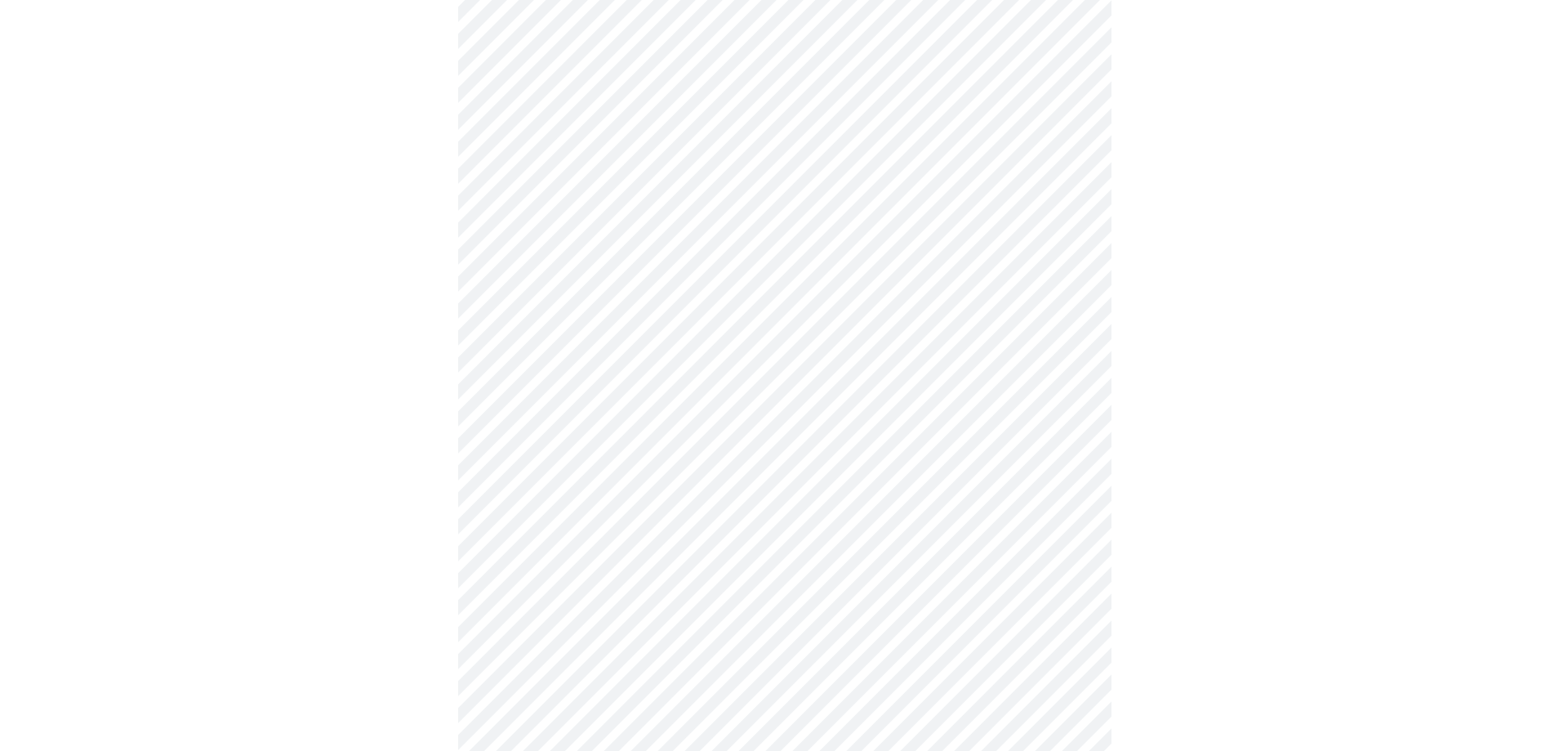
scroll to position [833, 0]
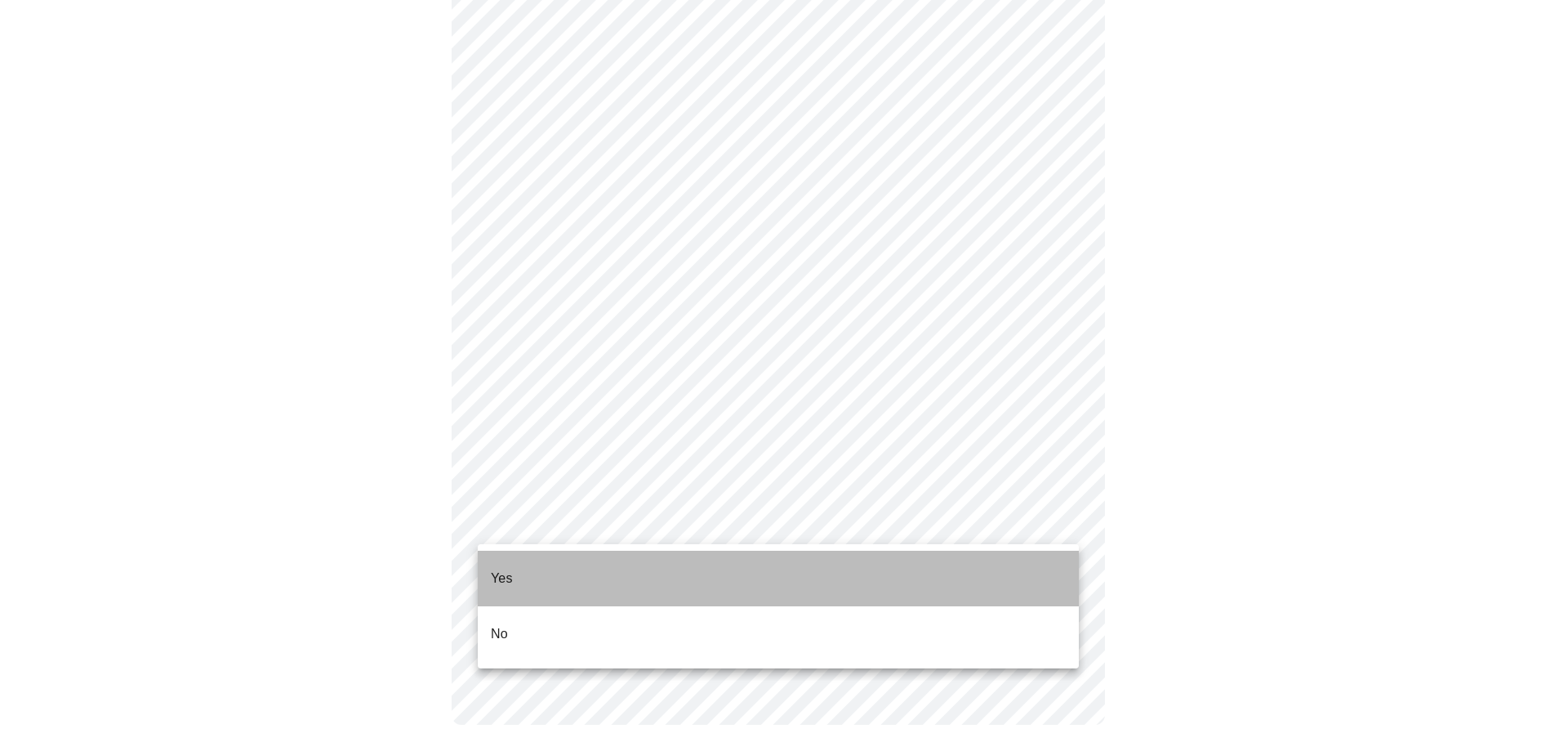
click at [740, 579] on li "Yes" at bounding box center [778, 578] width 601 height 55
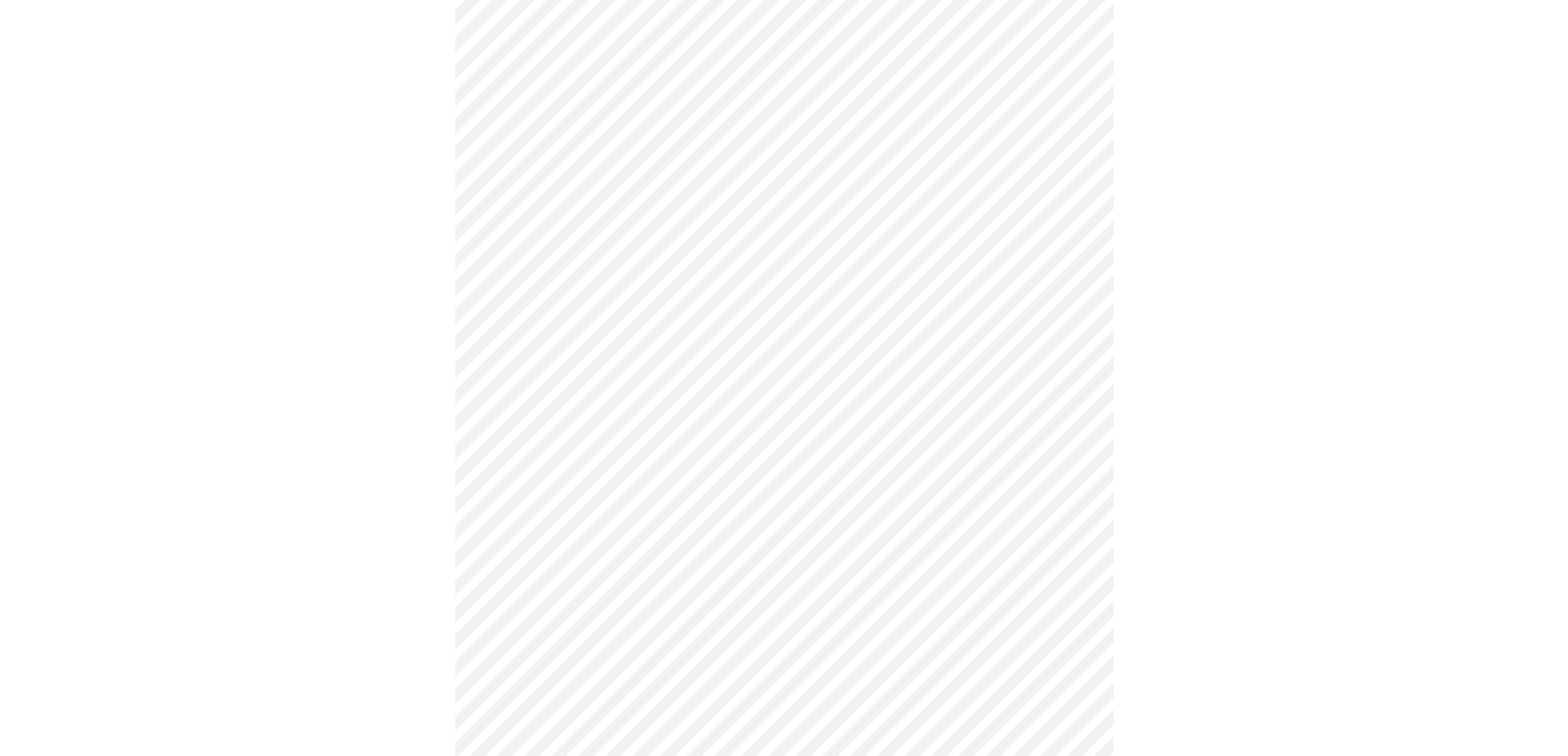
scroll to position [170, 0]
click at [774, 263] on body "MyMenopauseRx Appointments Messaging Labs 1 Uploads Medications Community Refer…" at bounding box center [790, 443] width 1567 height 1216
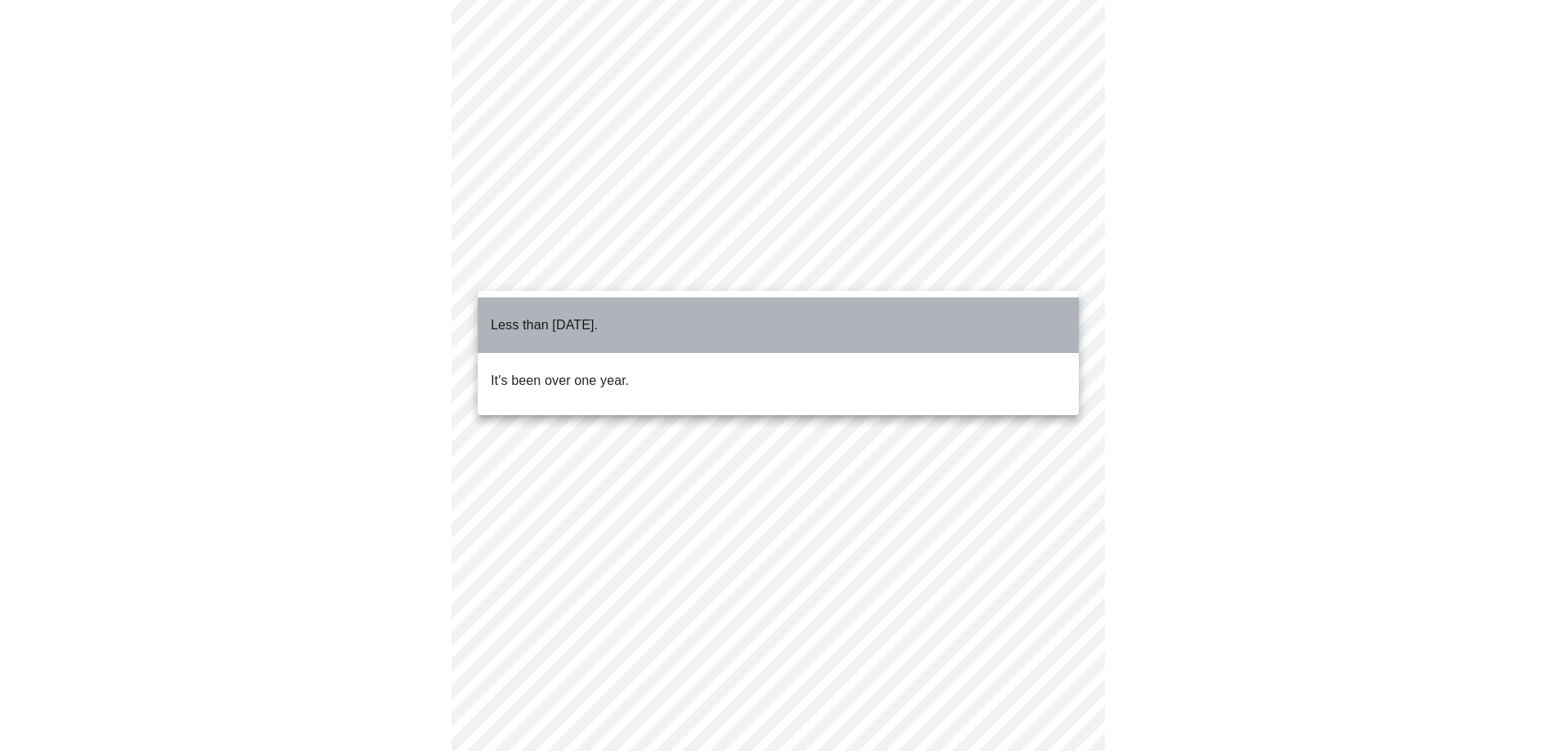
click at [764, 321] on li "Less than [DATE]." at bounding box center [778, 324] width 601 height 55
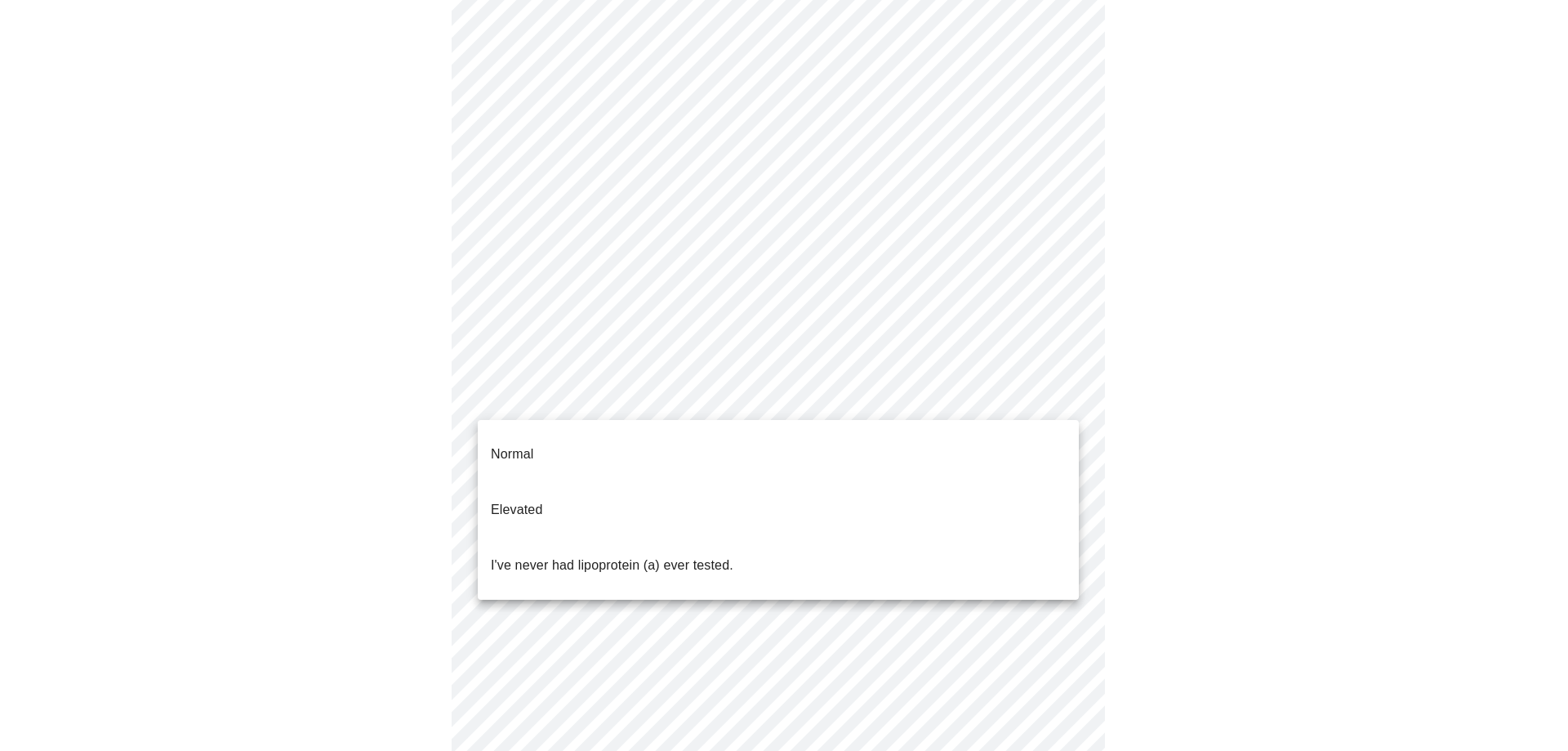
click at [765, 397] on body "MyMenopauseRx Appointments Messaging Labs 1 Uploads Medications Community Refer…" at bounding box center [784, 440] width 1555 height 1208
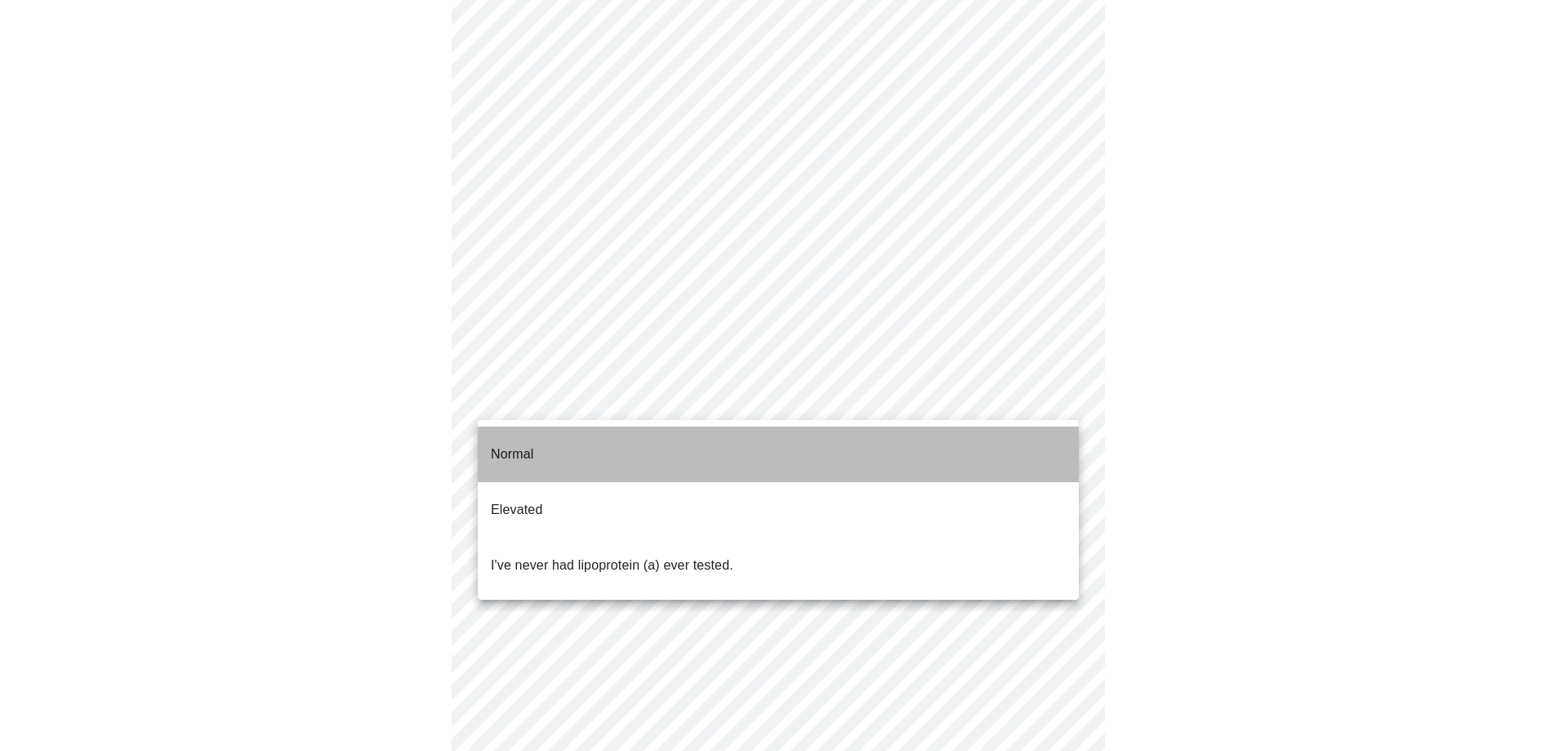
click at [773, 451] on li "Normal" at bounding box center [778, 454] width 601 height 55
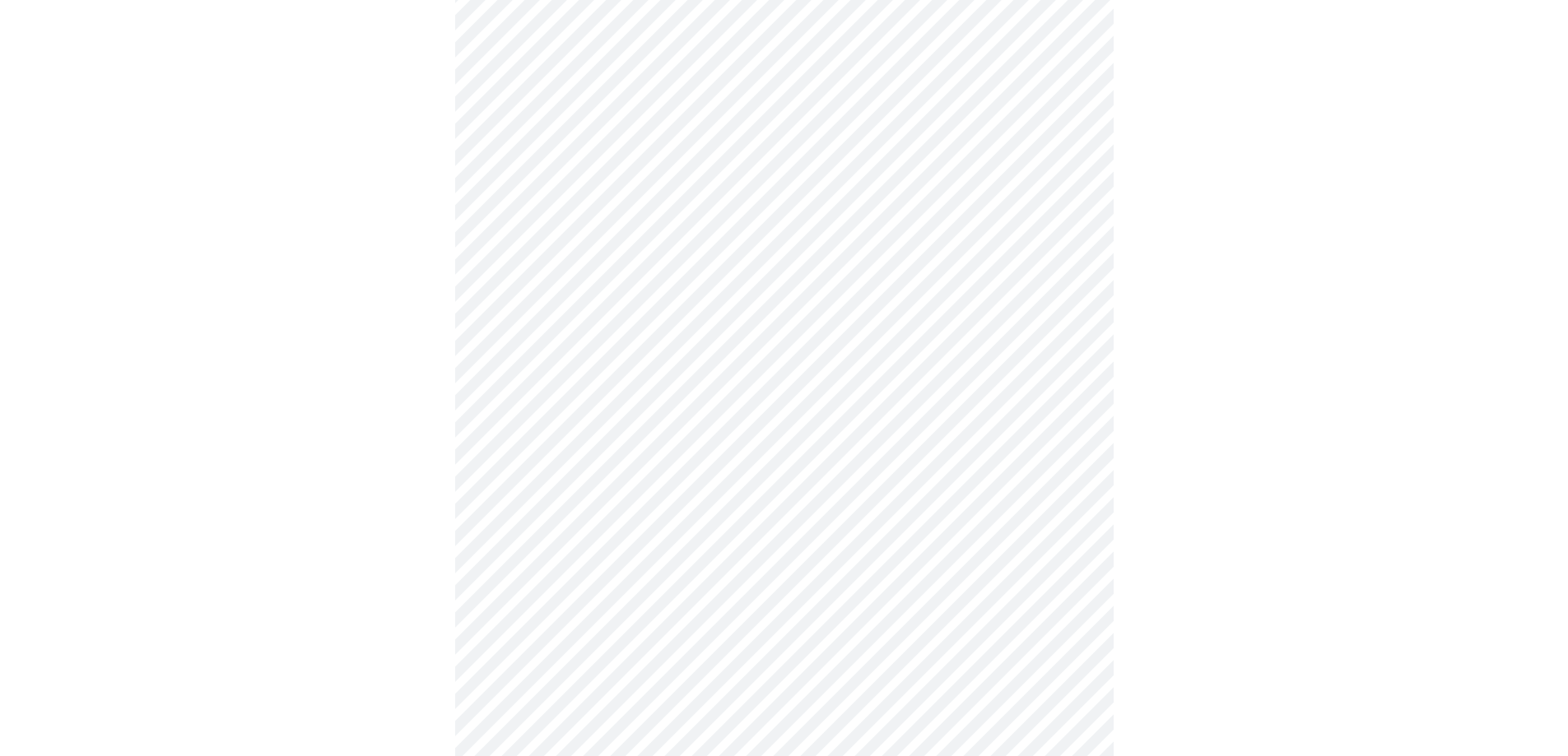
scroll to position [4210, 0]
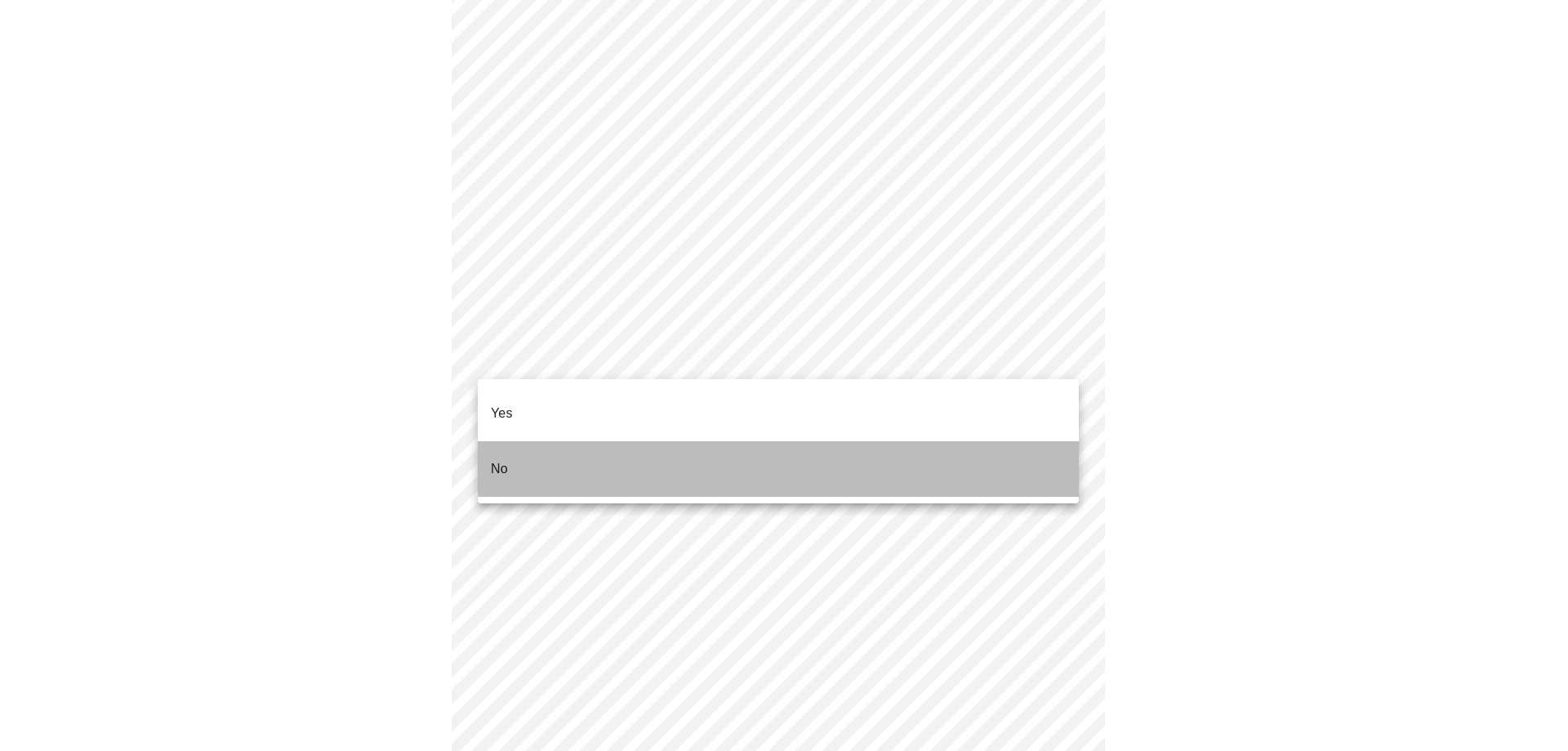
click at [902, 442] on li "No" at bounding box center [778, 469] width 601 height 55
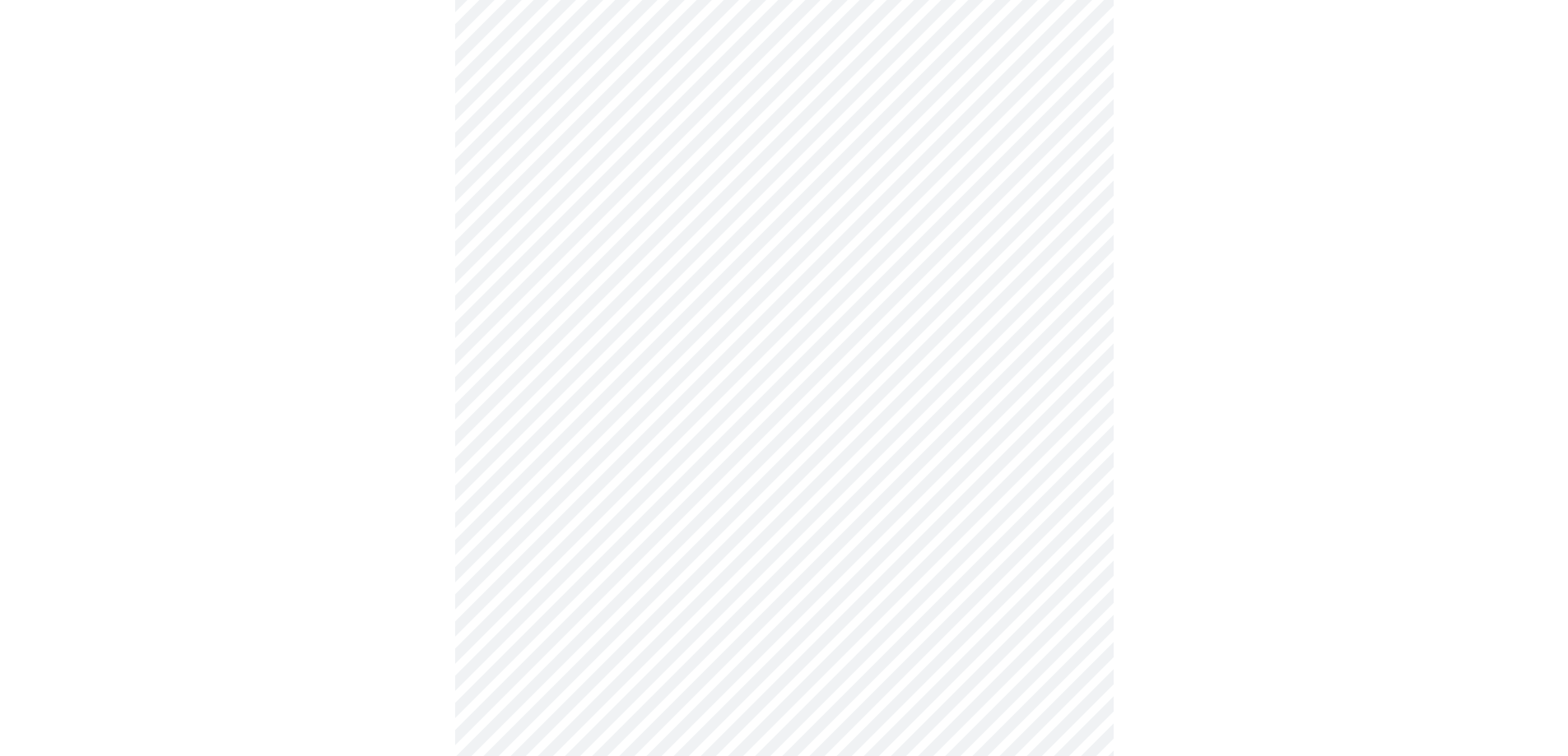
scroll to position [756, 0]
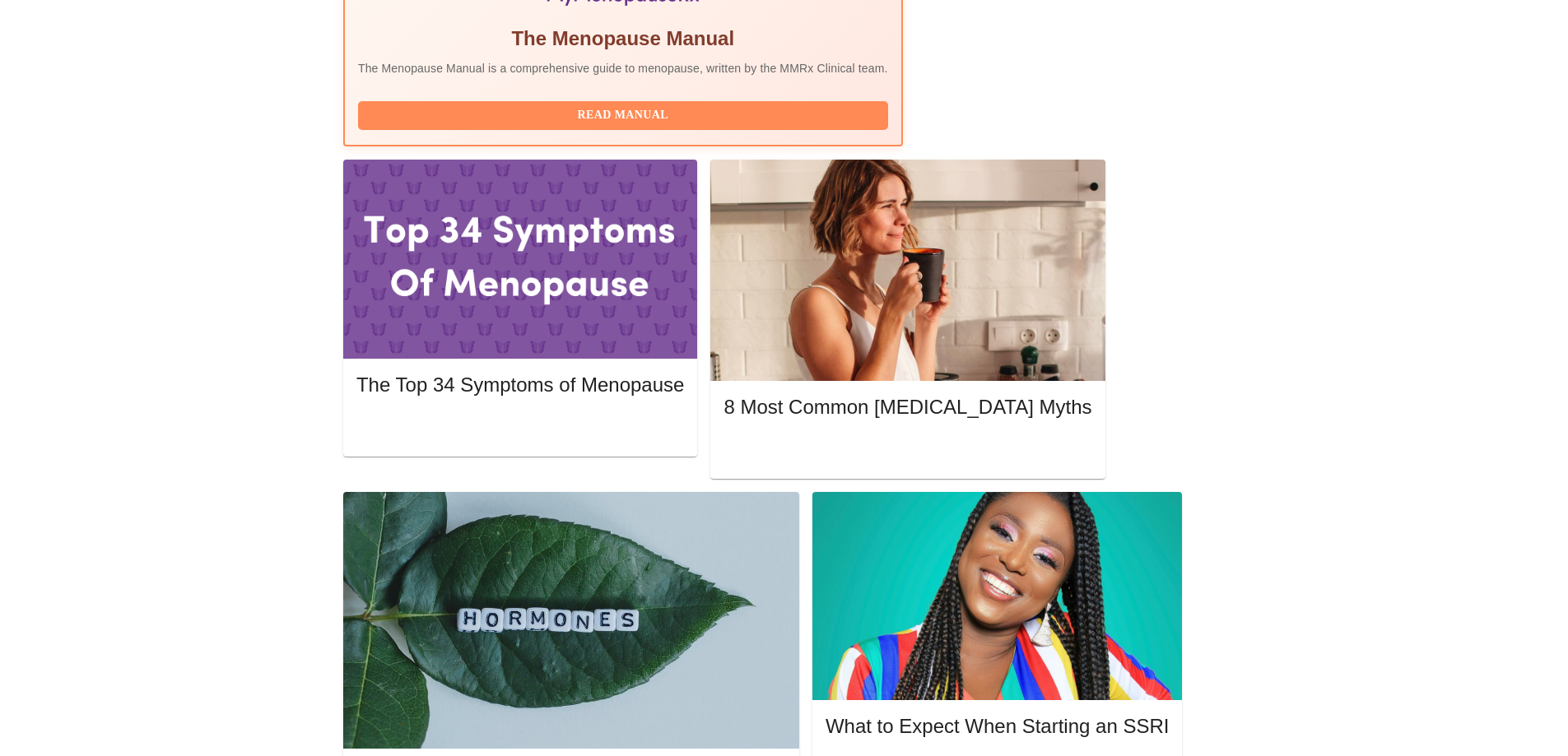
scroll to position [643, 0]
